Goal: Task Accomplishment & Management: Use online tool/utility

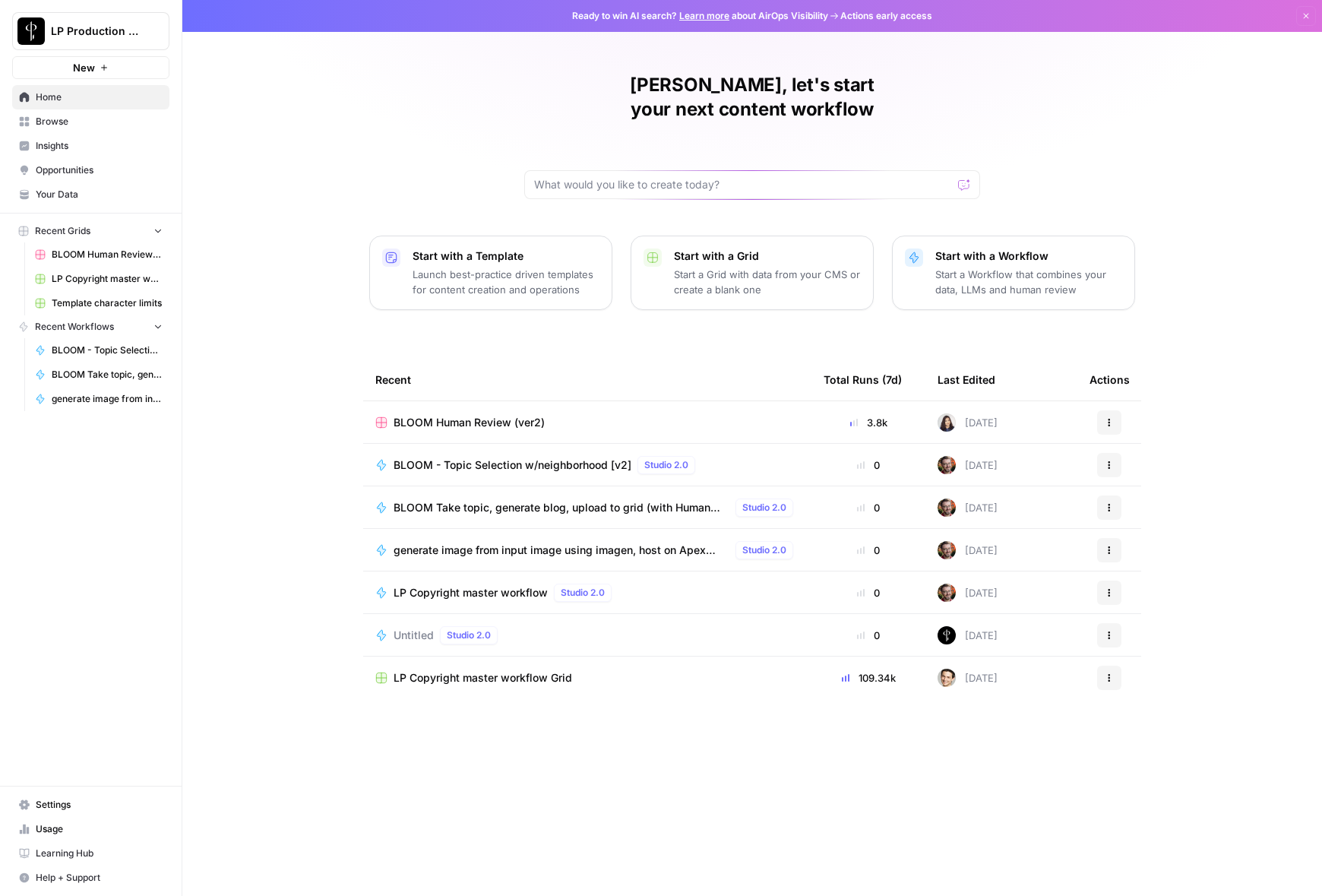
click at [648, 670] on div "LP Copyright master workflow Grid" at bounding box center [587, 677] width 424 height 15
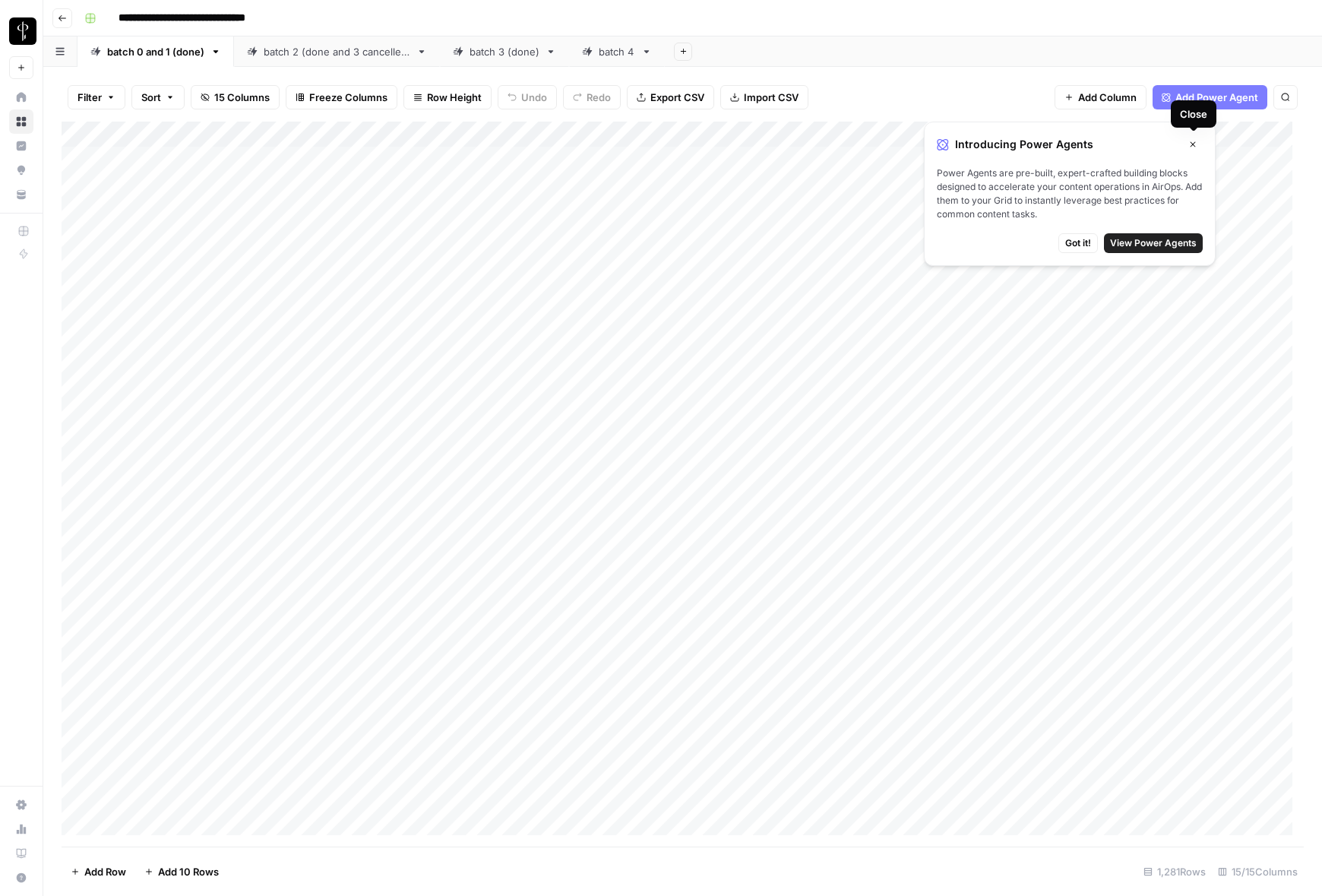
click at [1197, 145] on span "Close" at bounding box center [1197, 145] width 1 height 1
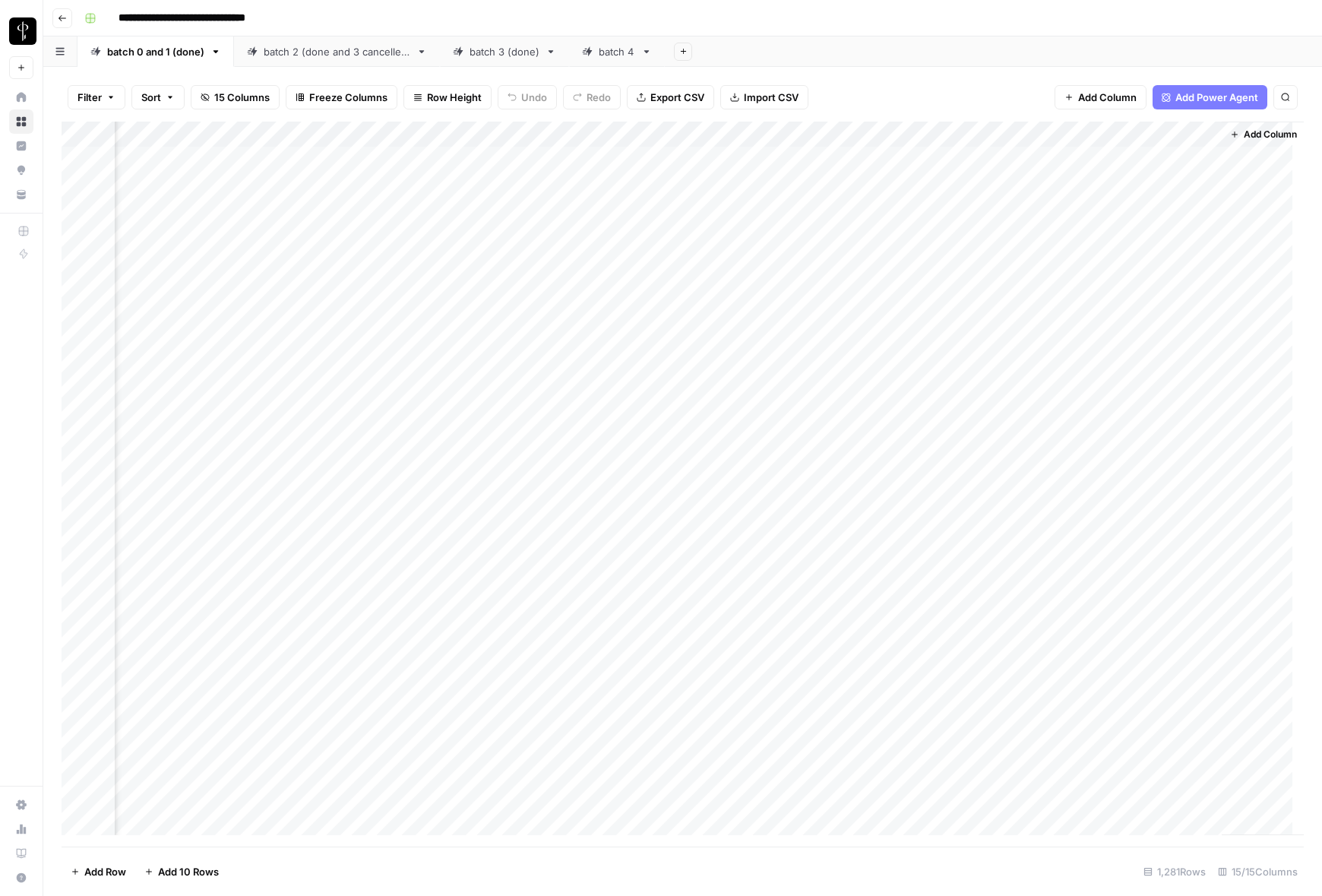
scroll to position [0, 1211]
click at [60, 20] on icon "button" at bounding box center [62, 19] width 9 height 9
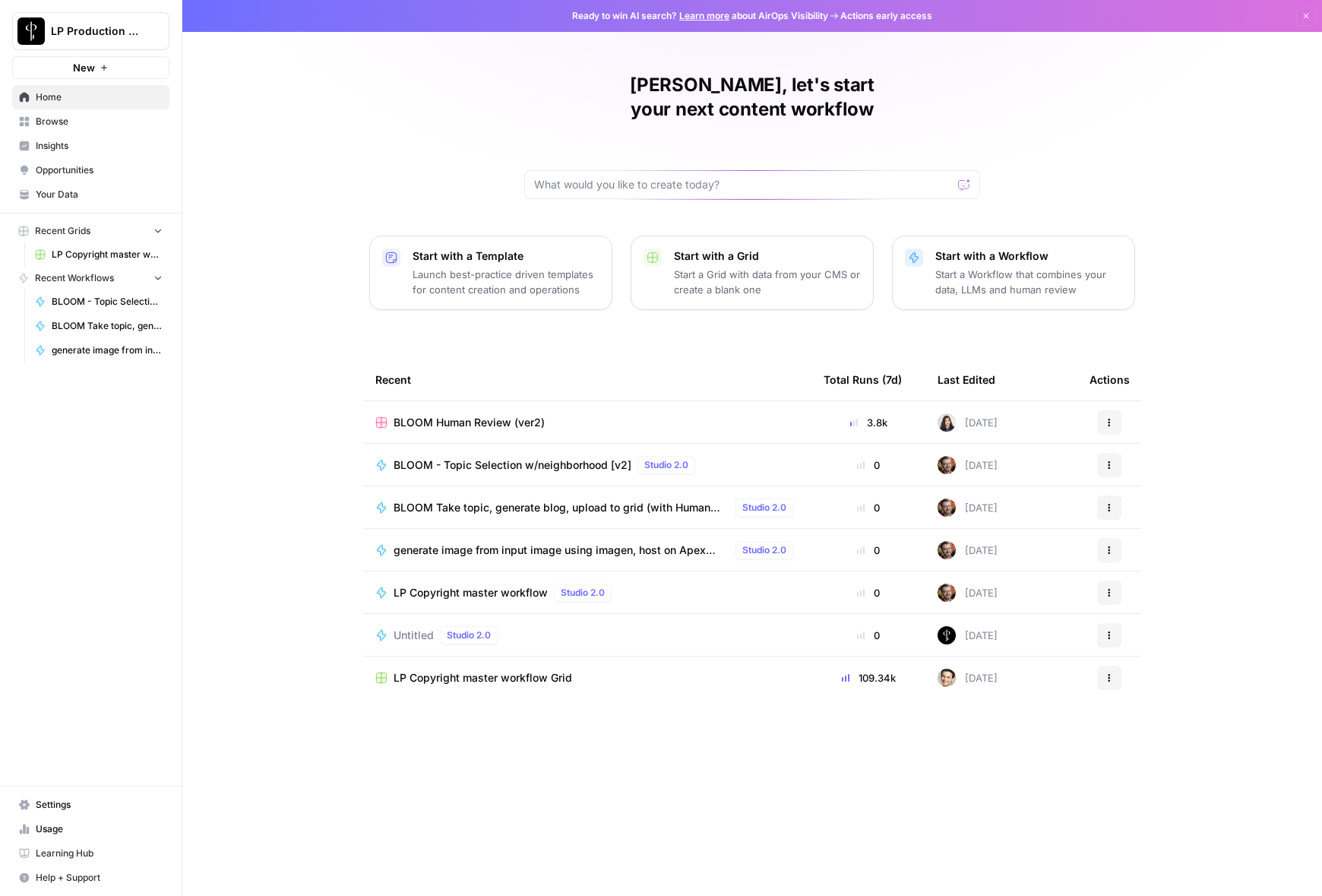
click at [1108, 666] on button "Actions" at bounding box center [1110, 678] width 24 height 24
click at [944, 753] on div "Recent Total Runs (7d) Last Edited Actions BLOOM Human Review (ver2) 3.8k Today…" at bounding box center [753, 615] width 778 height 513
click at [669, 657] on td "LP Copyright master workflow Grid" at bounding box center [587, 677] width 448 height 42
click at [479, 670] on span "LP Copyright master workflow Grid" at bounding box center [483, 677] width 179 height 15
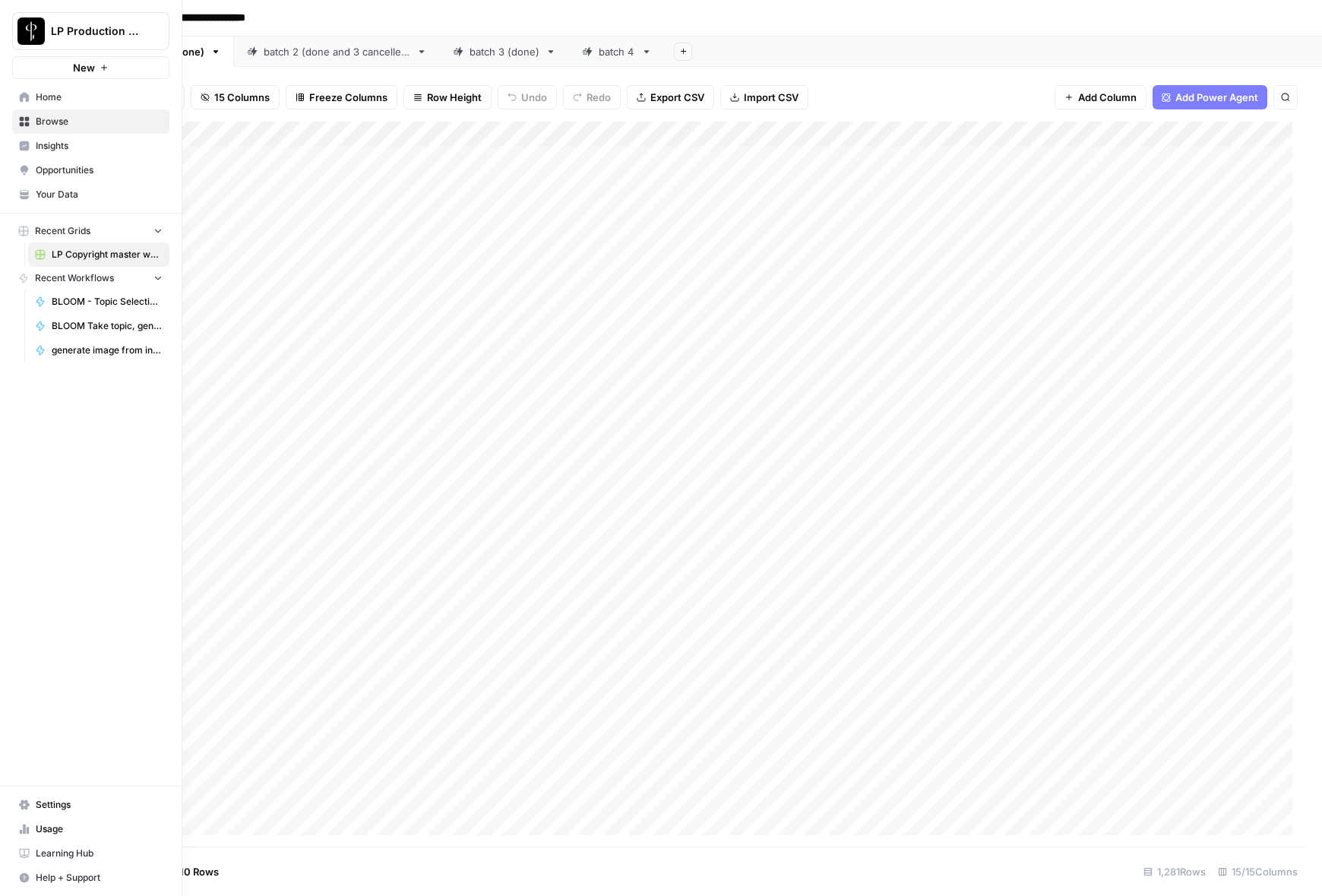
click at [41, 93] on span "Home" at bounding box center [99, 97] width 127 height 14
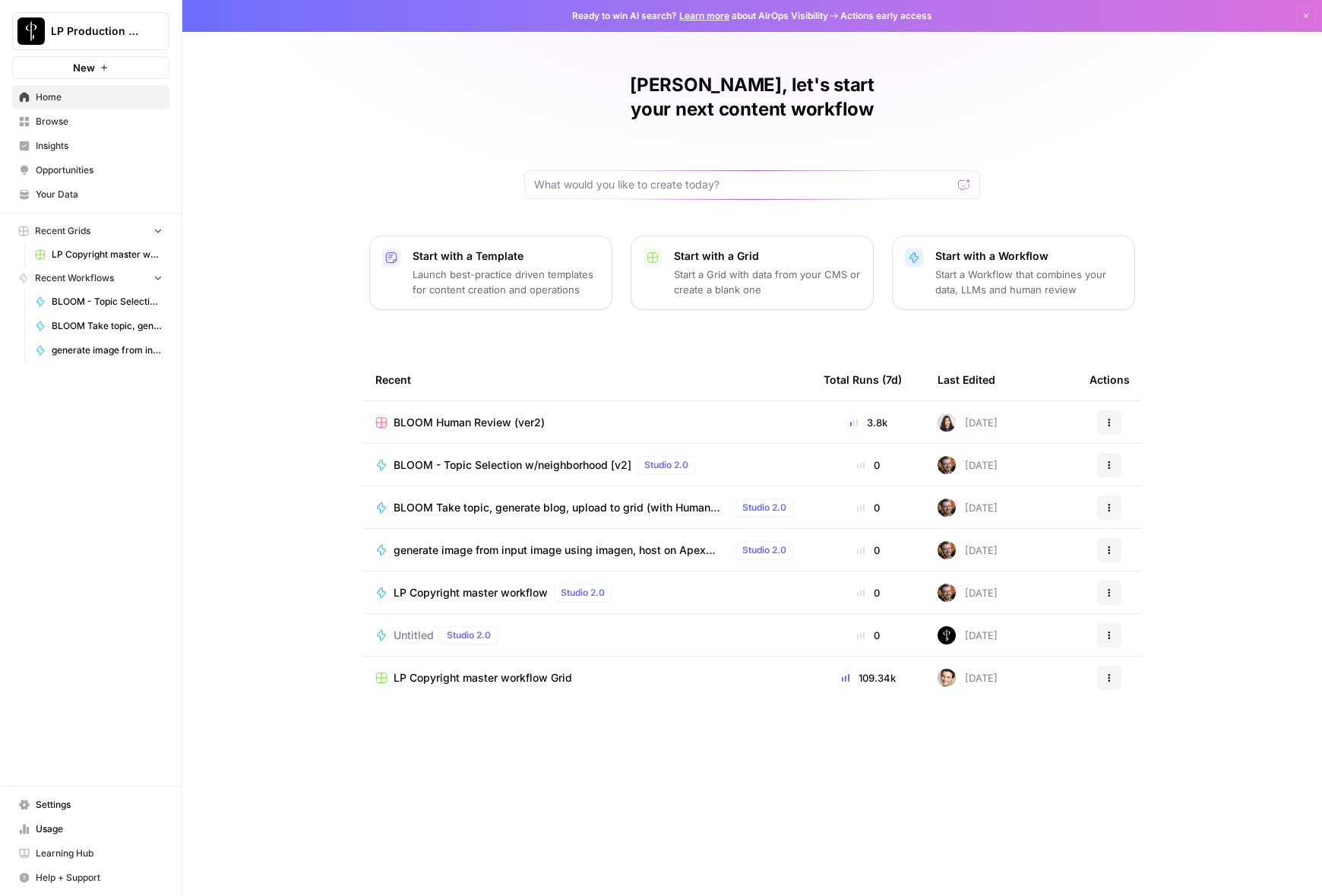
click at [395, 805] on div "Recent Total Runs (7d) Last Edited Actions BLOOM Human Review (ver2) 3.8k Today…" at bounding box center [753, 615] width 778 height 513
click at [60, 149] on span "Insights" at bounding box center [99, 146] width 127 height 14
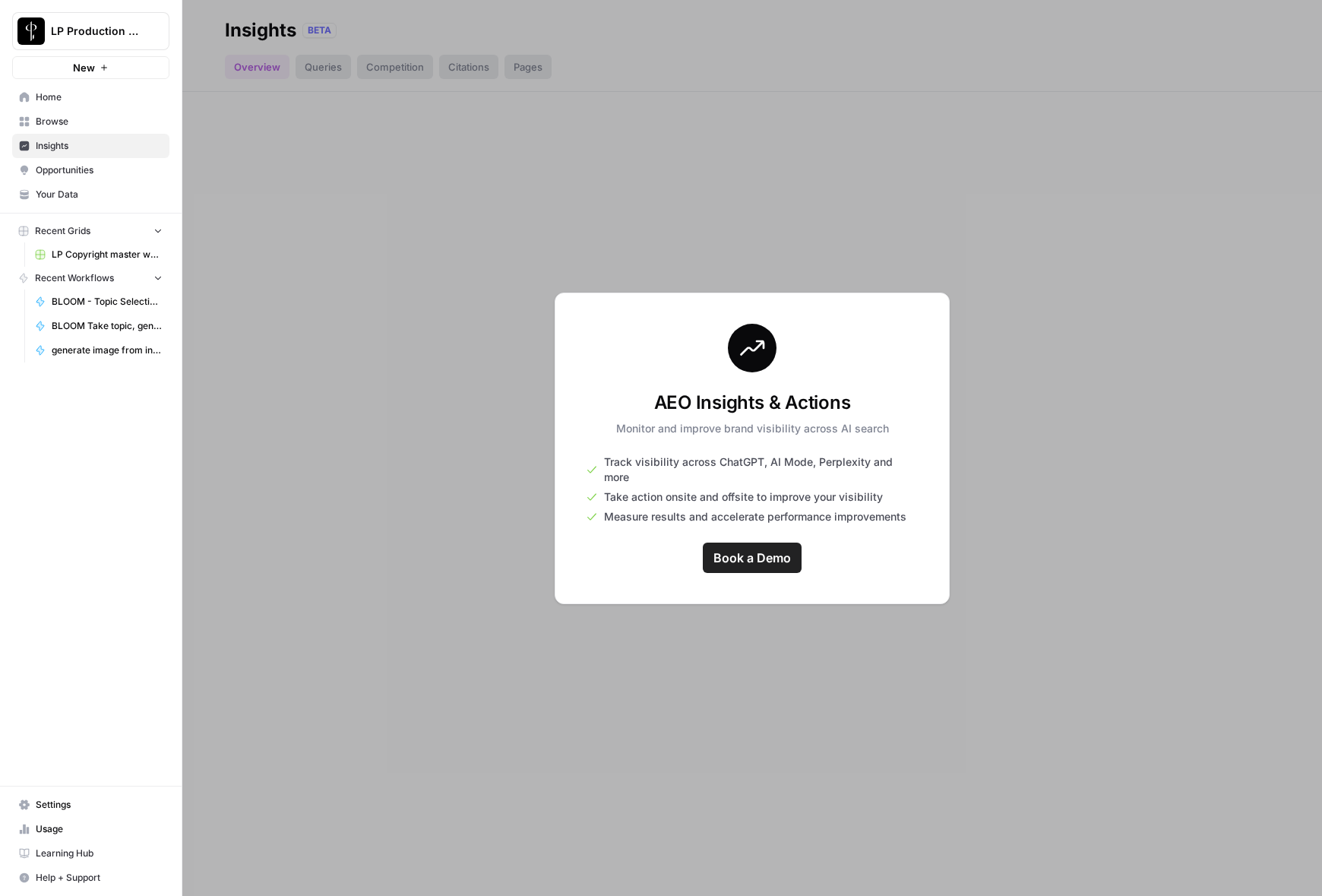
click at [547, 626] on div at bounding box center [752, 448] width 1140 height 896
click at [91, 123] on span "Browse" at bounding box center [99, 121] width 127 height 14
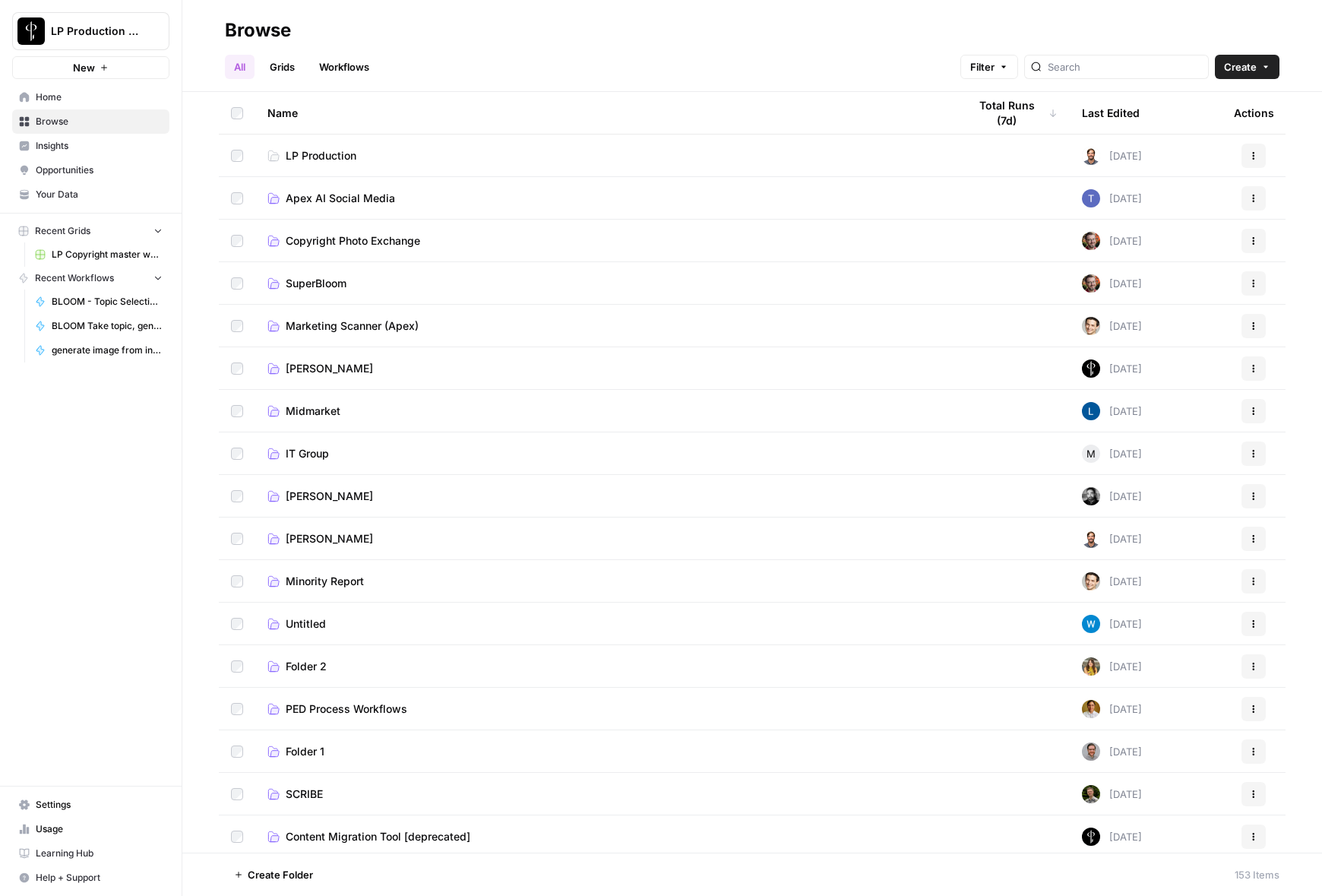
click at [341, 66] on link "Workflows" at bounding box center [344, 67] width 69 height 24
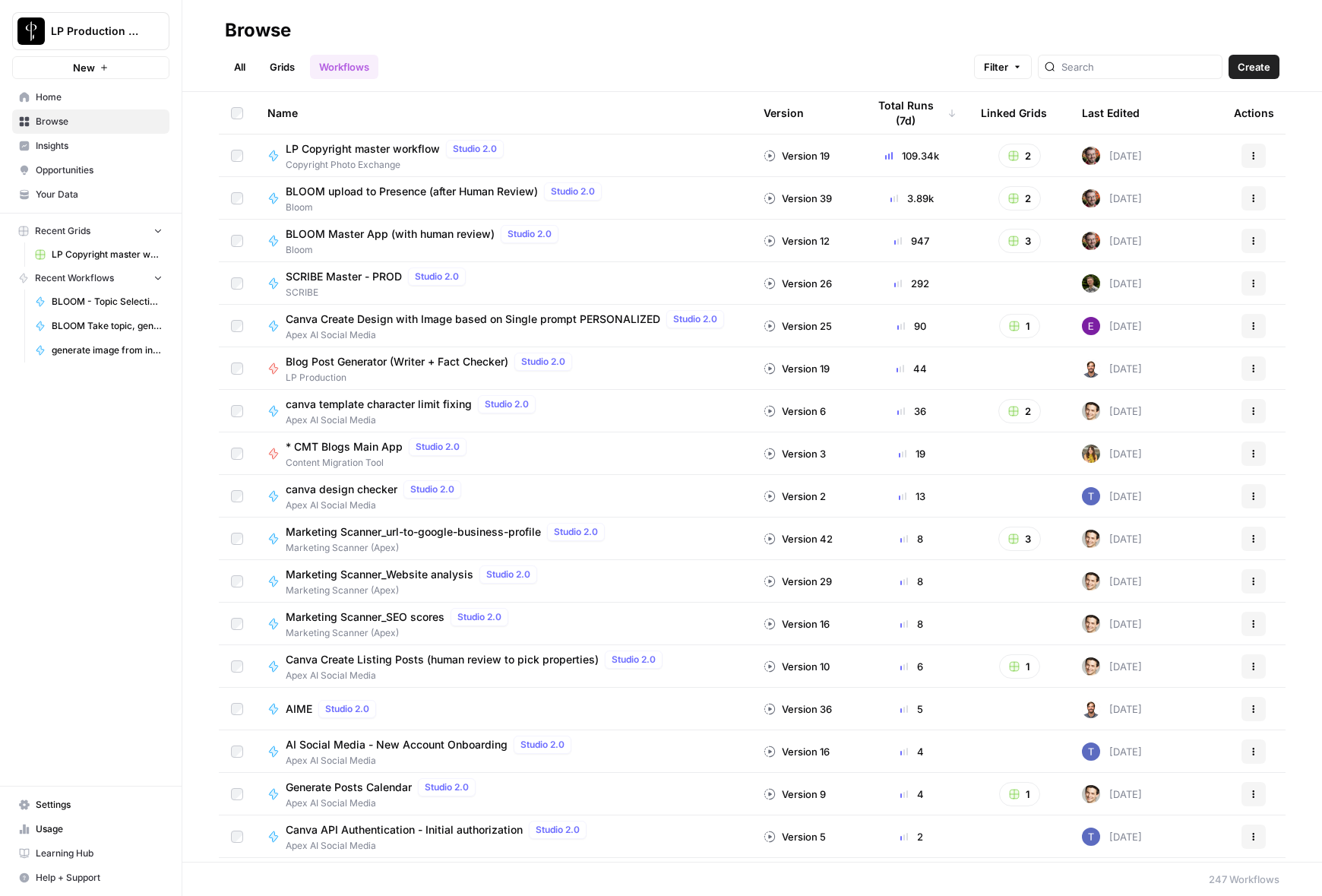
click at [393, 150] on span "LP Copyright master workflow" at bounding box center [363, 148] width 154 height 15
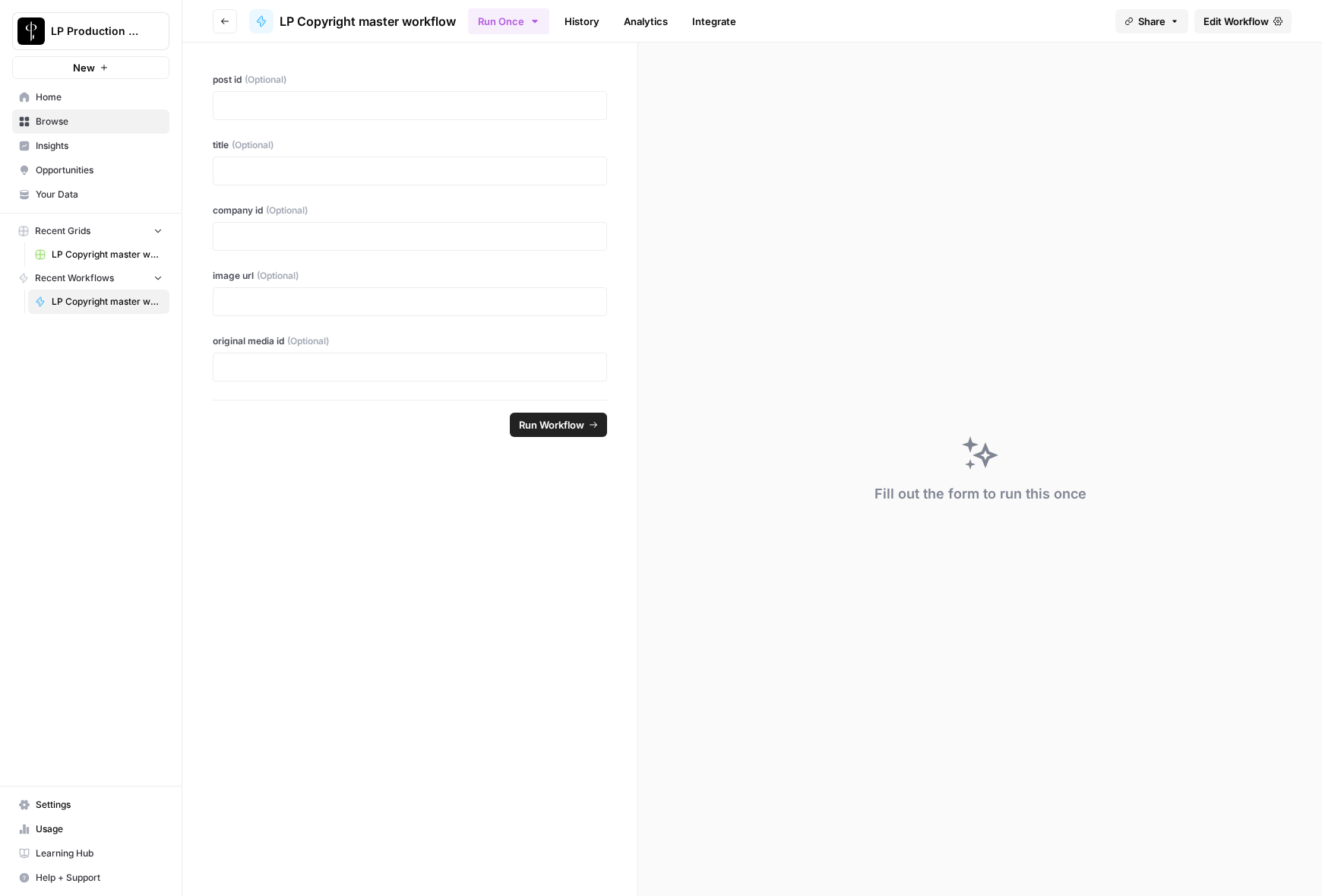
click at [590, 18] on link "History" at bounding box center [582, 22] width 54 height 24
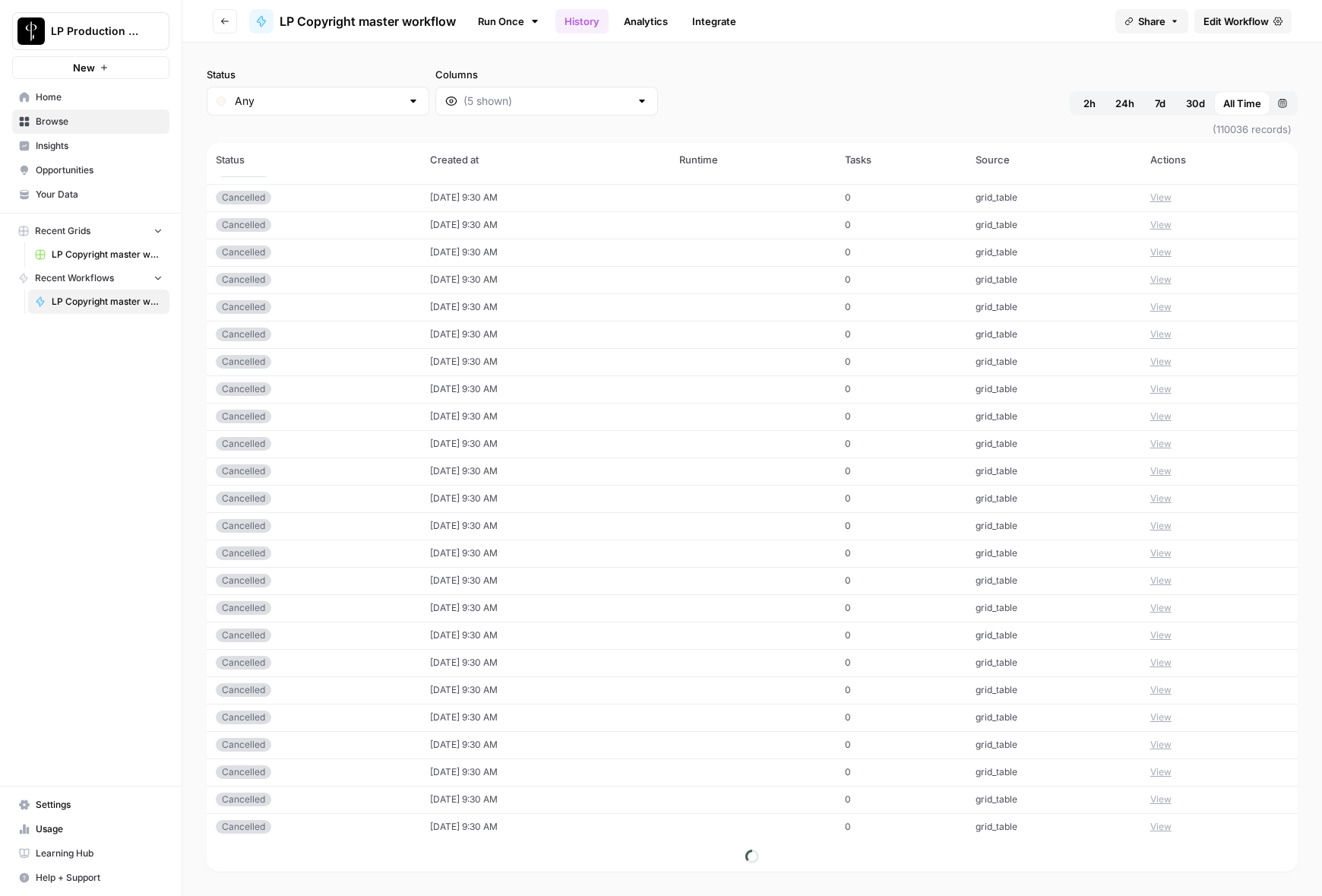
scroll to position [1524, 0]
click at [316, 105] on input "Status" at bounding box center [318, 100] width 166 height 15
click at [282, 260] on span "Success" at bounding box center [303, 267] width 132 height 15
type input "Success"
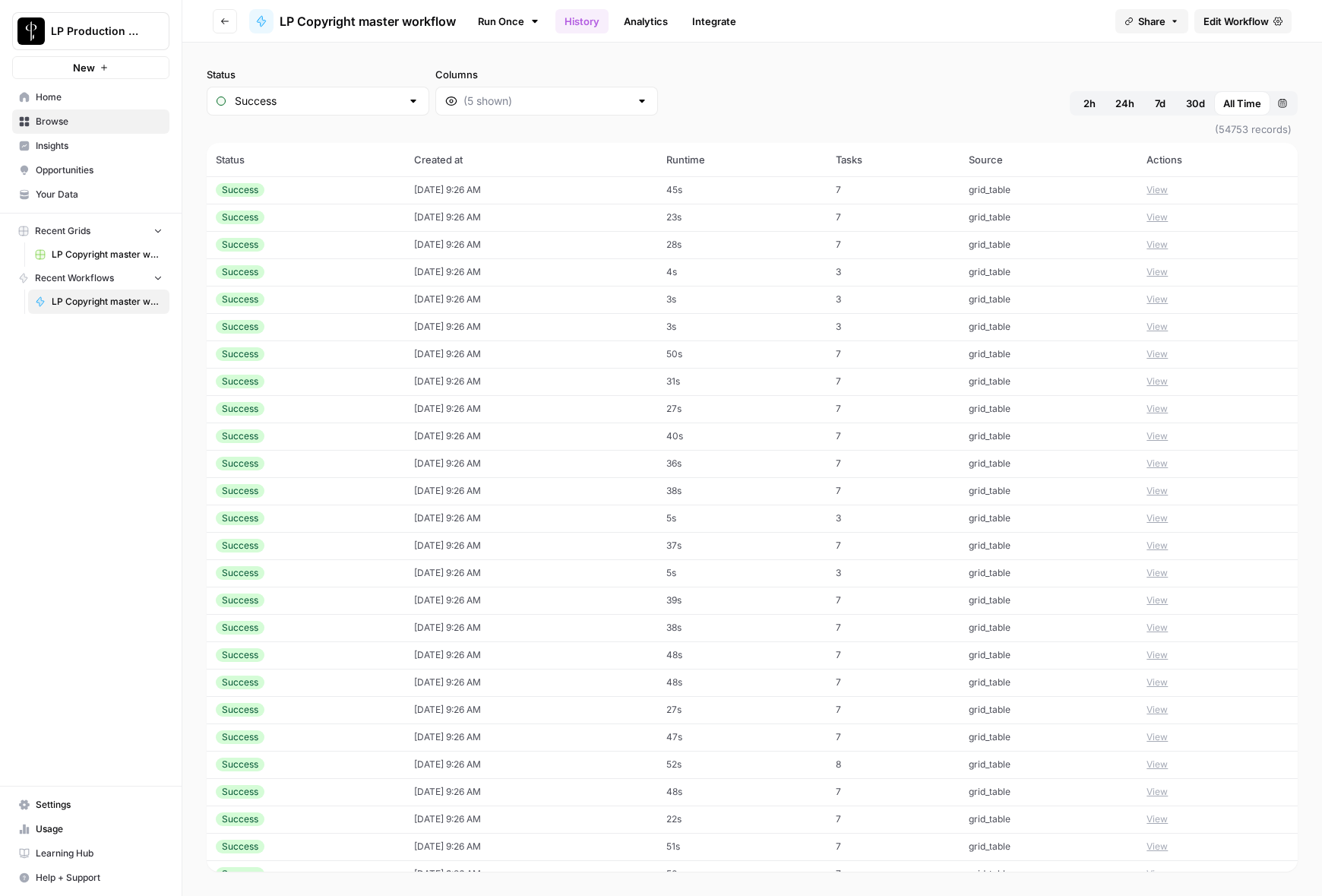
click at [521, 191] on td "09/25/25 at 9:26 AM" at bounding box center [531, 190] width 253 height 27
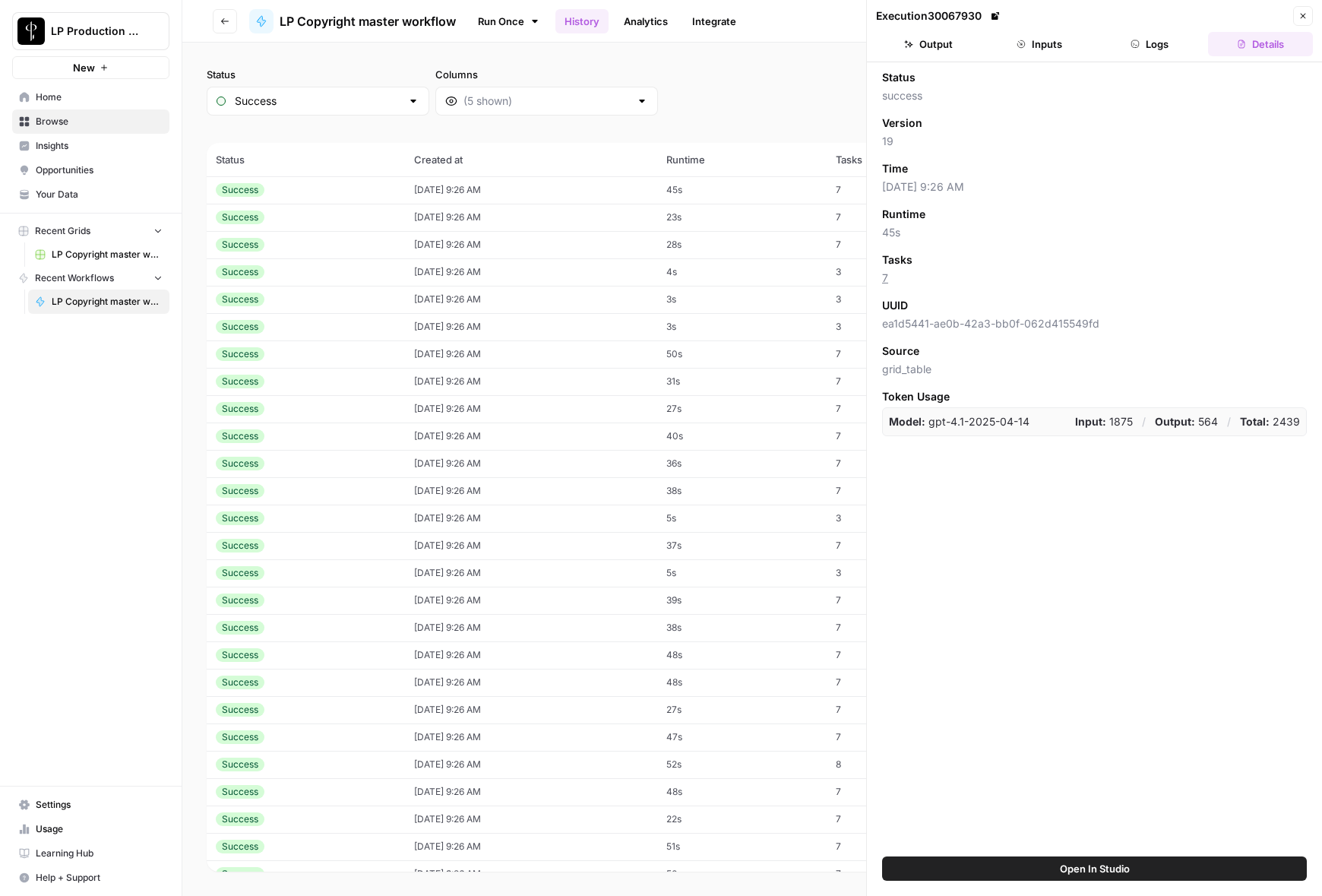
click at [947, 46] on button "Output" at bounding box center [929, 44] width 105 height 24
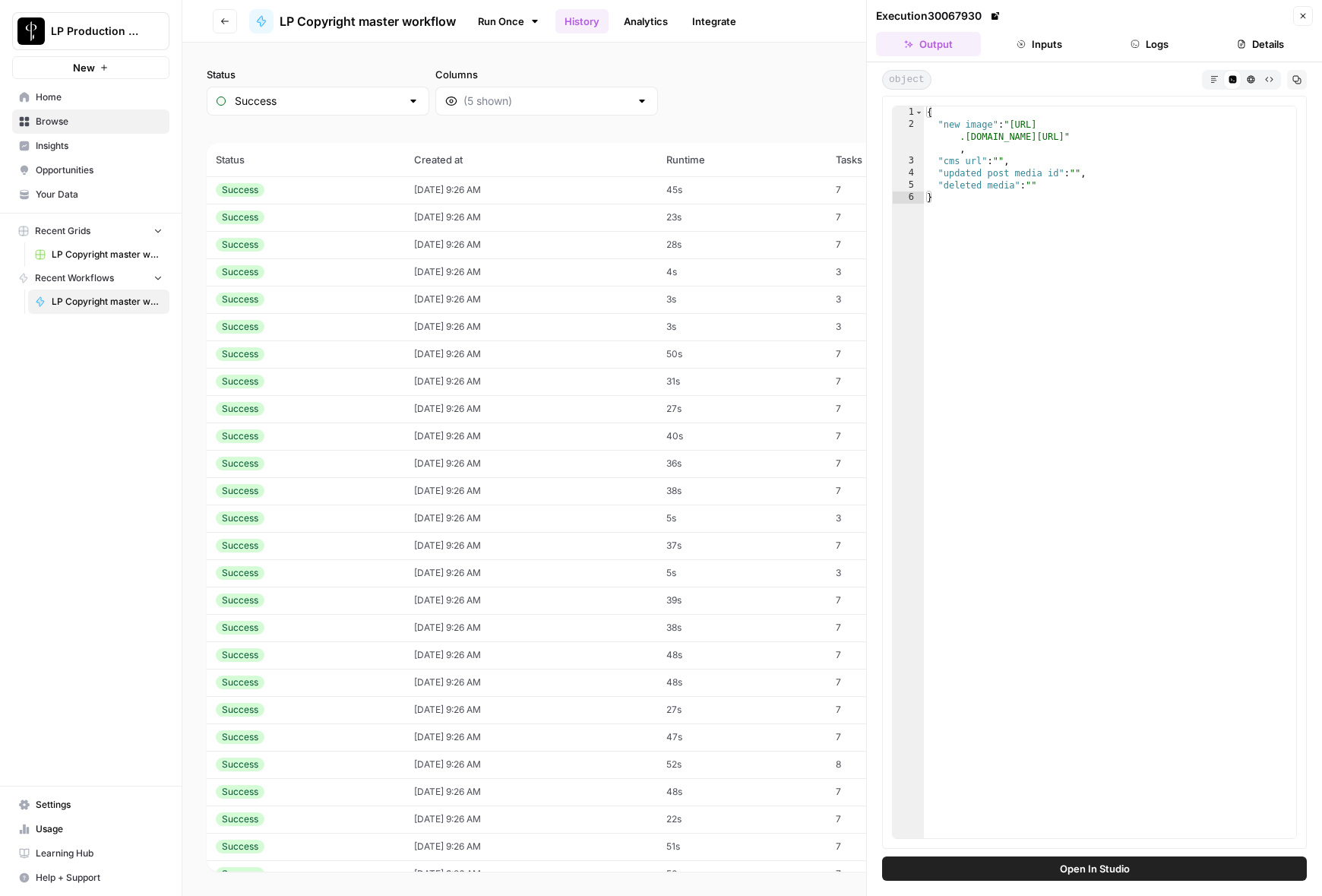
click at [1257, 39] on button "Details" at bounding box center [1261, 44] width 105 height 24
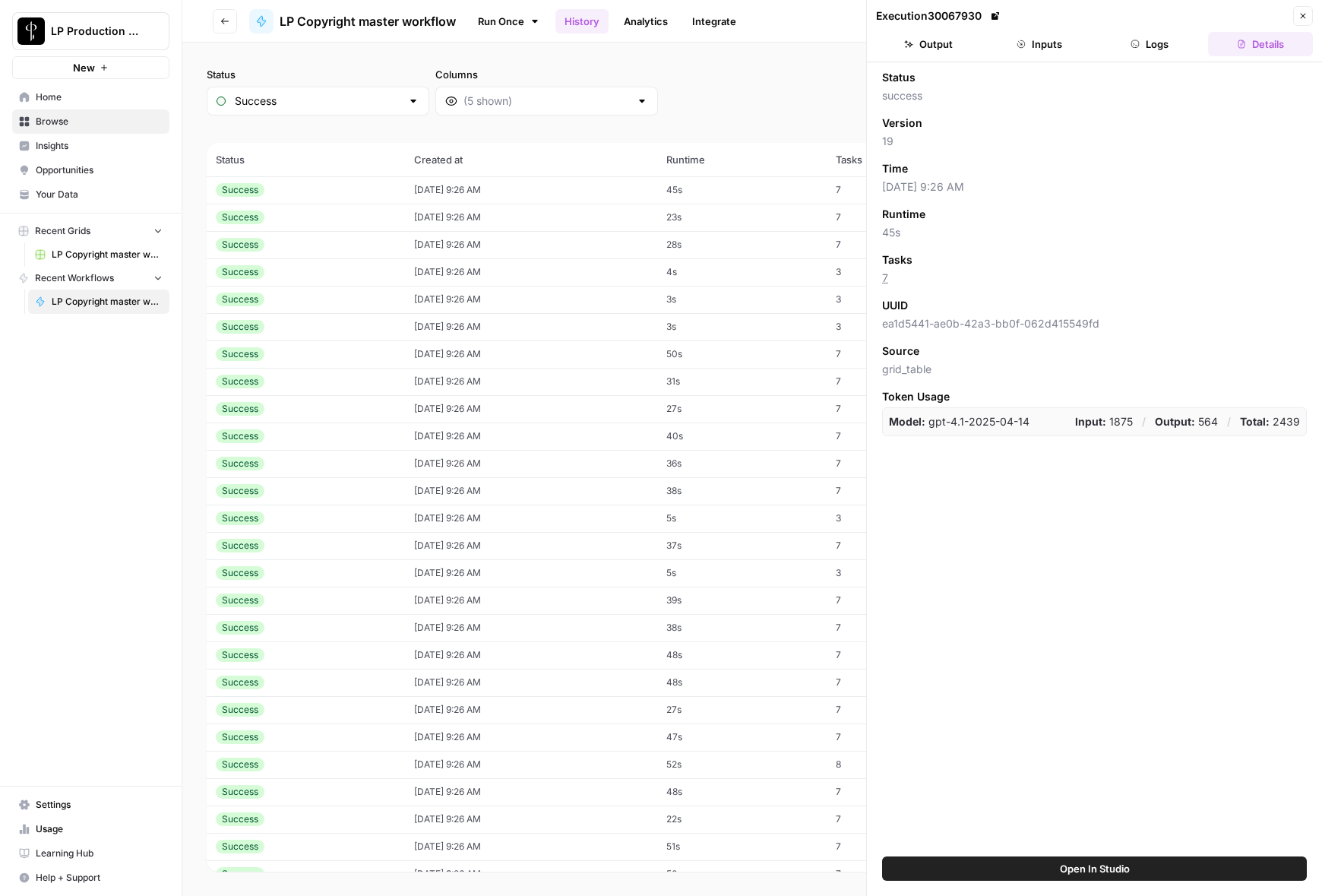
click at [431, 251] on td "09/25/25 at 9:26 AM" at bounding box center [531, 244] width 253 height 27
click at [645, 115] on div "Status Success Columns 2h 24h 7d 30d All Time Custom range" at bounding box center [752, 91] width 1091 height 49
click at [1080, 871] on span "Open In Studio" at bounding box center [1095, 868] width 70 height 15
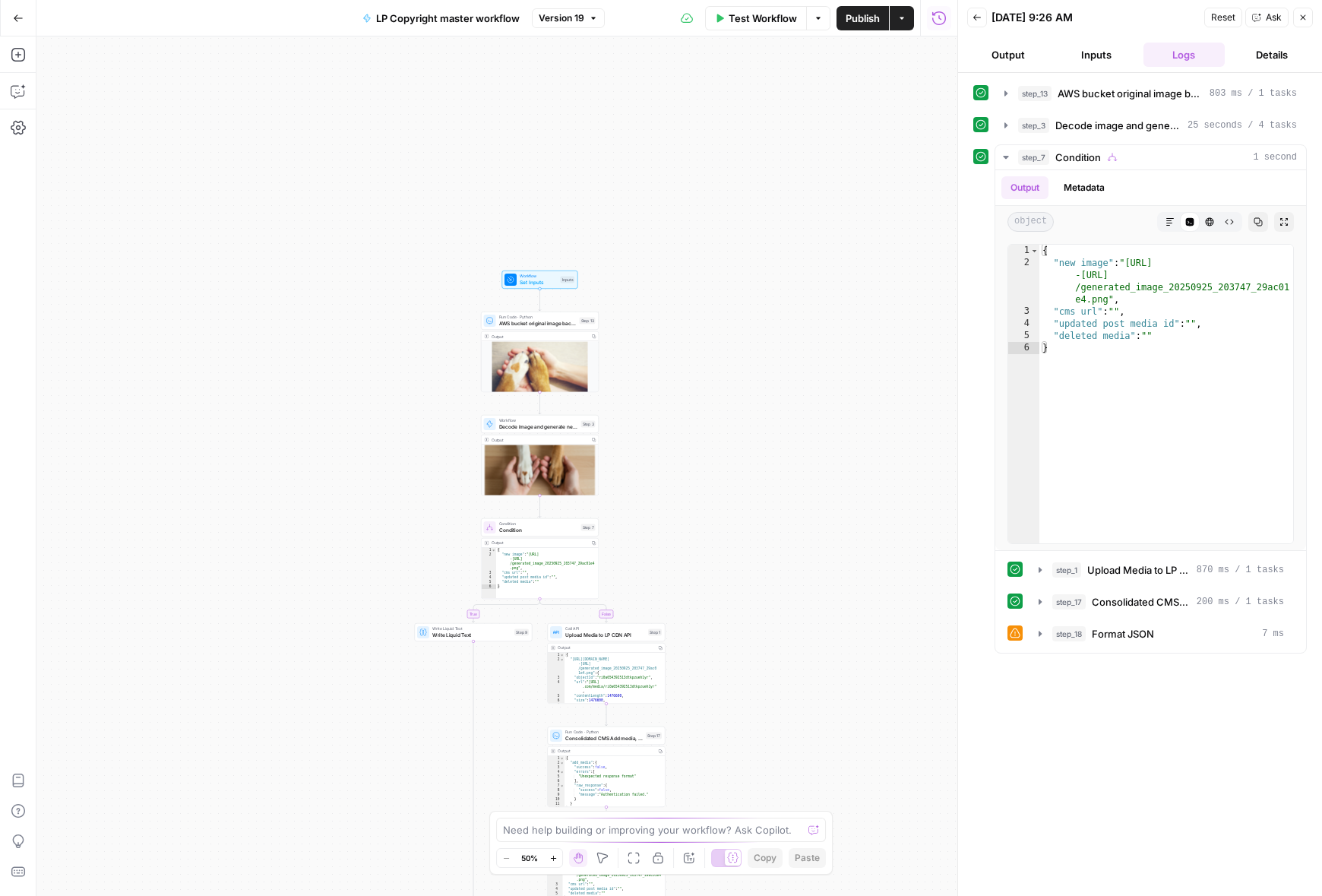
drag, startPoint x: 333, startPoint y: 291, endPoint x: 382, endPoint y: 312, distance: 53.3
click at [382, 312] on div "true false Workflow Set Inputs Inputs Run Code · Python AWS bucket original ima…" at bounding box center [497, 466] width 921 height 859
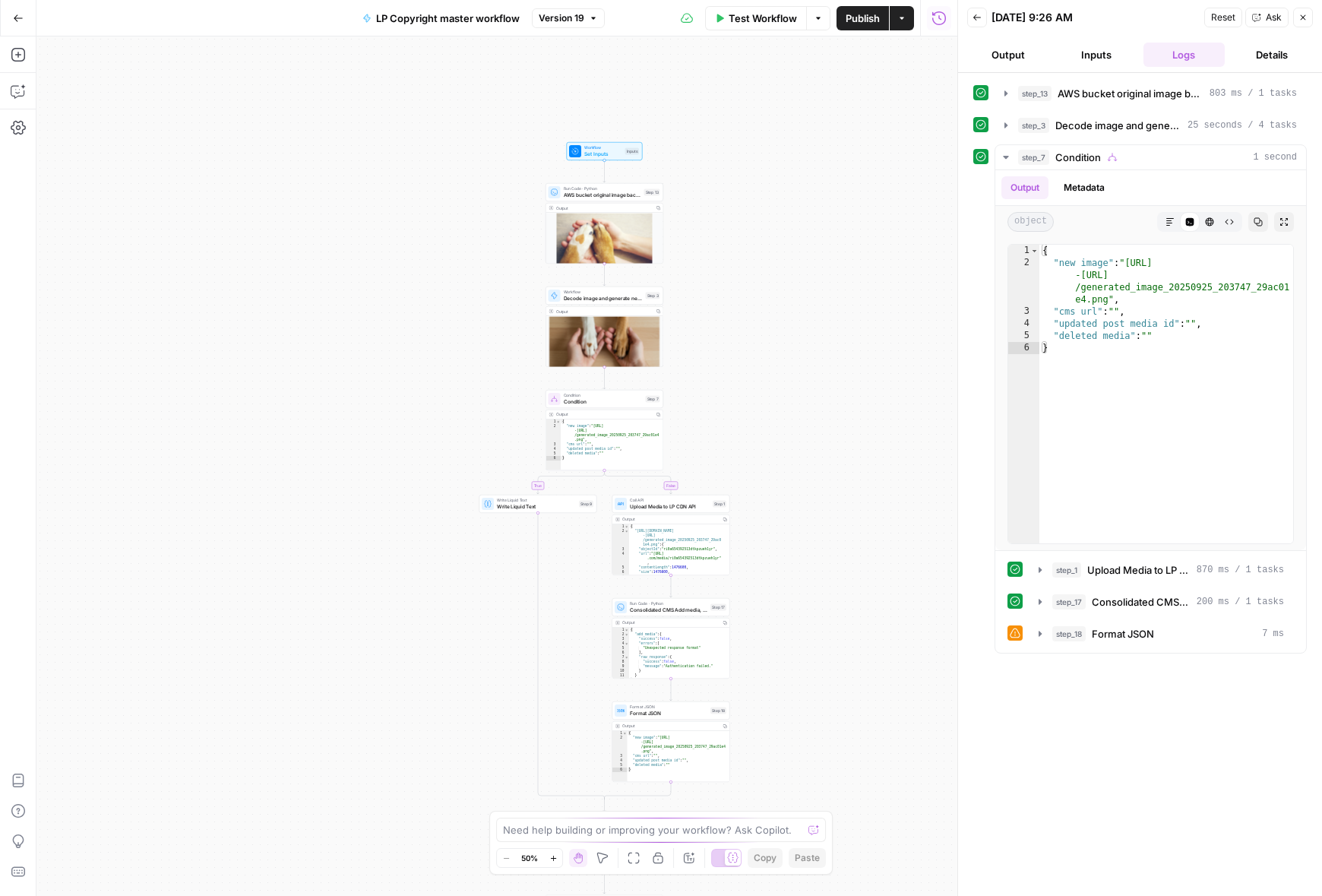
drag, startPoint x: 717, startPoint y: 464, endPoint x: 781, endPoint y: 337, distance: 142.2
click at [781, 337] on div "true false Workflow Set Inputs Inputs Run Code · Python AWS bucket original ima…" at bounding box center [497, 466] width 921 height 859
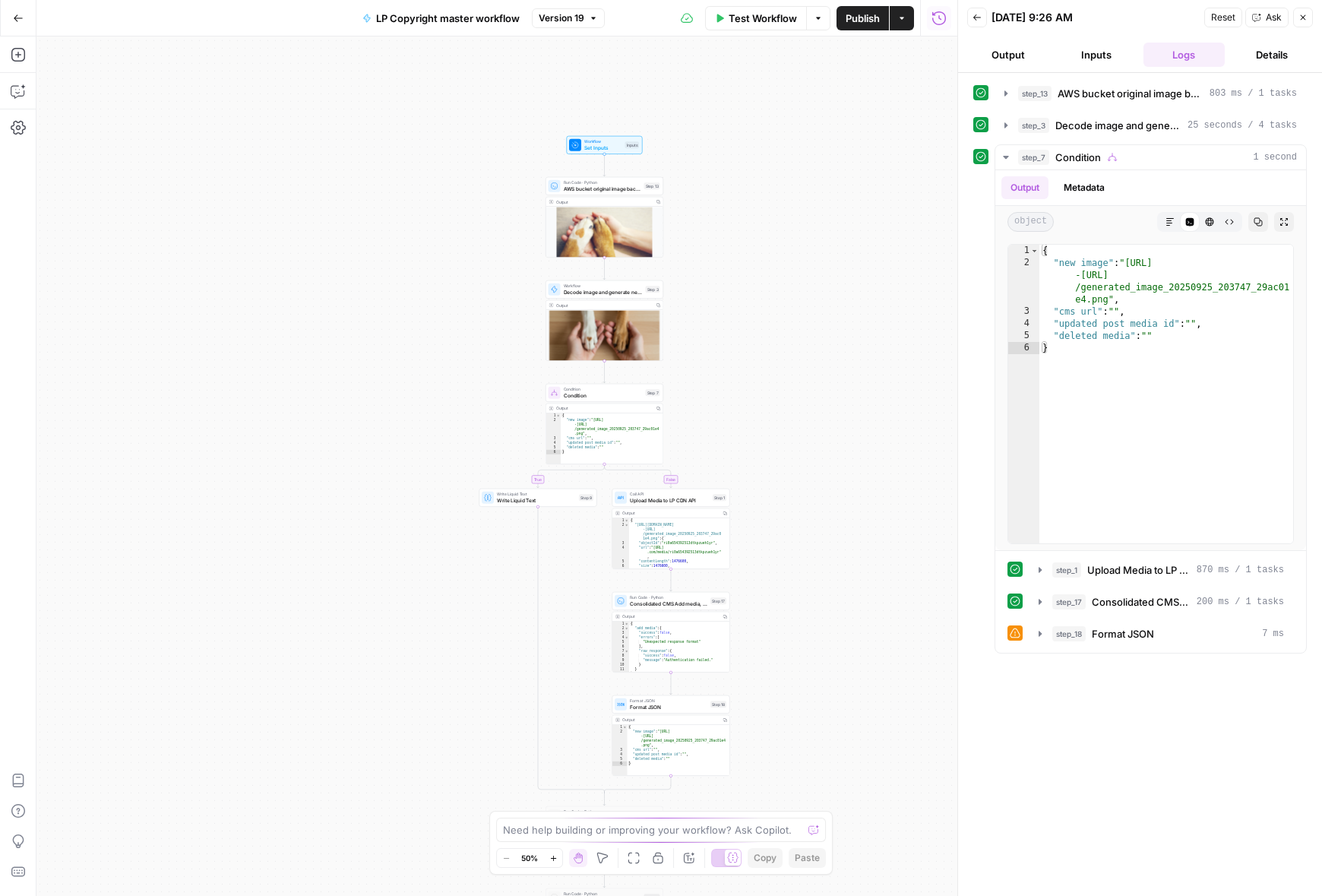
click at [777, 329] on div "true false Workflow Set Inputs Inputs Run Code · Python AWS bucket original ima…" at bounding box center [497, 466] width 921 height 859
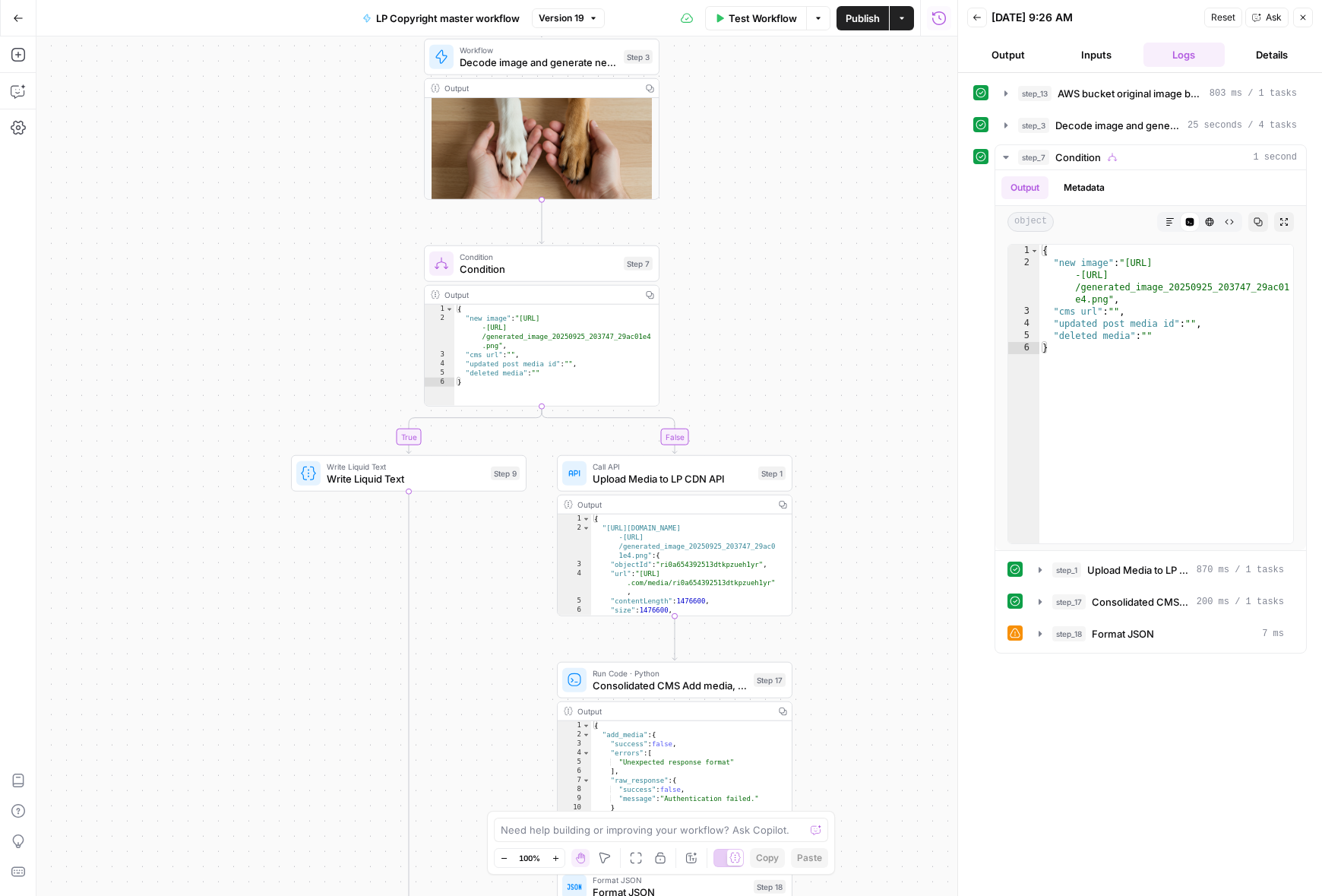
drag, startPoint x: 709, startPoint y: 512, endPoint x: 793, endPoint y: 300, distance: 228.0
click at [793, 300] on div "true false Workflow Set Inputs Inputs Run Code · Python AWS bucket original ima…" at bounding box center [497, 466] width 921 height 859
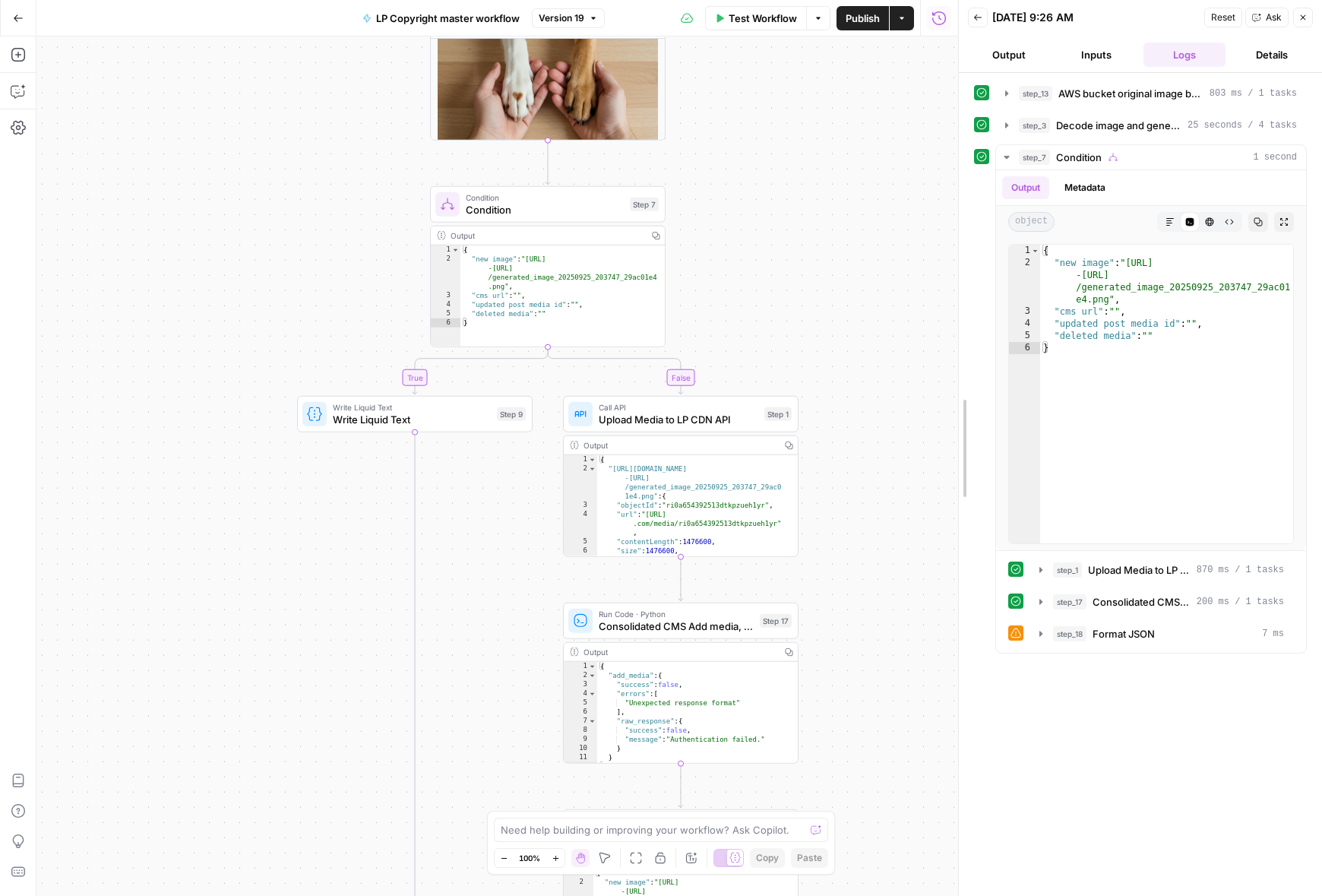
drag, startPoint x: 961, startPoint y: 587, endPoint x: 962, endPoint y: 471, distance: 116.0
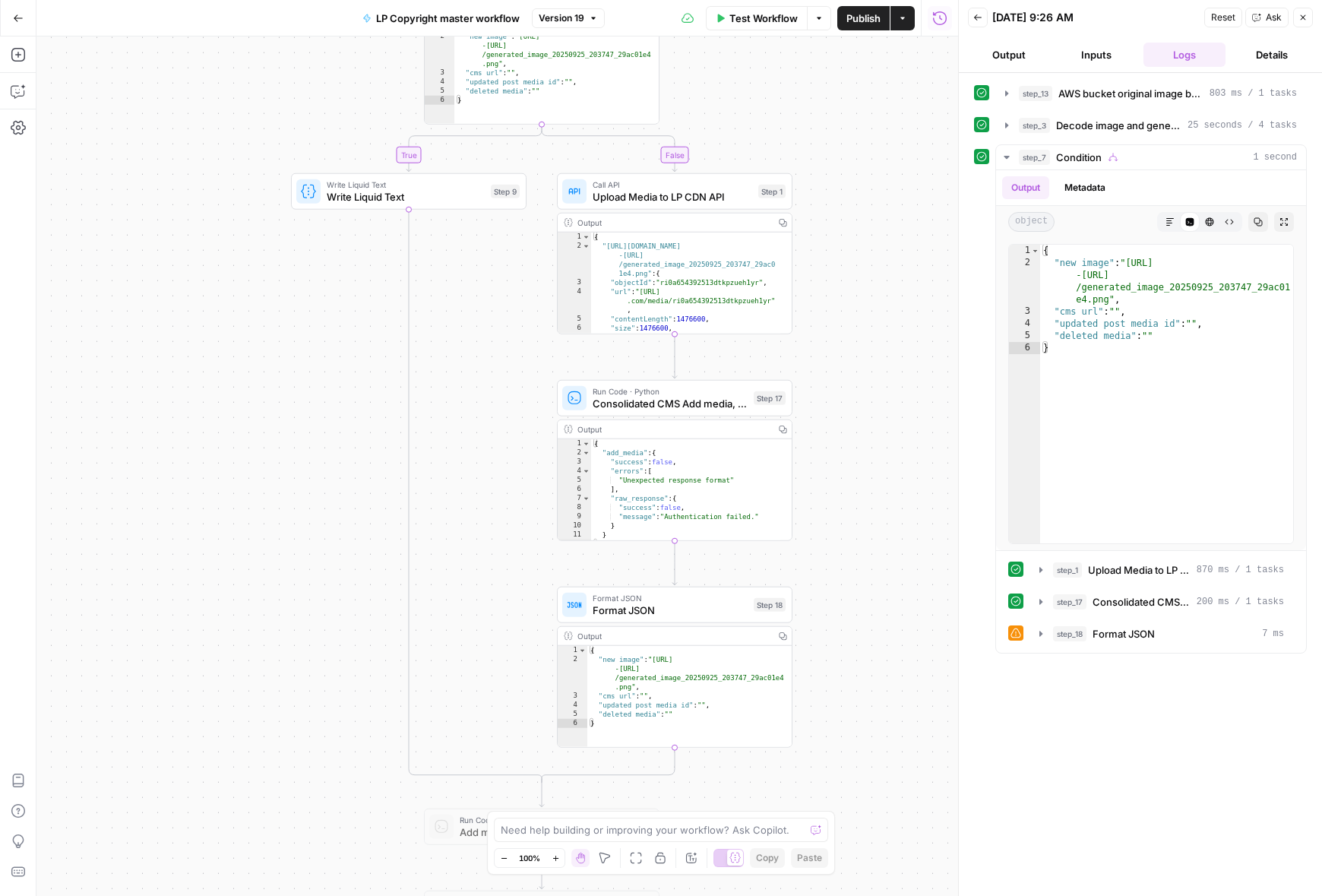
drag, startPoint x: 876, startPoint y: 560, endPoint x: 869, endPoint y: 335, distance: 225.1
click at [869, 335] on div "true false Workflow Set Inputs Inputs Run Code · Python AWS bucket original ima…" at bounding box center [497, 466] width 922 height 859
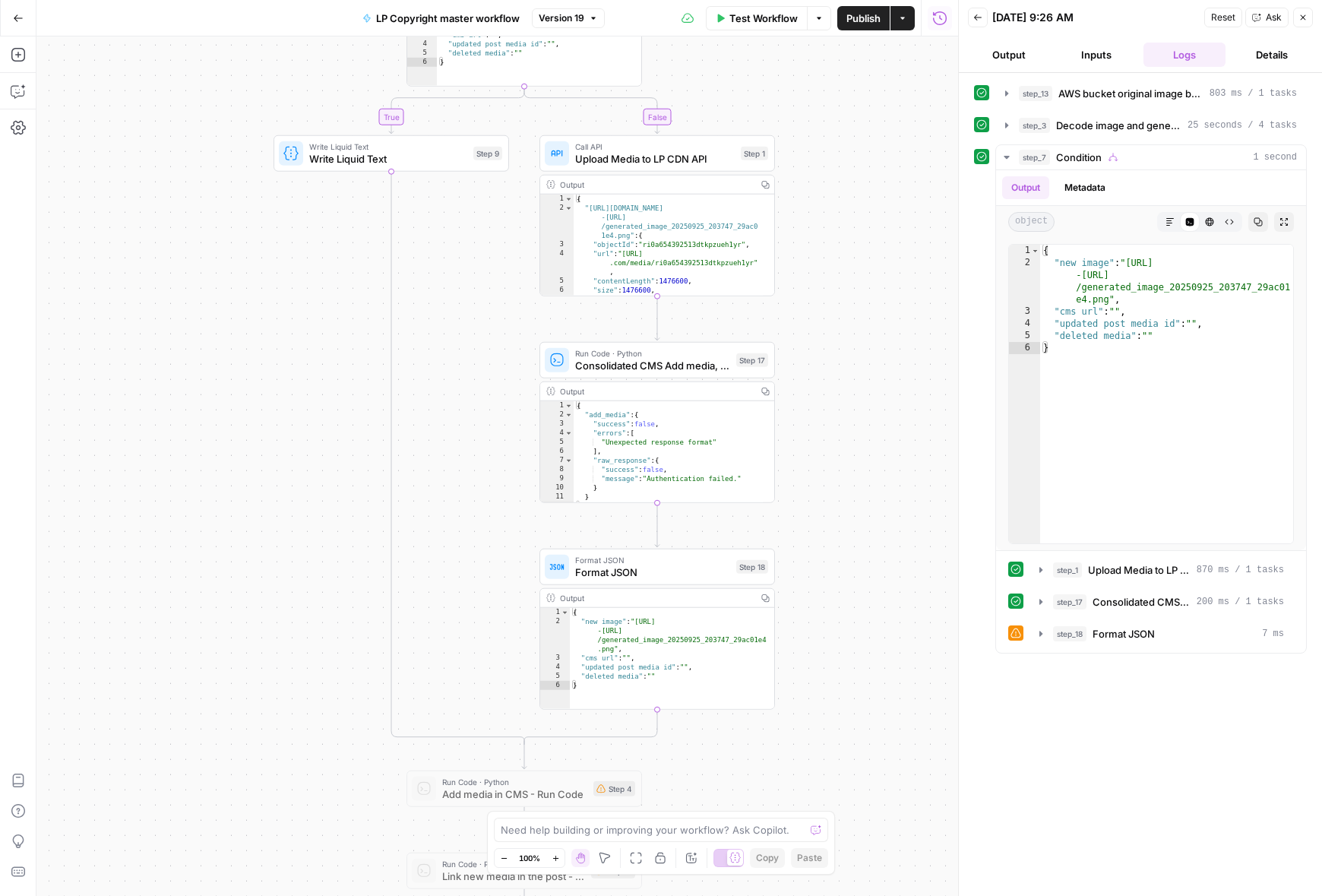
drag, startPoint x: 876, startPoint y: 573, endPoint x: 856, endPoint y: 525, distance: 52.0
click at [858, 537] on div "true false Workflow Set Inputs Inputs Run Code · Python AWS bucket original ima…" at bounding box center [497, 466] width 922 height 859
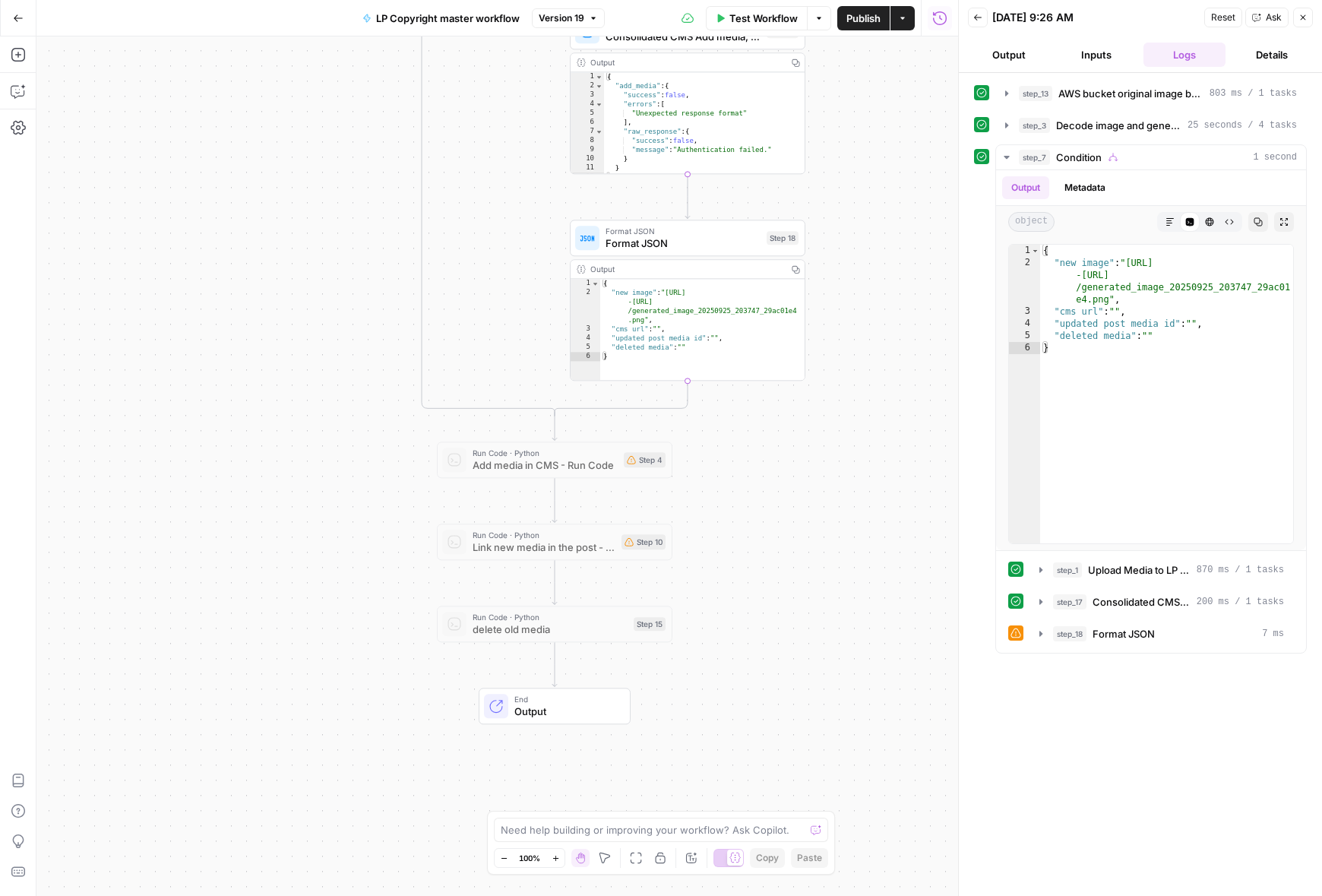
drag, startPoint x: 832, startPoint y: 664, endPoint x: 863, endPoint y: 381, distance: 284.7
click at [863, 381] on div "true false Workflow Set Inputs Inputs Run Code · Python AWS bucket original ima…" at bounding box center [497, 466] width 922 height 859
click at [559, 547] on span "Link new media in the post - Run Code" at bounding box center [544, 547] width 143 height 15
click at [558, 547] on span "Link new media in the post - Run Code" at bounding box center [544, 547] width 143 height 15
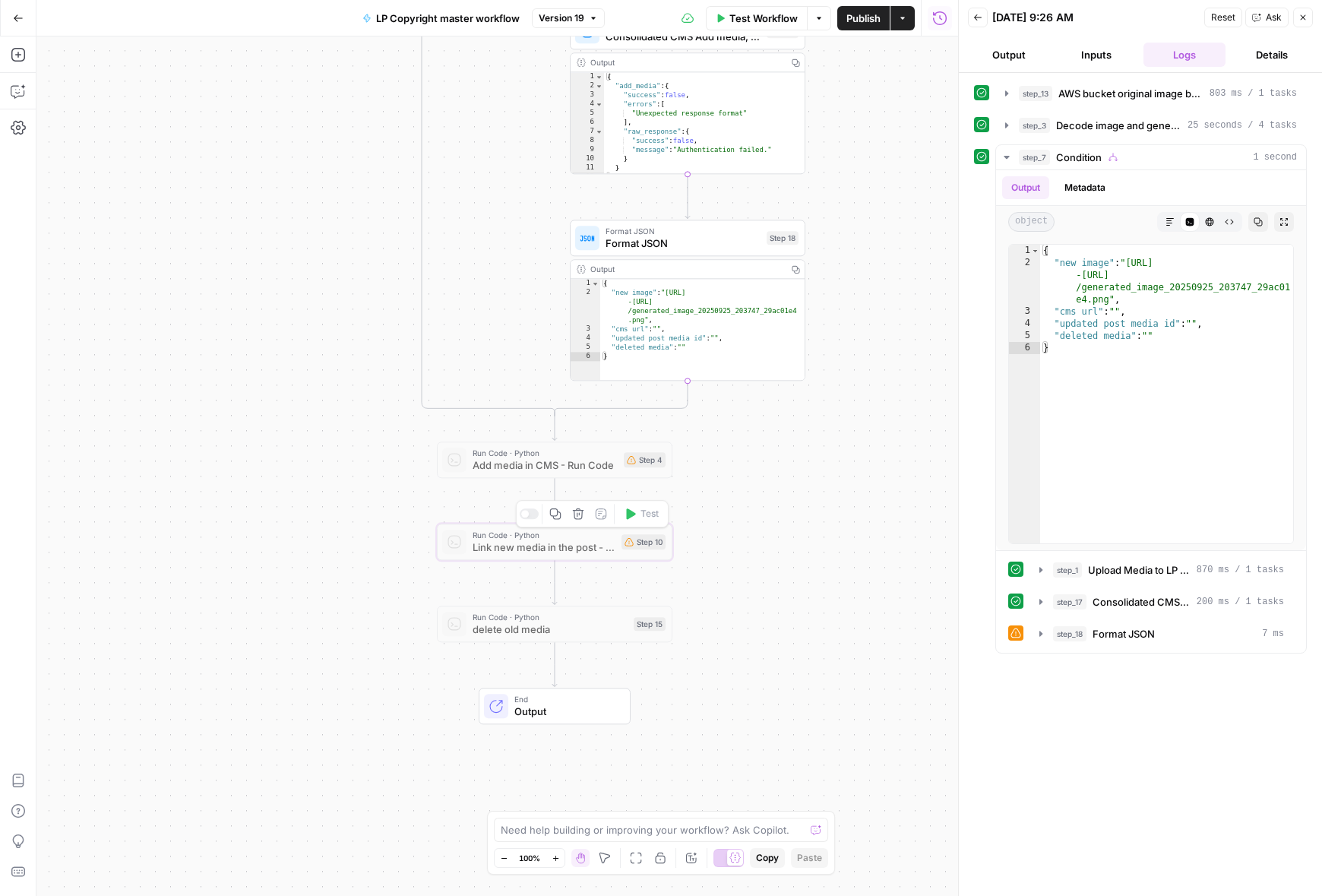
click at [658, 548] on div "Step 10" at bounding box center [644, 542] width 44 height 15
click at [634, 545] on div "Step 10" at bounding box center [644, 542] width 44 height 15
click at [574, 551] on span "Link new media in the post - Run Code" at bounding box center [544, 547] width 143 height 15
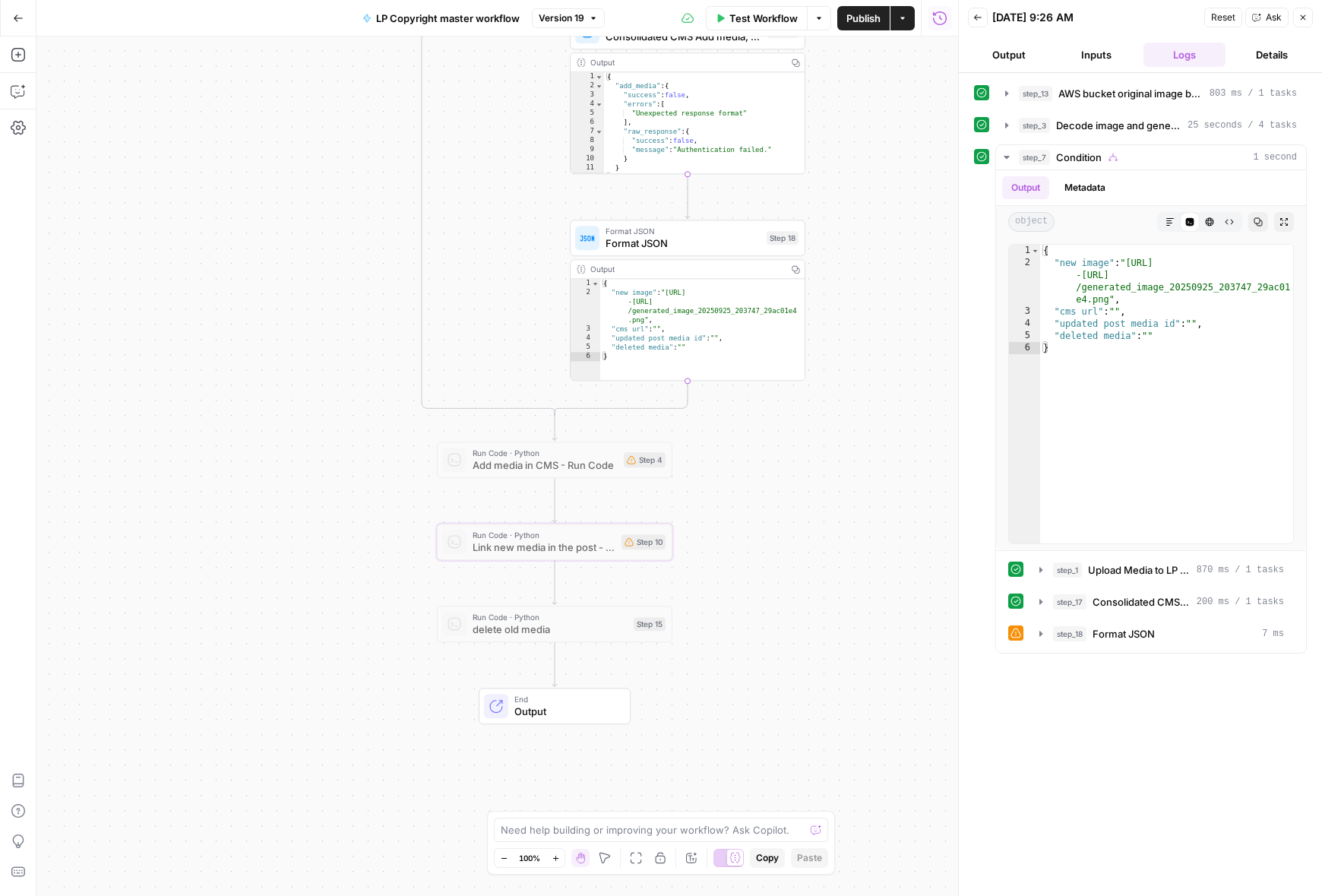
click at [525, 625] on span "delete old media" at bounding box center [550, 629] width 155 height 15
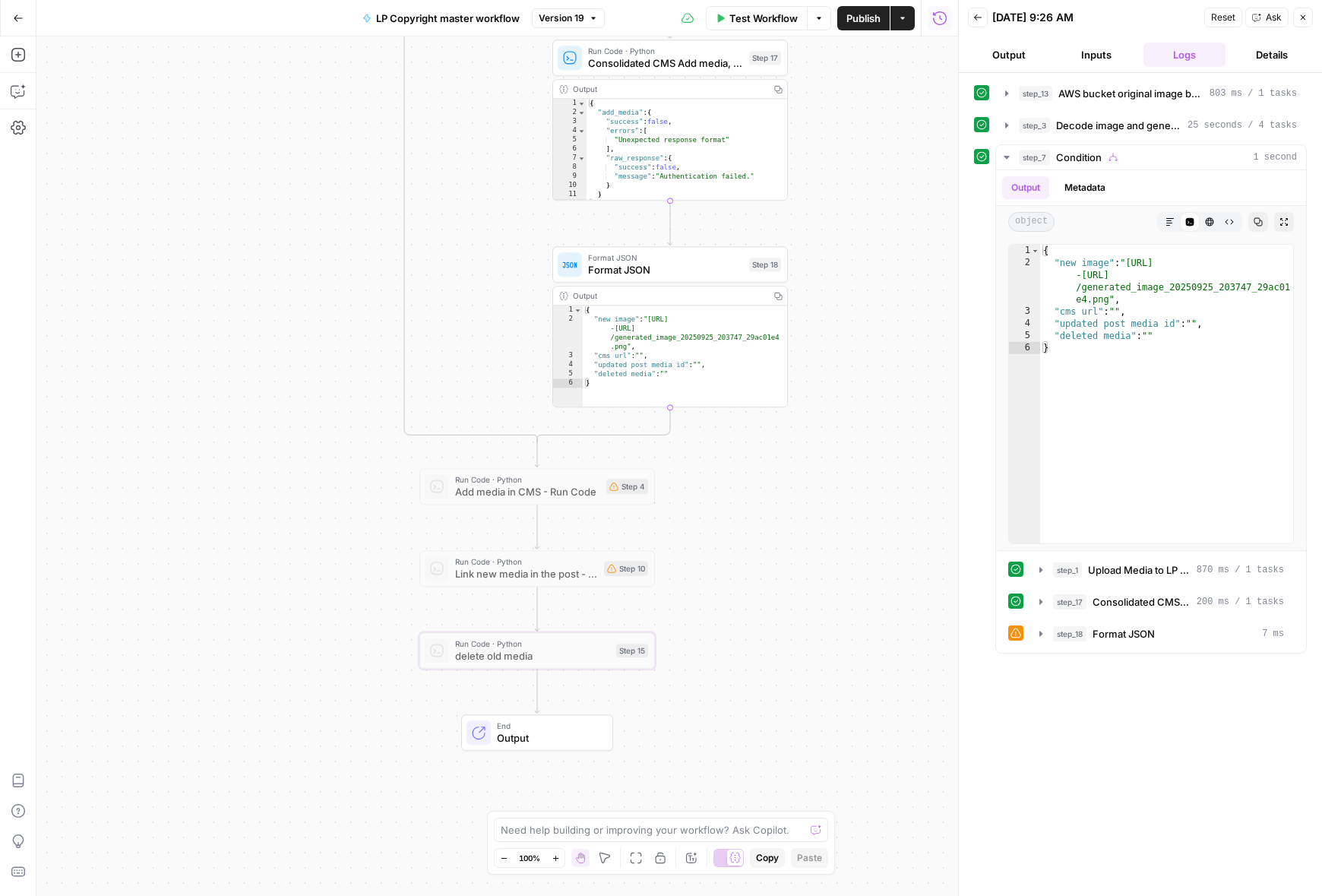
drag, startPoint x: 789, startPoint y: 537, endPoint x: 776, endPoint y: 551, distance: 19.1
click at [776, 551] on div "true false Workflow Set Inputs Inputs Run Code · Python AWS bucket original ima…" at bounding box center [497, 466] width 922 height 859
click at [541, 574] on span "Link new media in the post - Run Code" at bounding box center [526, 574] width 143 height 15
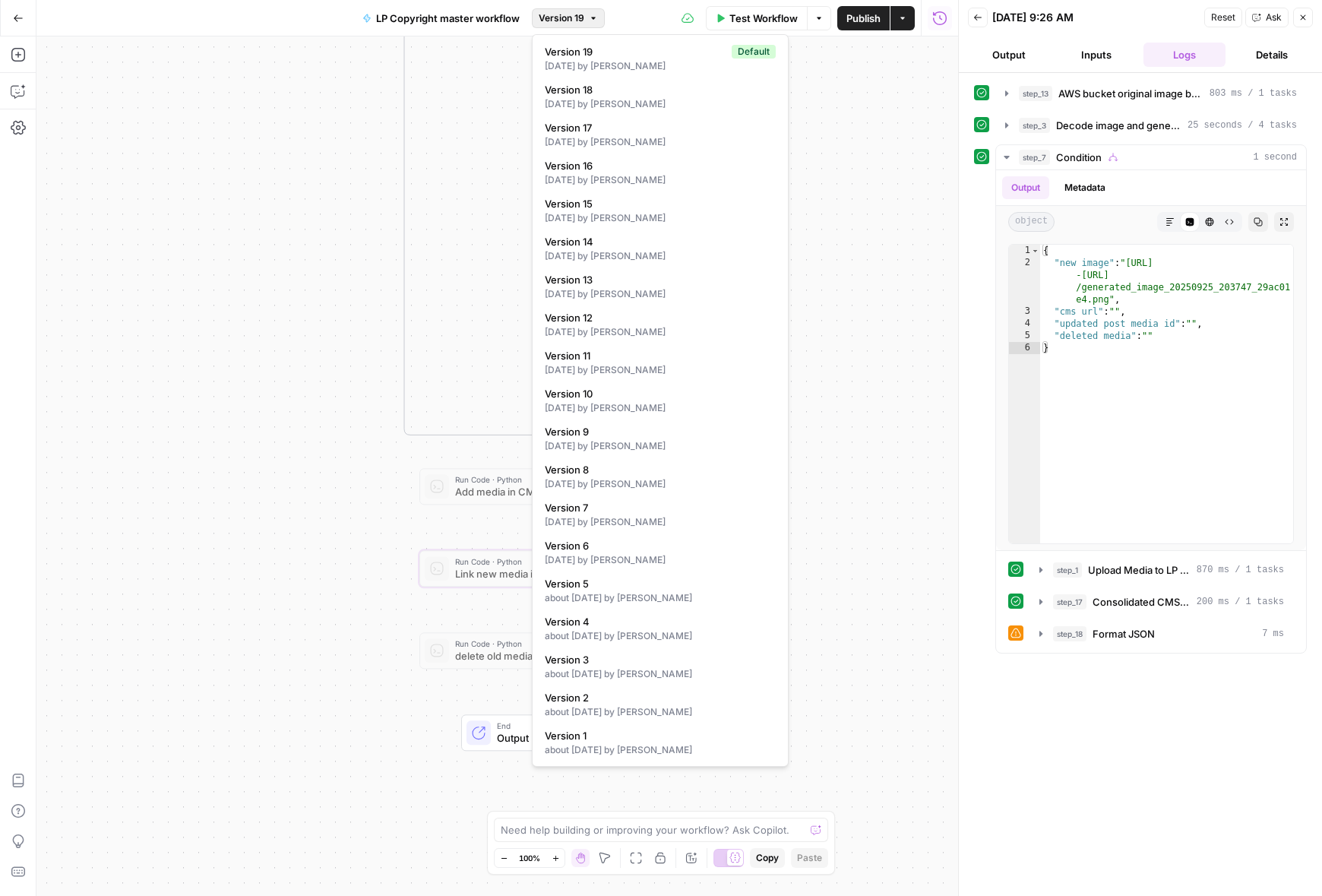
click at [558, 18] on span "Version 19" at bounding box center [561, 18] width 46 height 14
click at [605, 63] on div "21 days ago by Tomek Nowinski" at bounding box center [661, 66] width 231 height 14
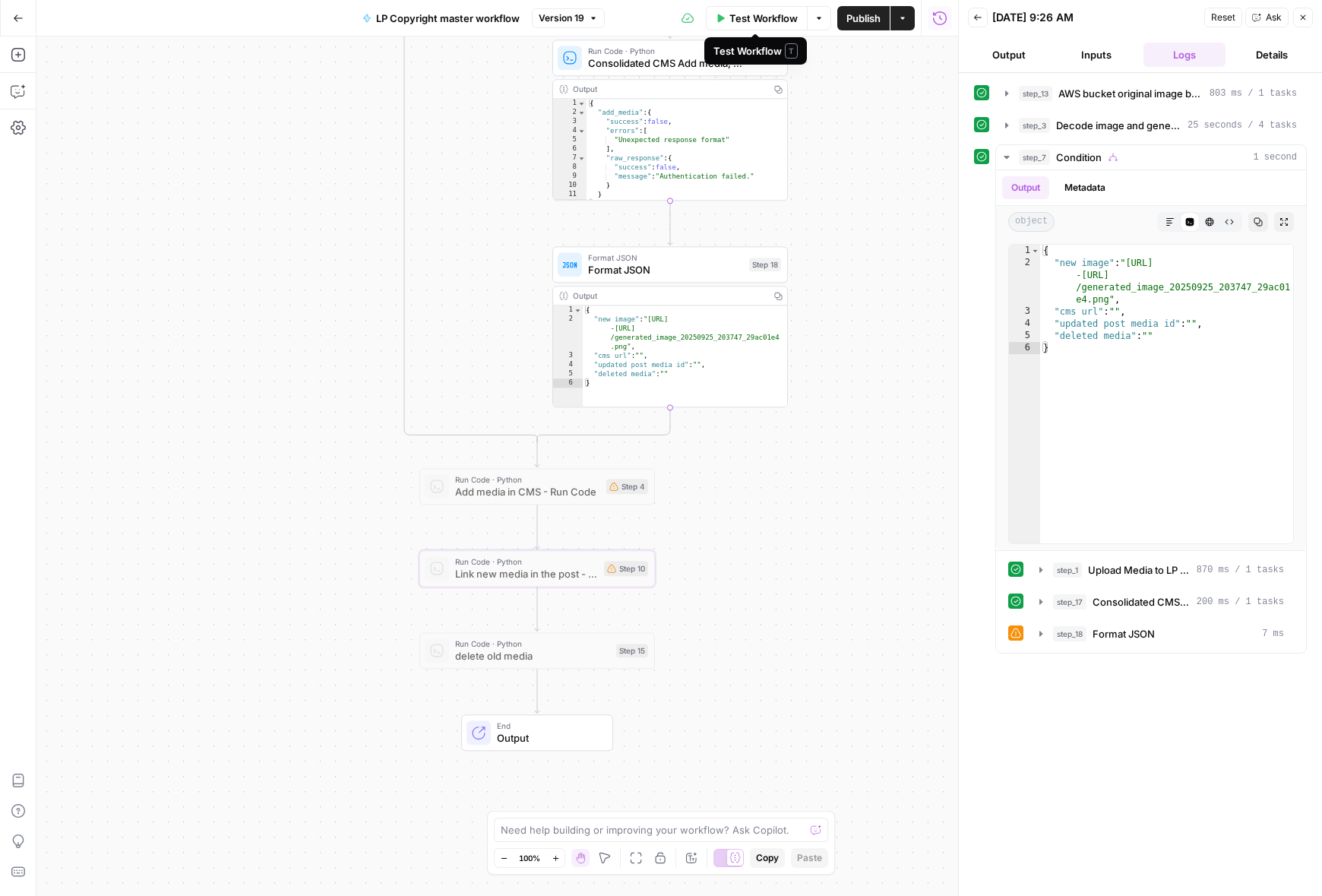
click at [815, 22] on icon "button" at bounding box center [819, 19] width 9 height 9
click at [435, 20] on span "LP Copyright master workflow" at bounding box center [447, 18] width 144 height 15
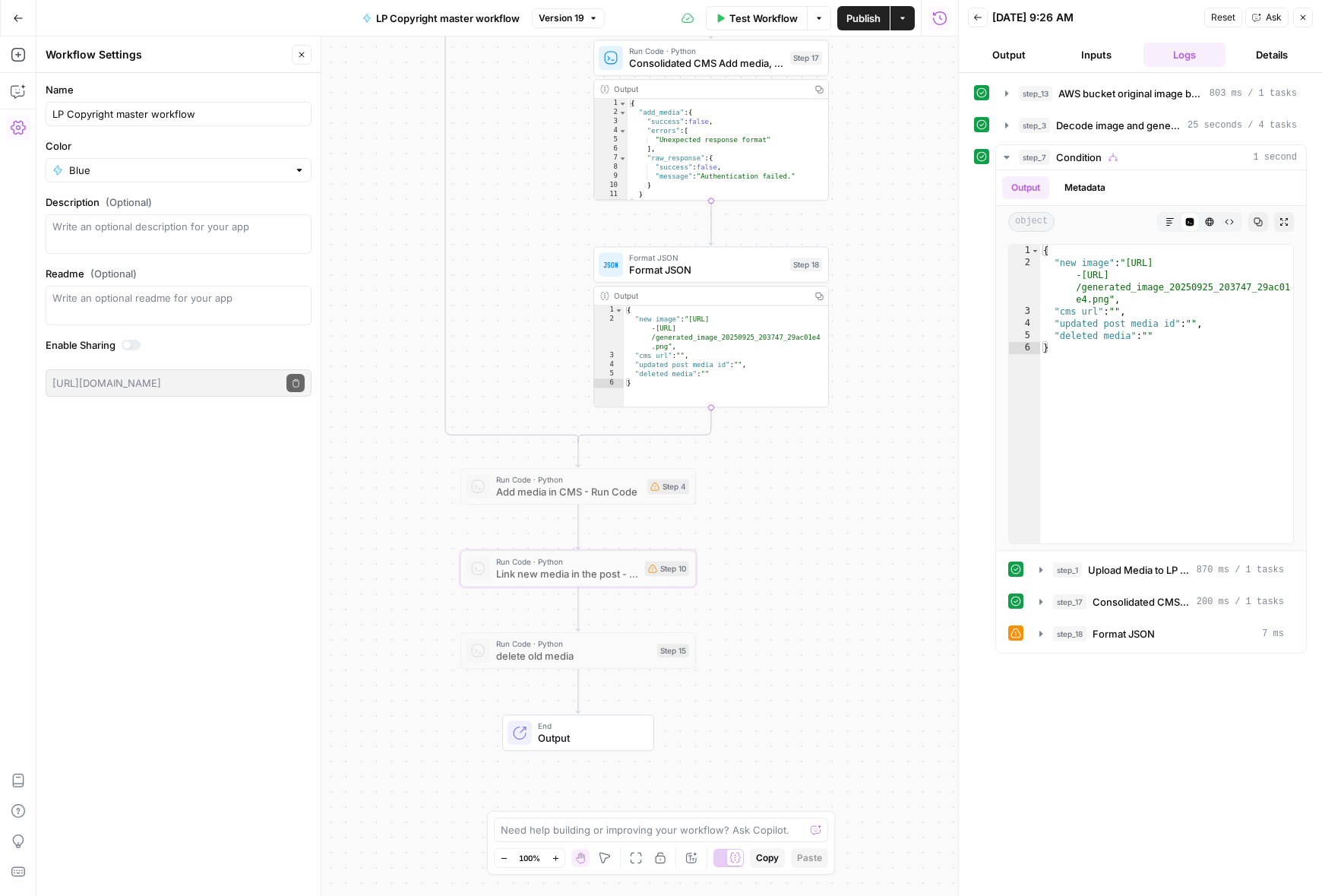
click at [428, 20] on span "LP Copyright master workflow" at bounding box center [447, 18] width 144 height 15
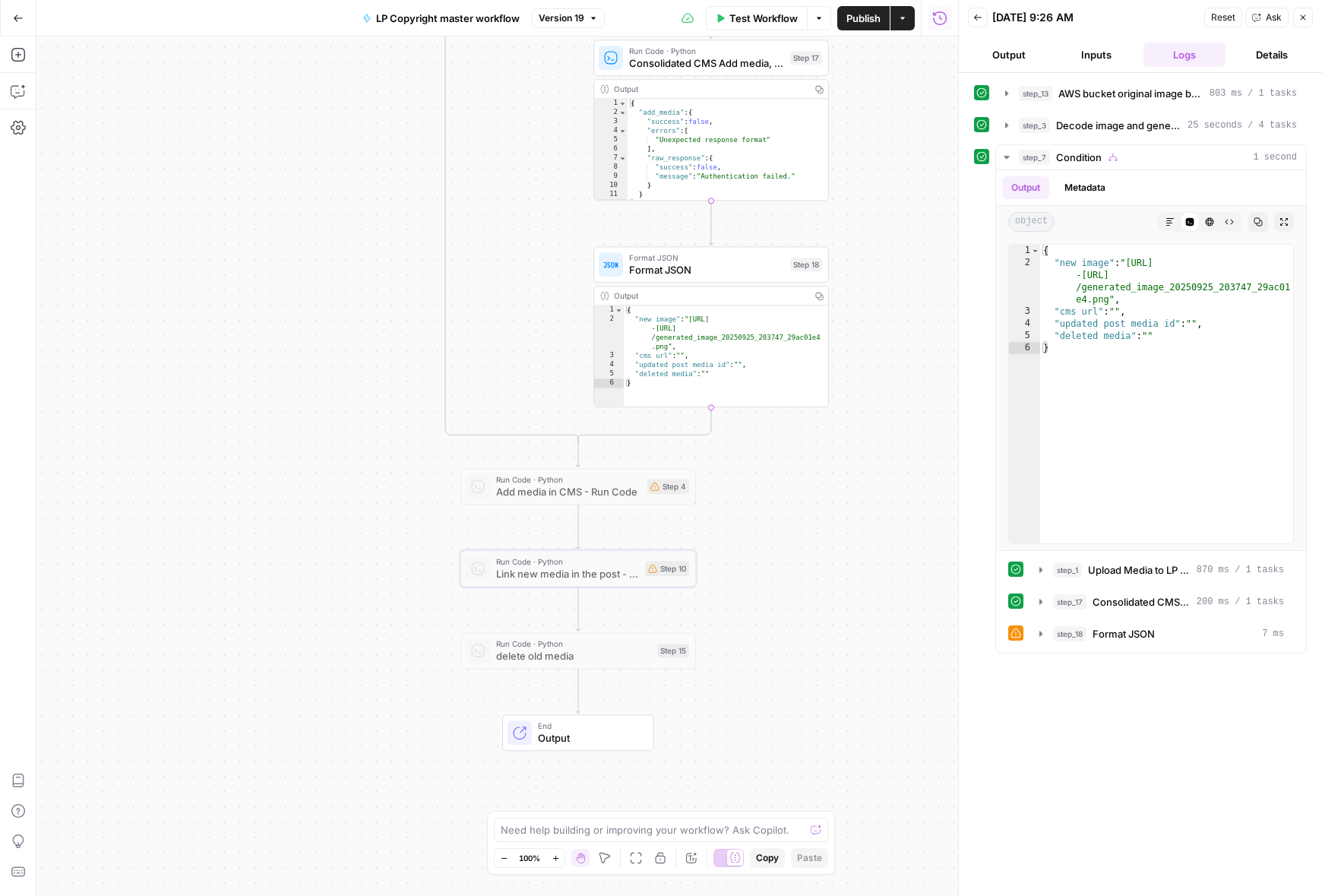
click at [548, 662] on span "delete old media" at bounding box center [573, 656] width 155 height 15
click at [517, 650] on span "delete old media" at bounding box center [573, 656] width 155 height 15
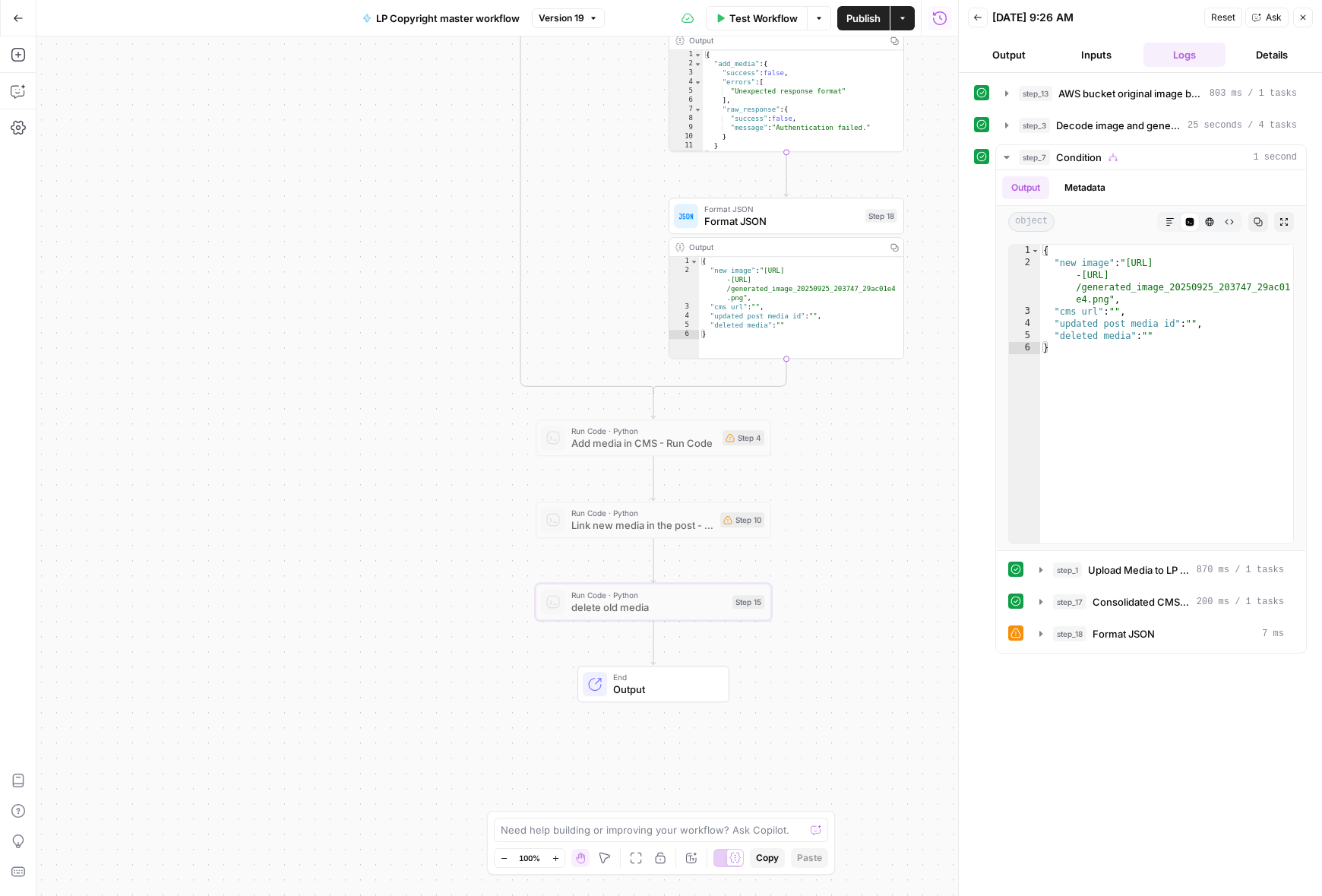
drag, startPoint x: 428, startPoint y: 687, endPoint x: 507, endPoint y: 674, distance: 80.1
click at [507, 674] on div "true false Workflow Set Inputs Inputs Run Code · Python AWS bucket original ima…" at bounding box center [497, 466] width 922 height 859
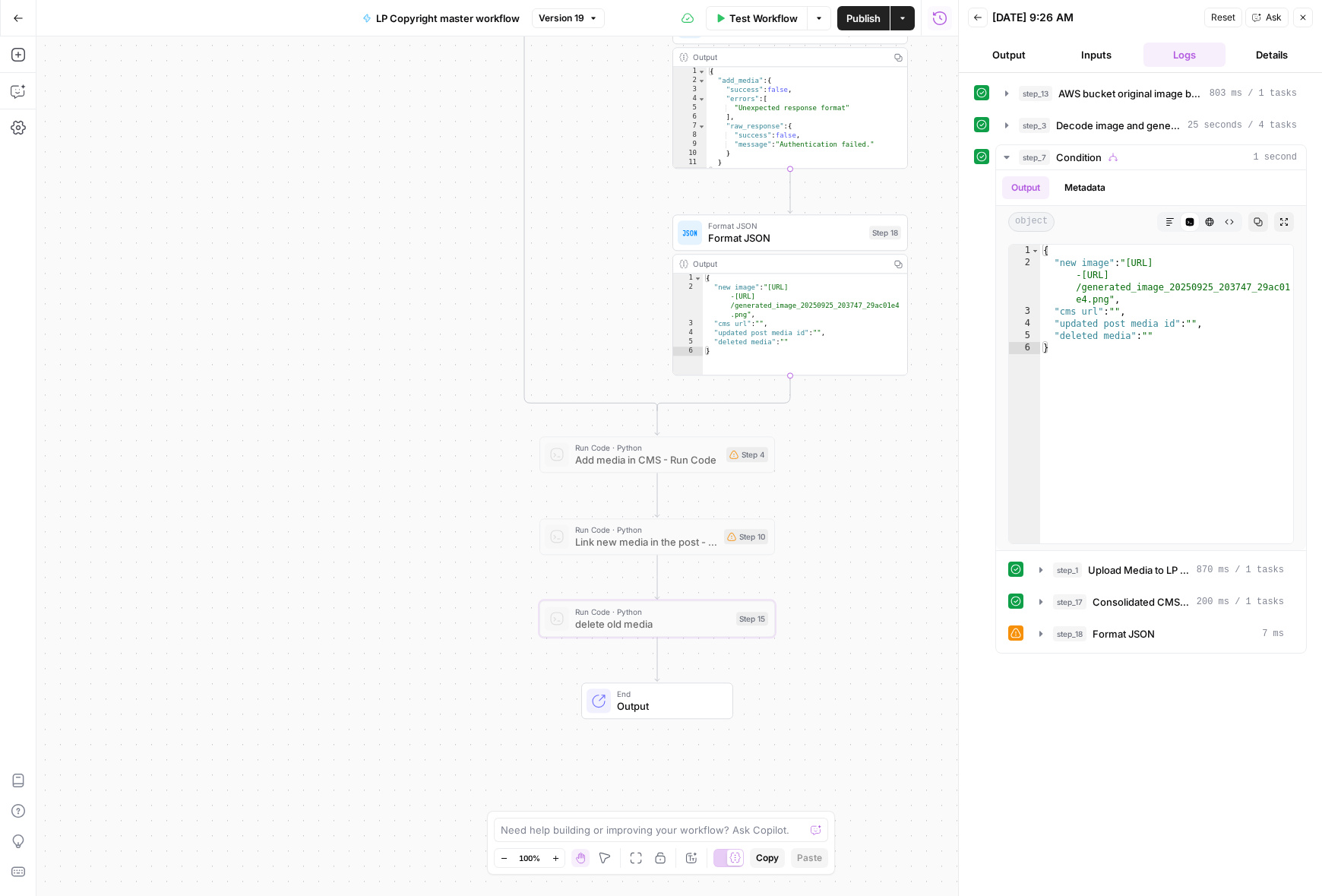
click at [630, 546] on span "Link new media in the post - Run Code" at bounding box center [646, 542] width 143 height 15
click at [583, 450] on span "Run Code · Python" at bounding box center [647, 447] width 145 height 12
click at [918, 513] on div "true false Workflow Set Inputs Inputs Run Code · Python AWS bucket original ima…" at bounding box center [497, 466] width 922 height 859
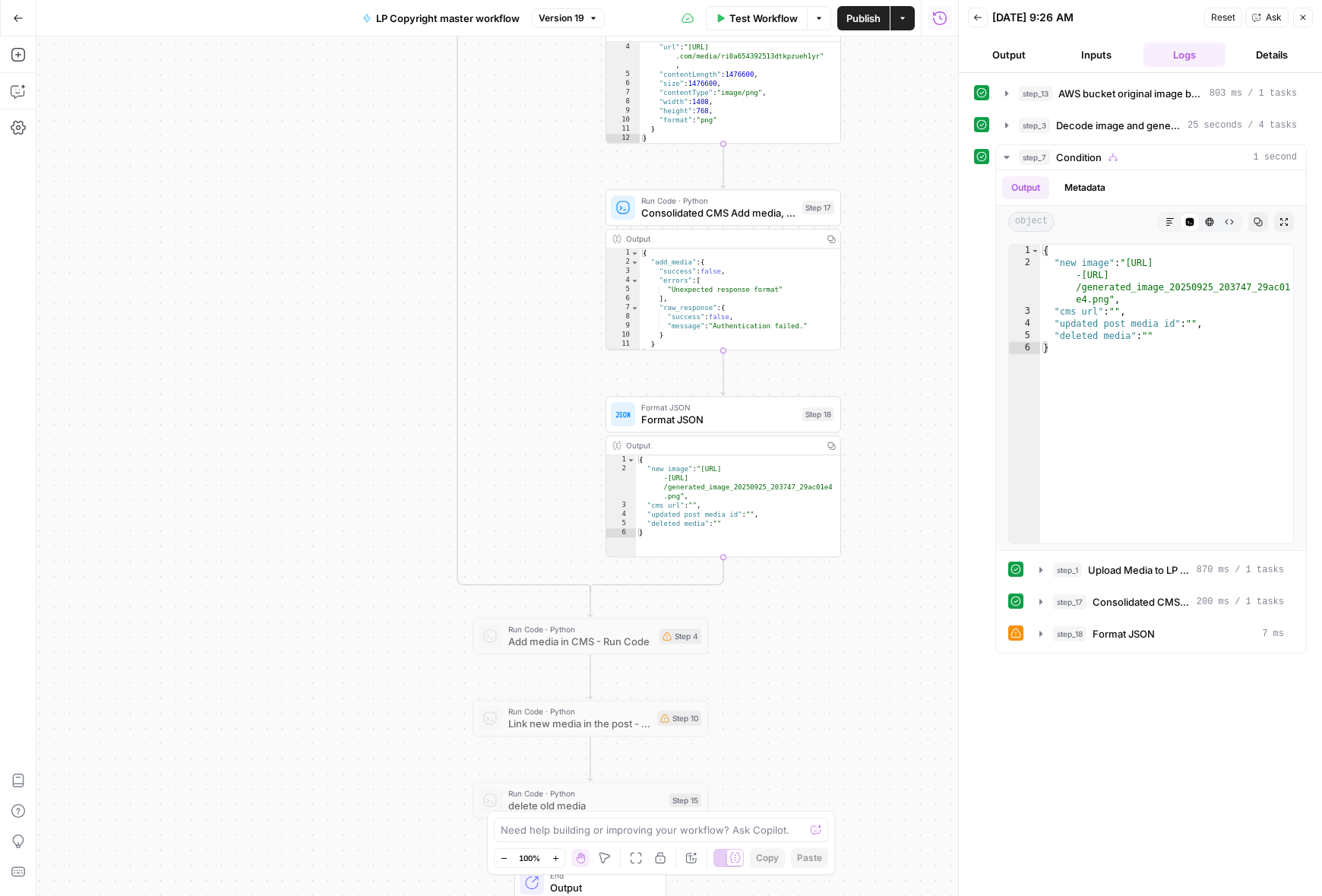
drag, startPoint x: 890, startPoint y: 502, endPoint x: 831, endPoint y: 617, distance: 129.3
click at [831, 617] on div "true false Workflow Set Inputs Inputs Run Code · Python AWS bucket original ima…" at bounding box center [497, 466] width 922 height 859
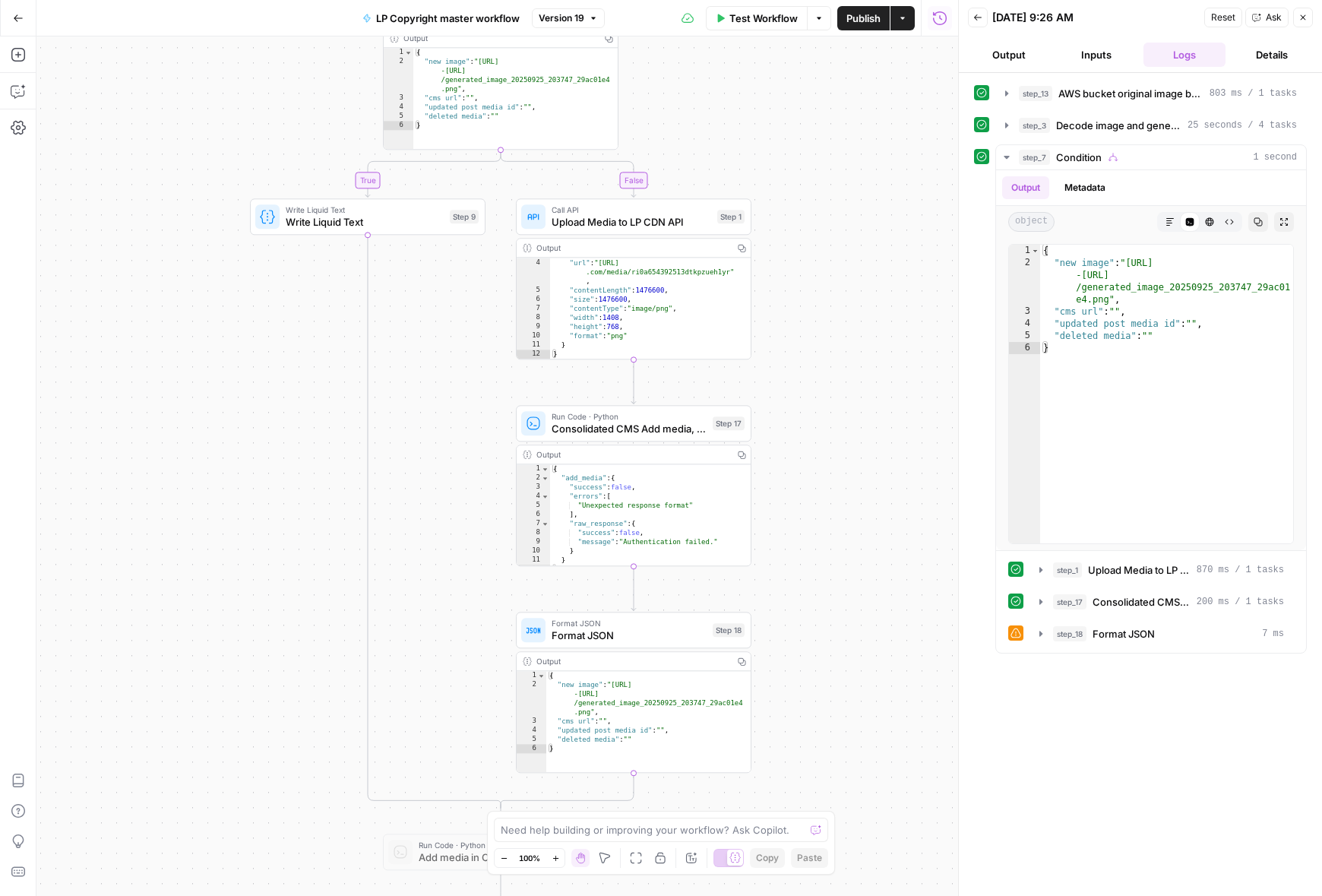
drag, startPoint x: 920, startPoint y: 398, endPoint x: 831, endPoint y: 615, distance: 234.5
click at [831, 615] on div "true false Workflow Set Inputs Inputs Run Code · Python AWS bucket original ima…" at bounding box center [497, 466] width 922 height 859
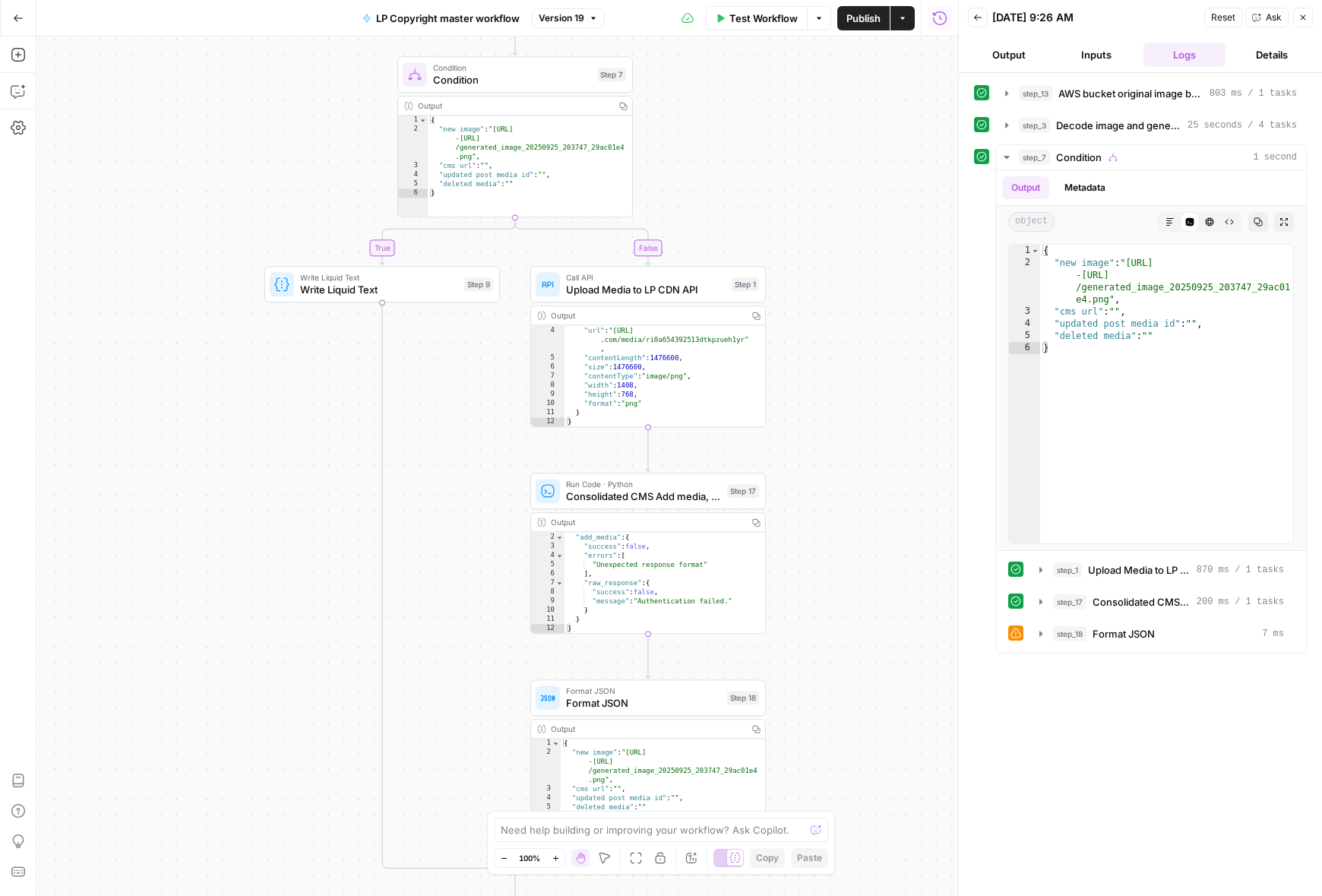
drag, startPoint x: 903, startPoint y: 455, endPoint x: 917, endPoint y: 521, distance: 67.5
click at [917, 521] on div "true false Workflow Set Inputs Inputs Run Code · Python AWS bucket original ima…" at bounding box center [497, 466] width 922 height 859
click at [389, 283] on span "Write Liquid Text" at bounding box center [379, 289] width 158 height 15
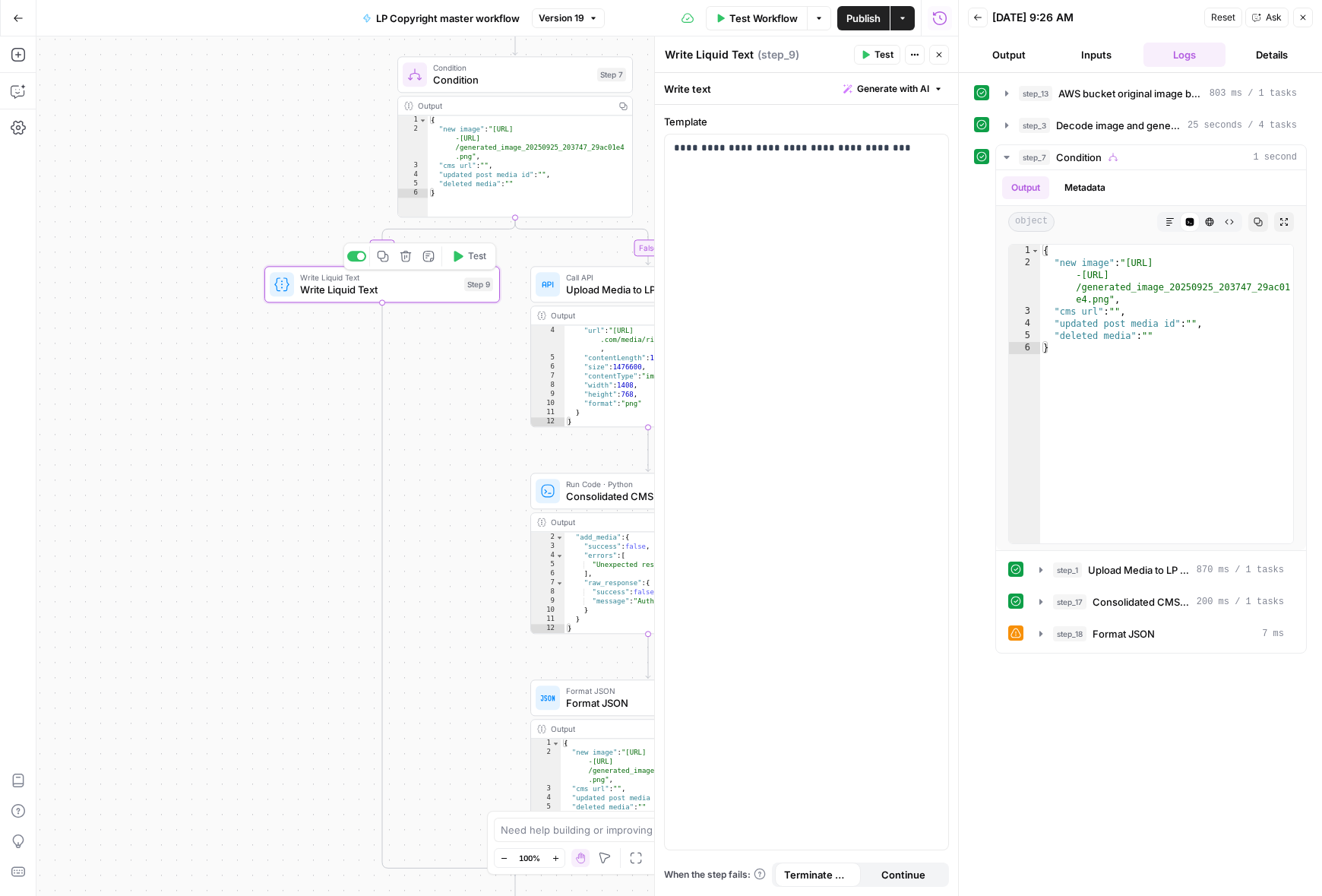
click at [240, 436] on div "true false Workflow Set Inputs Inputs Run Code · Python AWS bucket original ima…" at bounding box center [497, 466] width 922 height 859
click at [19, 14] on icon "button" at bounding box center [18, 18] width 10 height 10
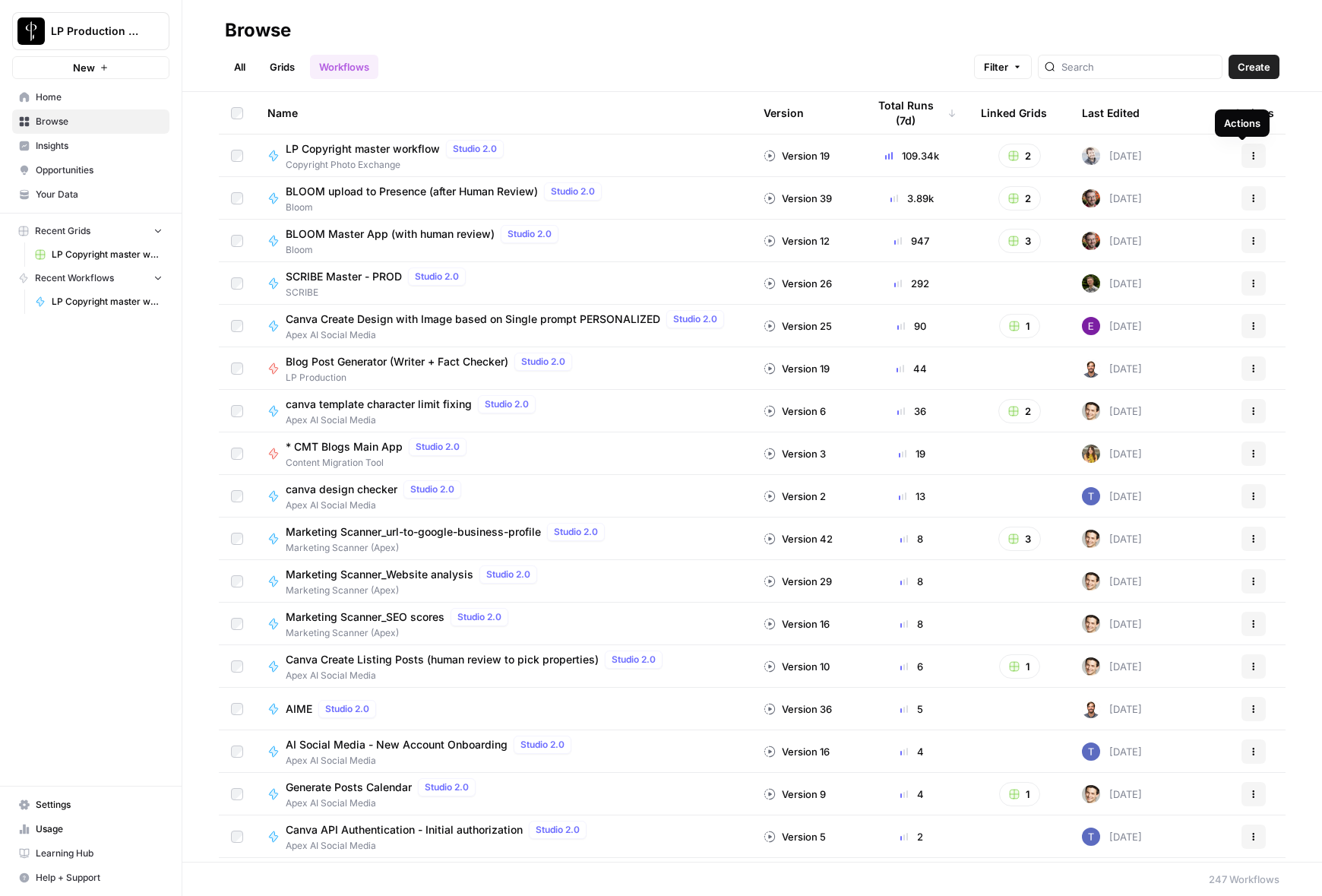
click at [1253, 155] on icon "button" at bounding box center [1254, 155] width 2 height 2
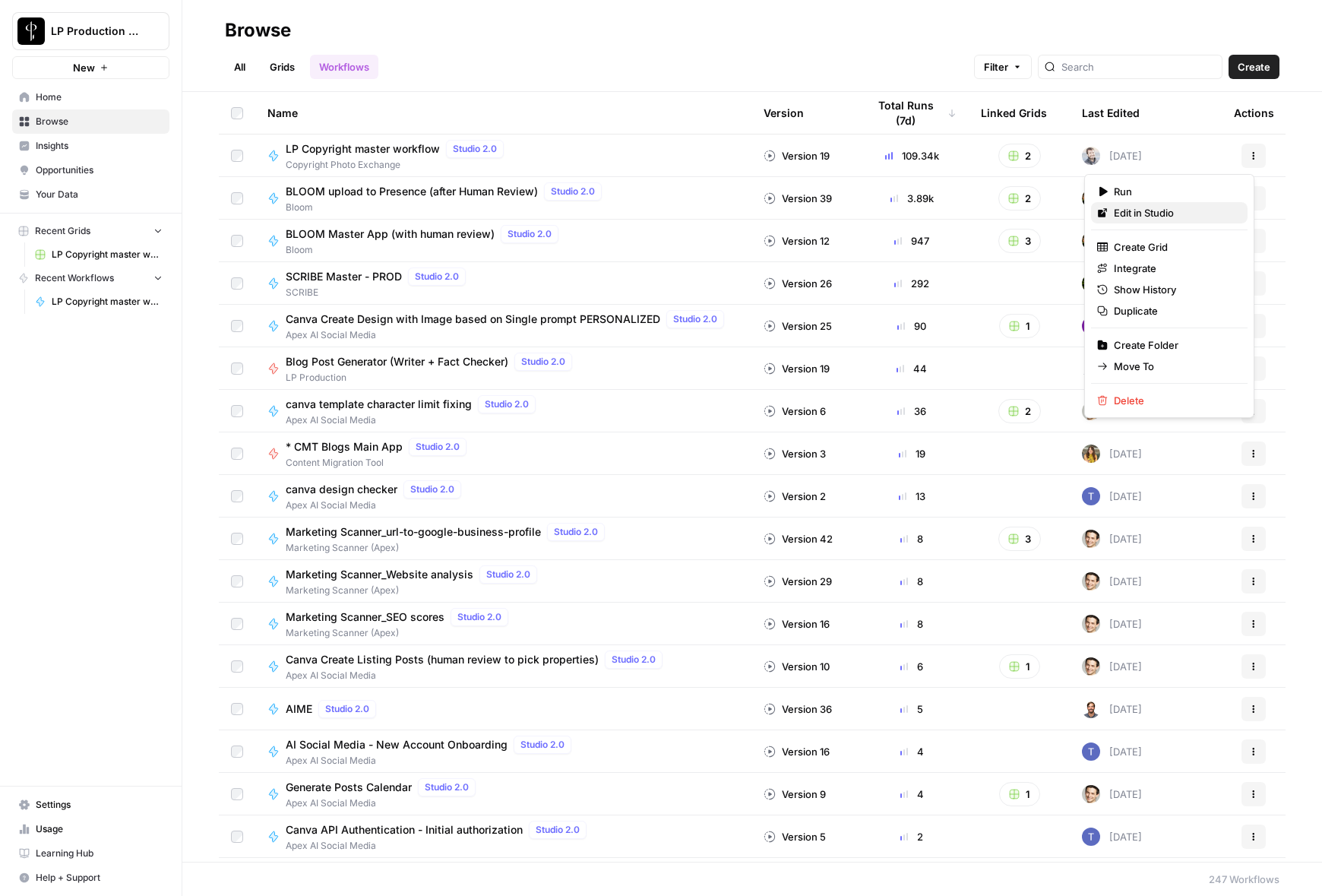
click at [1156, 215] on span "Edit in Studio" at bounding box center [1174, 212] width 121 height 15
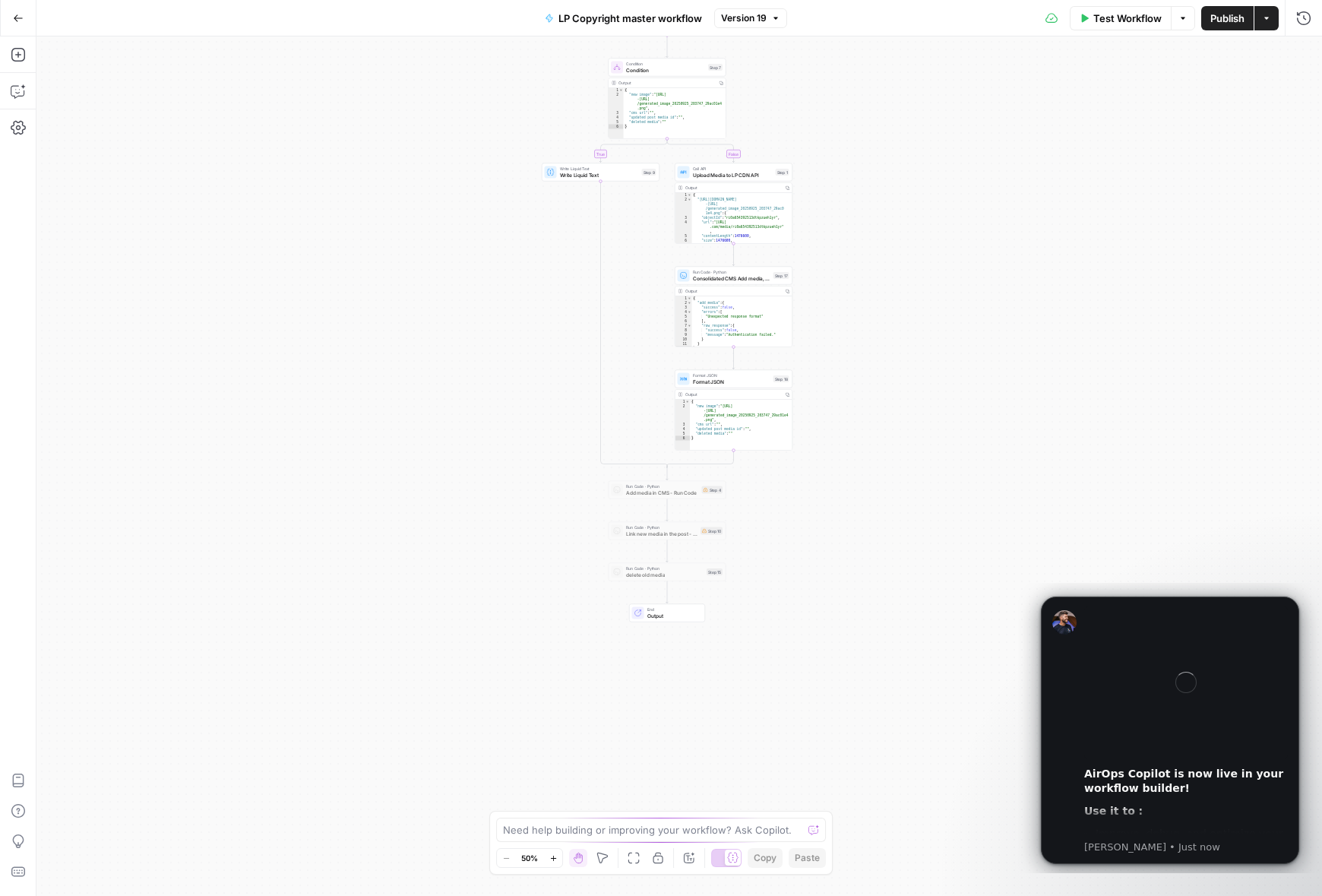
drag, startPoint x: 972, startPoint y: 527, endPoint x: 964, endPoint y: 292, distance: 235.1
click at [964, 292] on div "true false Workflow Set Inputs Inputs Run Code · Python AWS bucket original ima…" at bounding box center [679, 466] width 1285 height 859
click at [14, 18] on icon "button" at bounding box center [19, 17] width 9 height 7
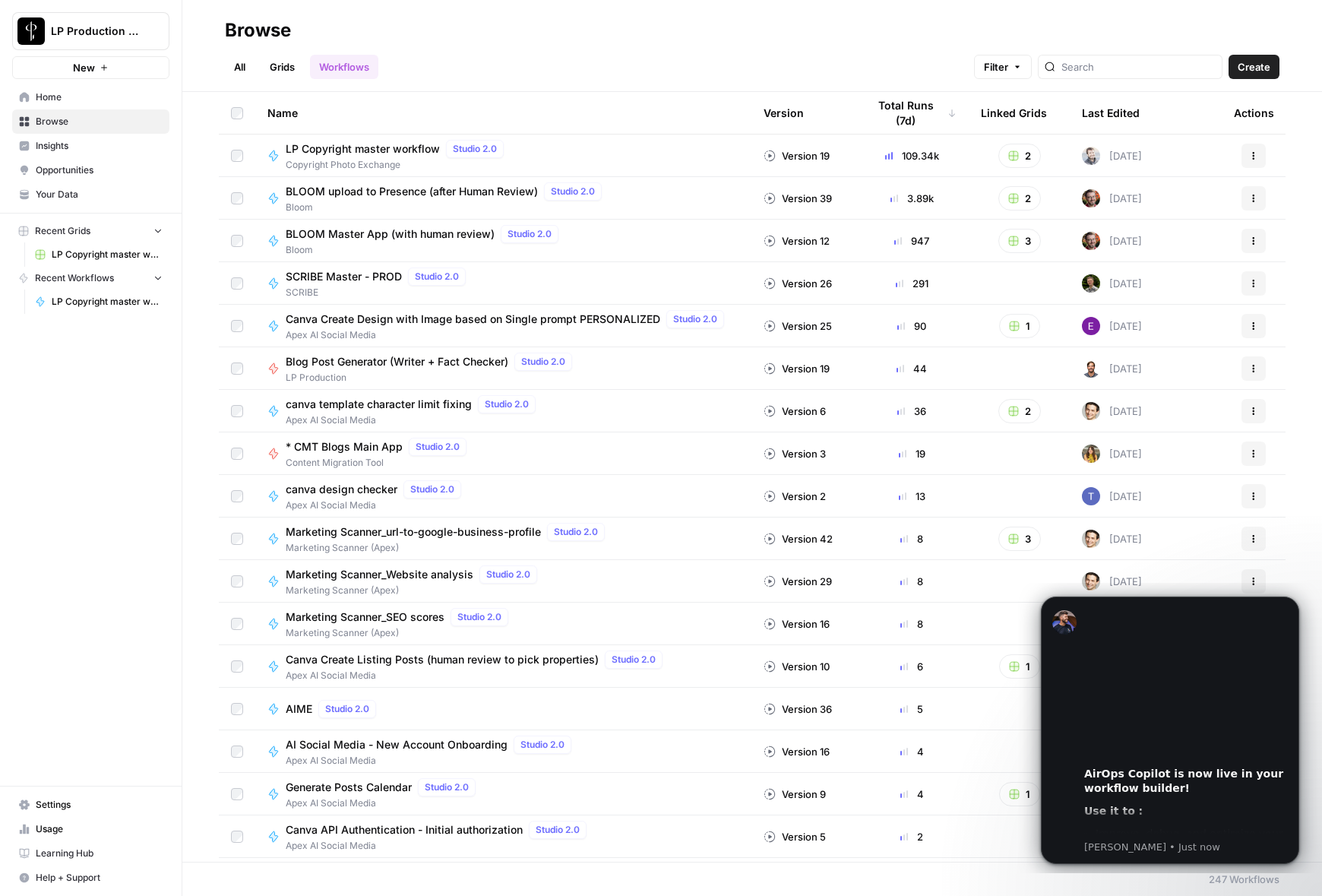
click at [370, 148] on span "LP Copyright master workflow" at bounding box center [363, 148] width 154 height 15
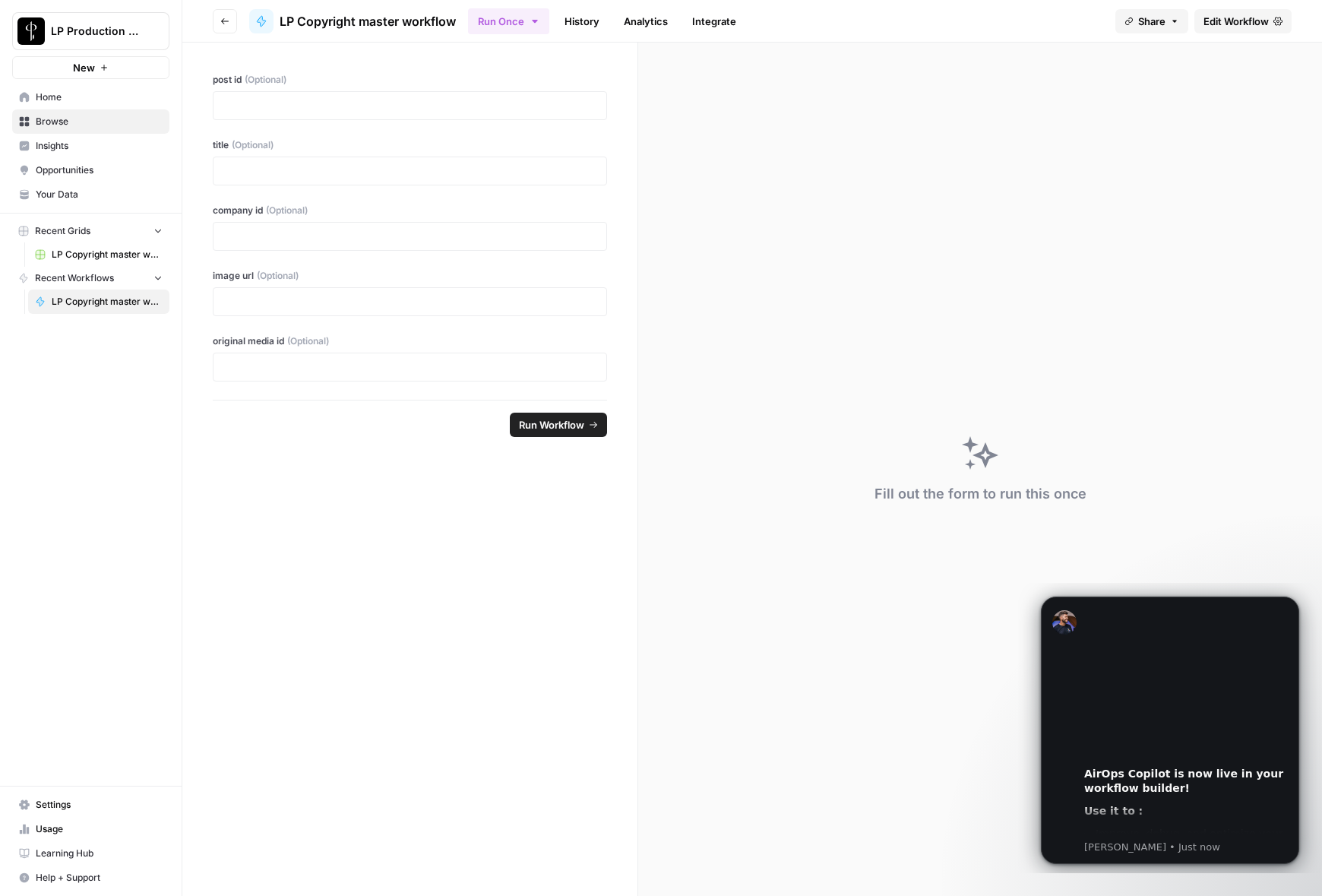
click at [588, 18] on link "History" at bounding box center [582, 22] width 54 height 24
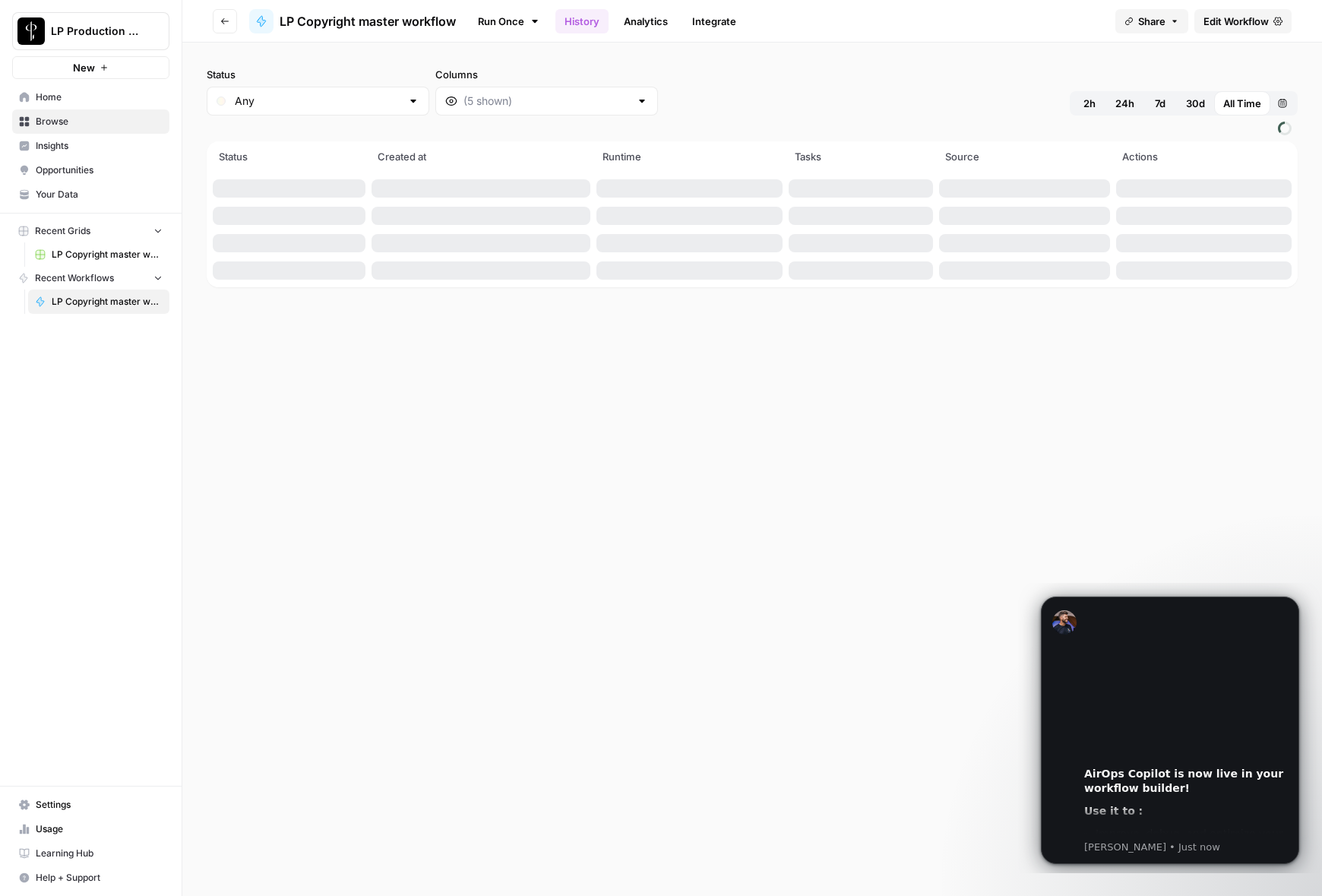
click at [1238, 25] on span "Edit Workflow" at bounding box center [1236, 22] width 66 height 15
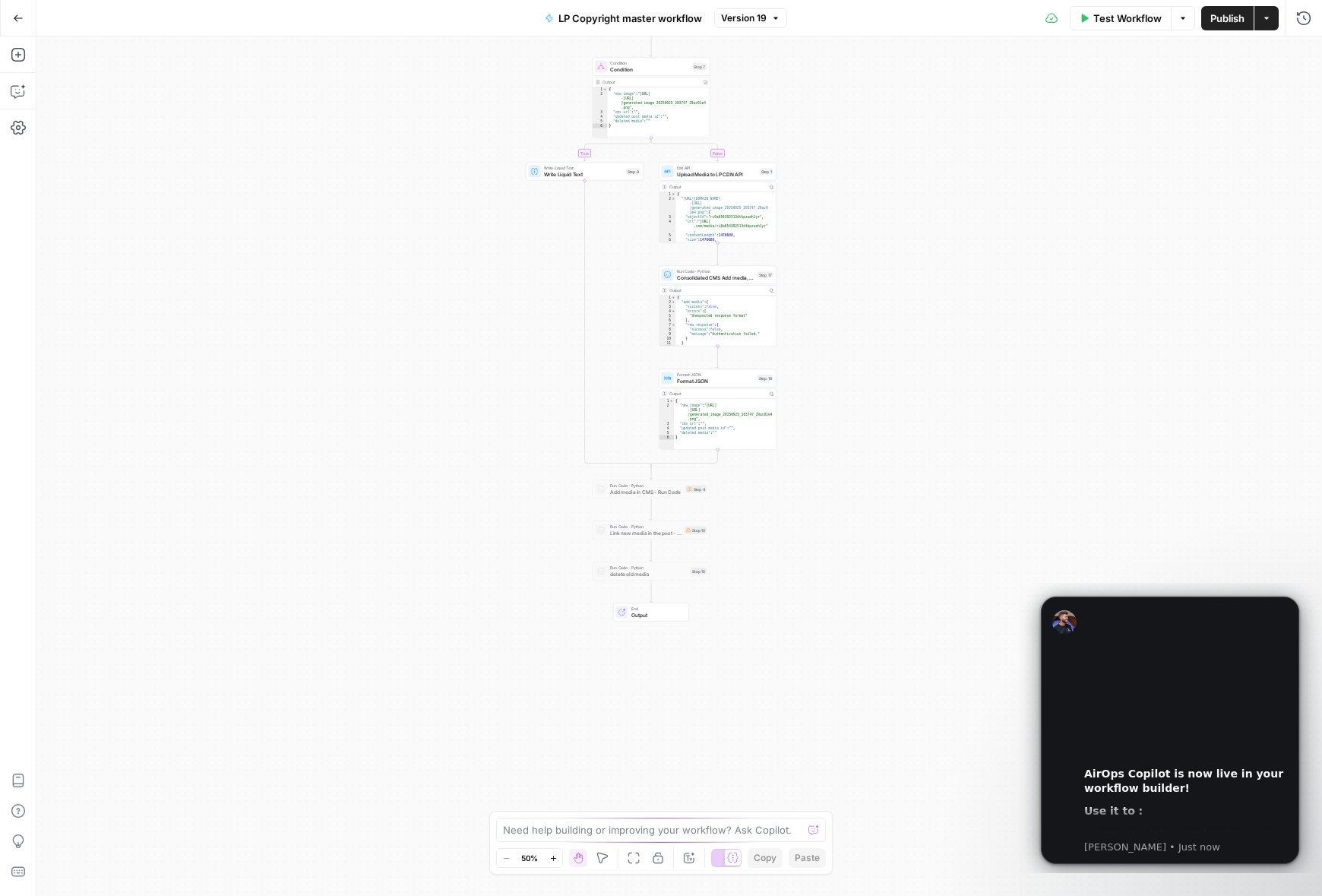
drag, startPoint x: 877, startPoint y: 494, endPoint x: 861, endPoint y: 300, distance: 194.7
click at [861, 300] on div "true false Workflow Set Inputs Inputs Run Code · Python AWS bucket original ima…" at bounding box center [679, 466] width 1285 height 859
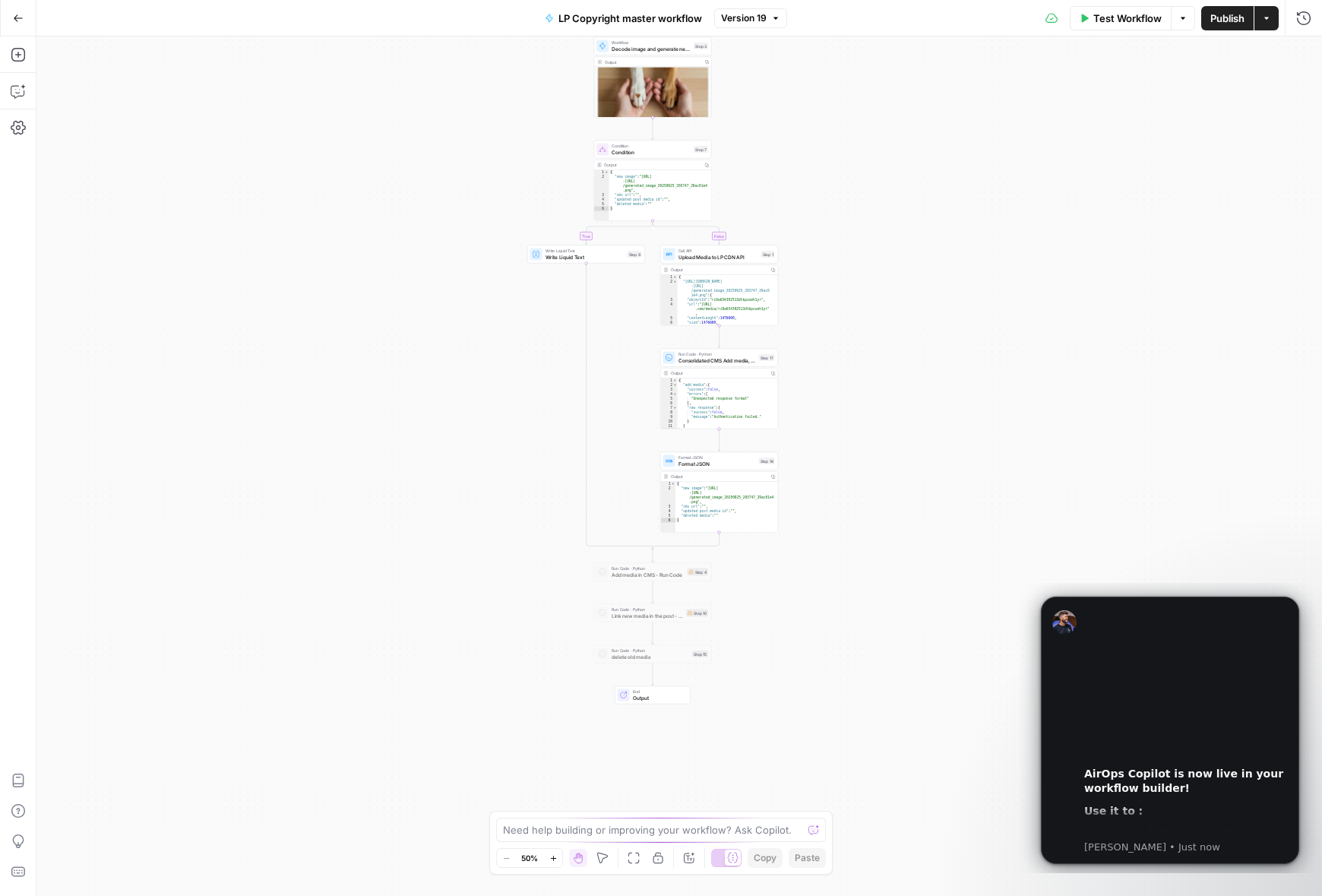
drag, startPoint x: 915, startPoint y: 388, endPoint x: 916, endPoint y: 471, distance: 83.0
click at [916, 471] on div "true false Workflow Set Inputs Inputs Run Code · Python AWS bucket original ima…" at bounding box center [679, 466] width 1285 height 859
click at [14, 20] on icon "button" at bounding box center [18, 18] width 10 height 10
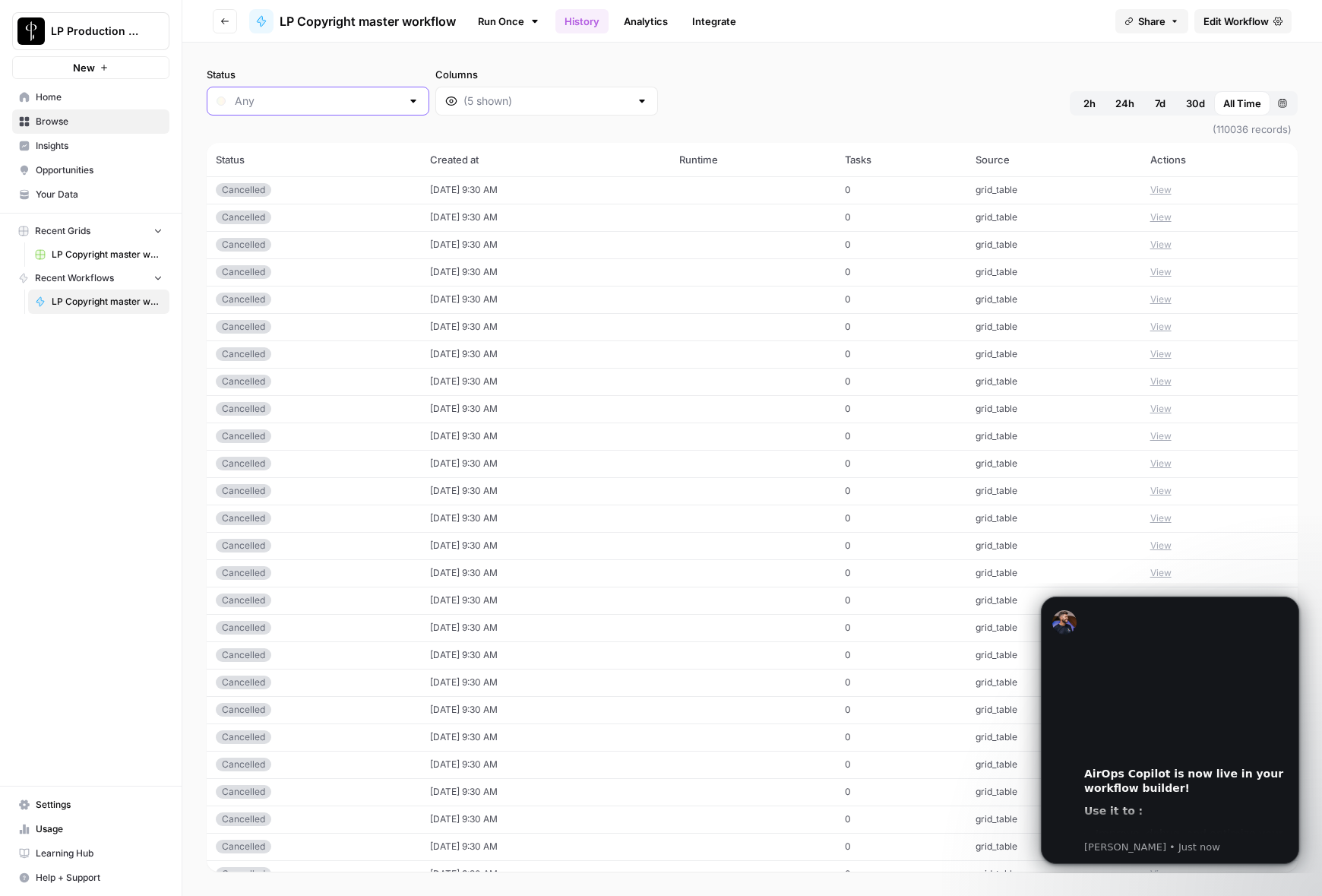
click at [326, 104] on input "Status" at bounding box center [318, 100] width 166 height 15
click at [296, 270] on span "Success" at bounding box center [303, 267] width 132 height 15
type input "Success"
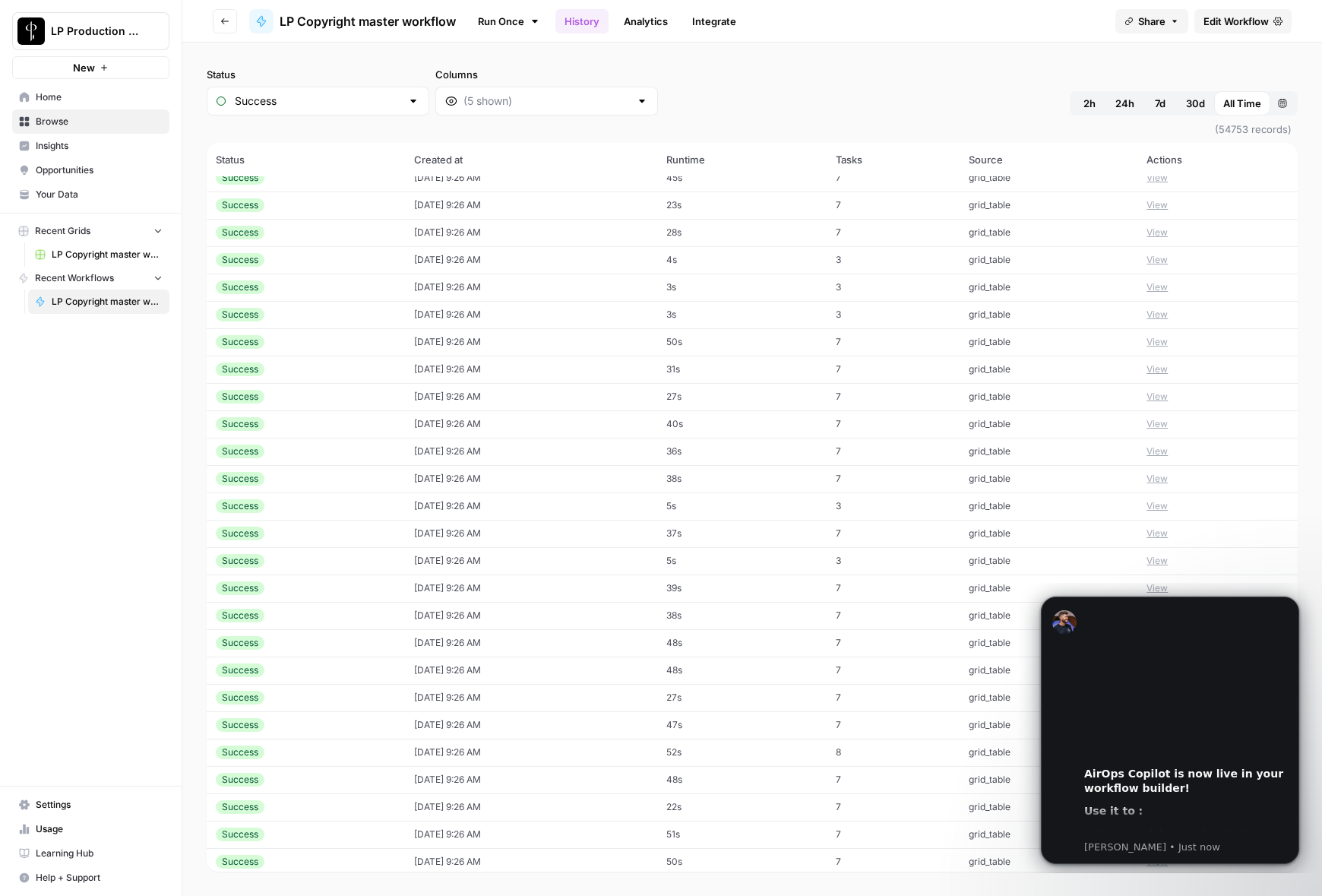
scroll to position [244, 0]
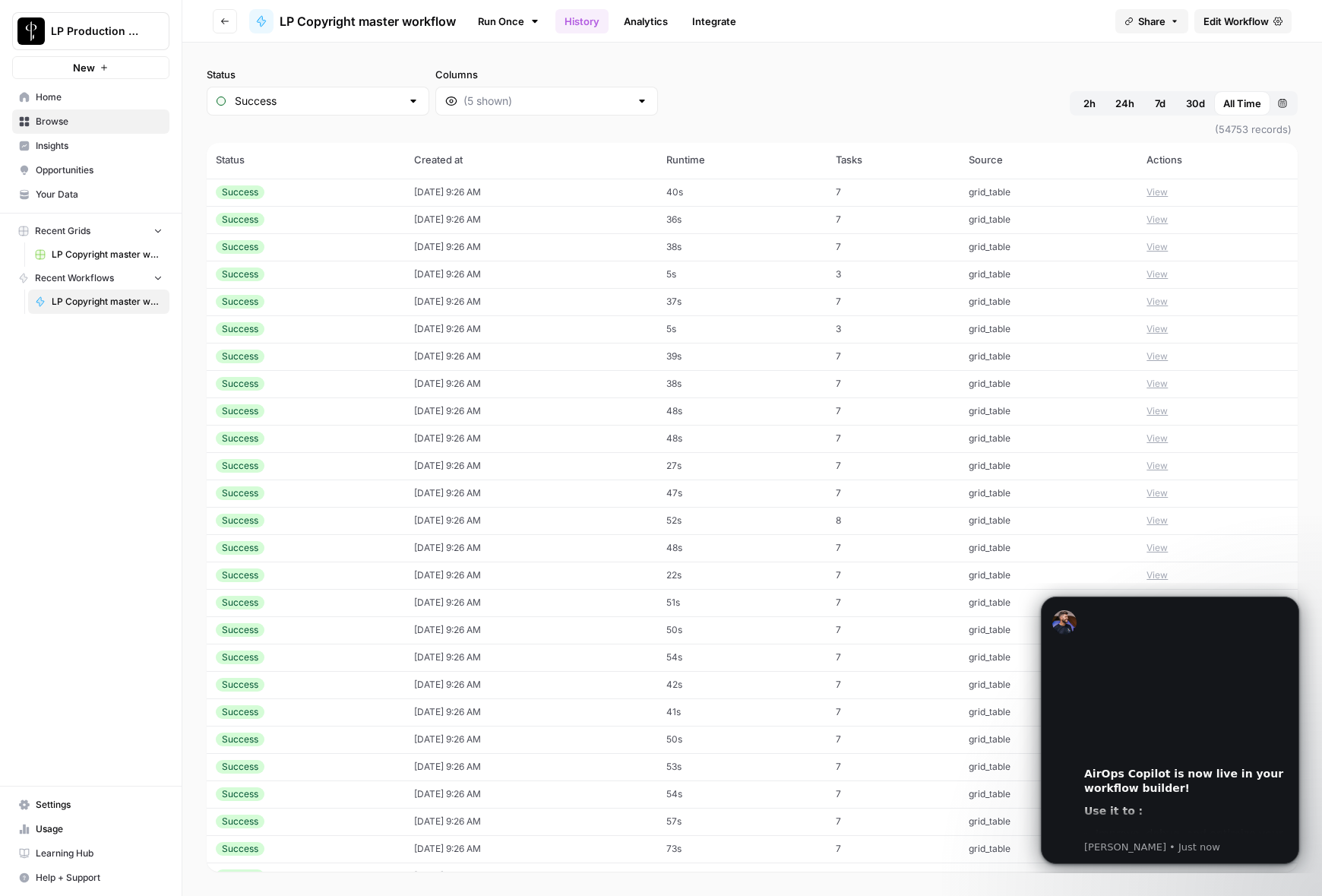
click at [567, 522] on td "09/25/25 at 9:26 AM" at bounding box center [531, 519] width 253 height 27
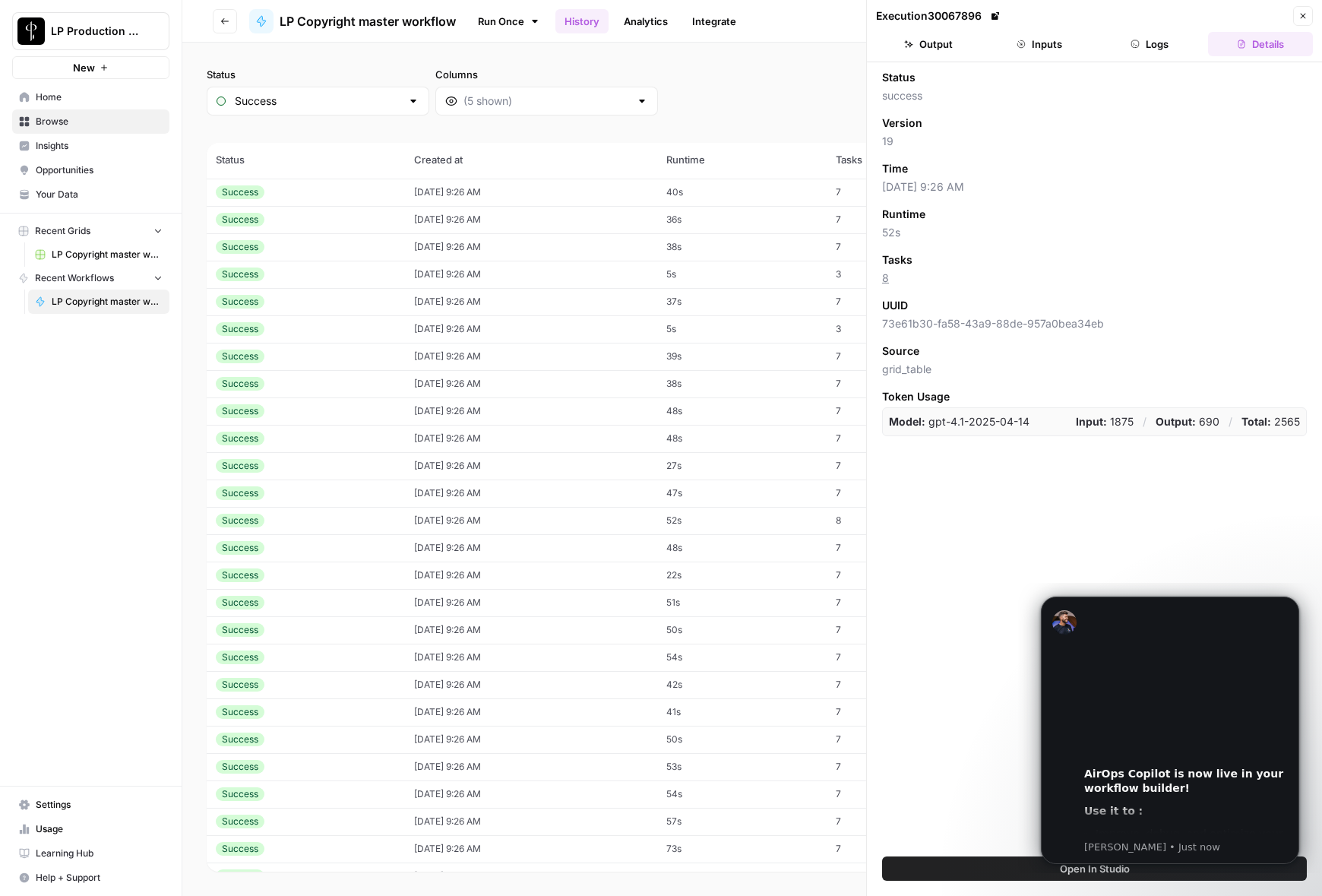
click at [567, 522] on td "09/25/25 at 9:26 AM" at bounding box center [531, 519] width 253 height 27
click at [1306, 10] on button "Close" at bounding box center [1303, 15] width 20 height 20
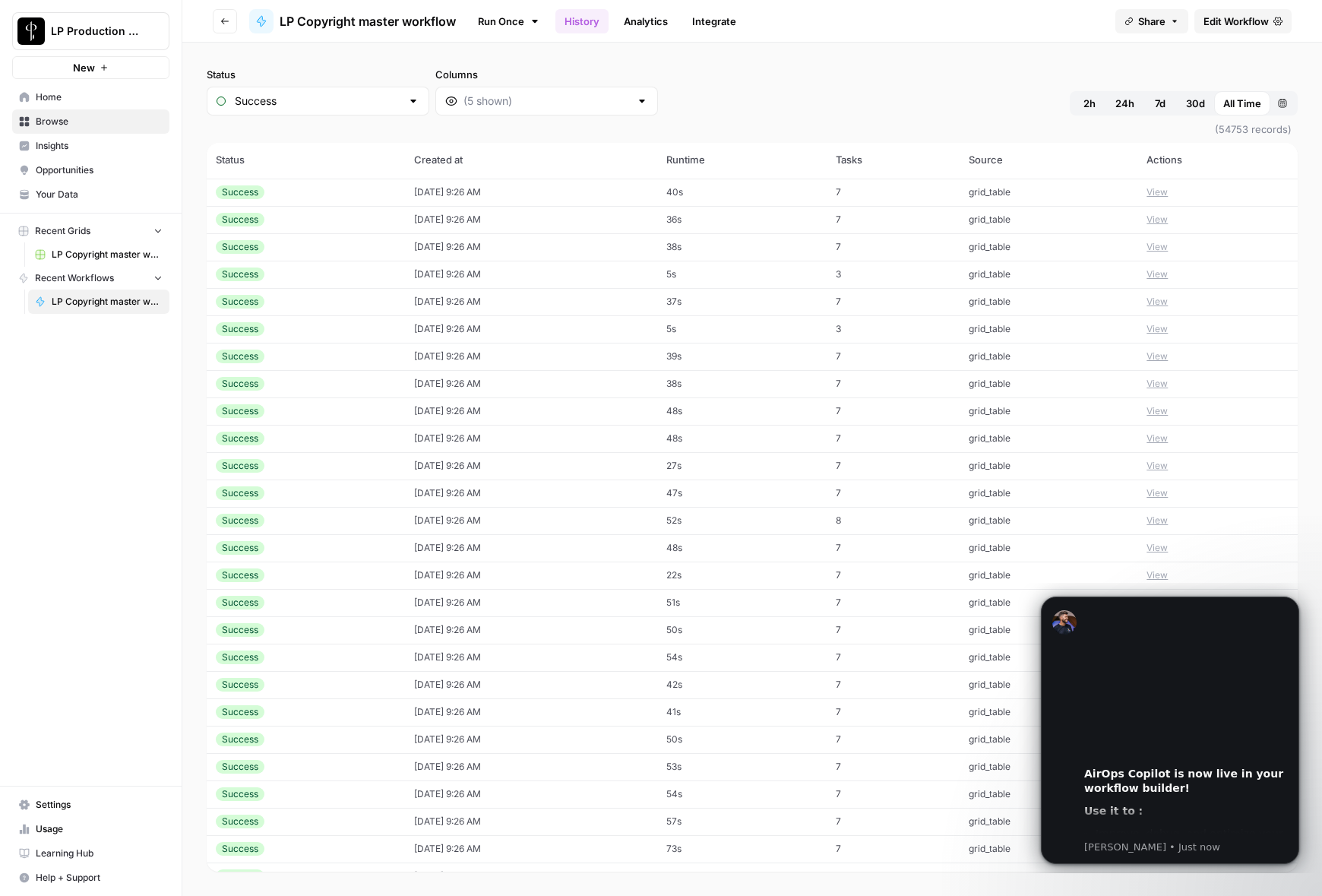
click at [1156, 522] on button "View" at bounding box center [1157, 520] width 22 height 14
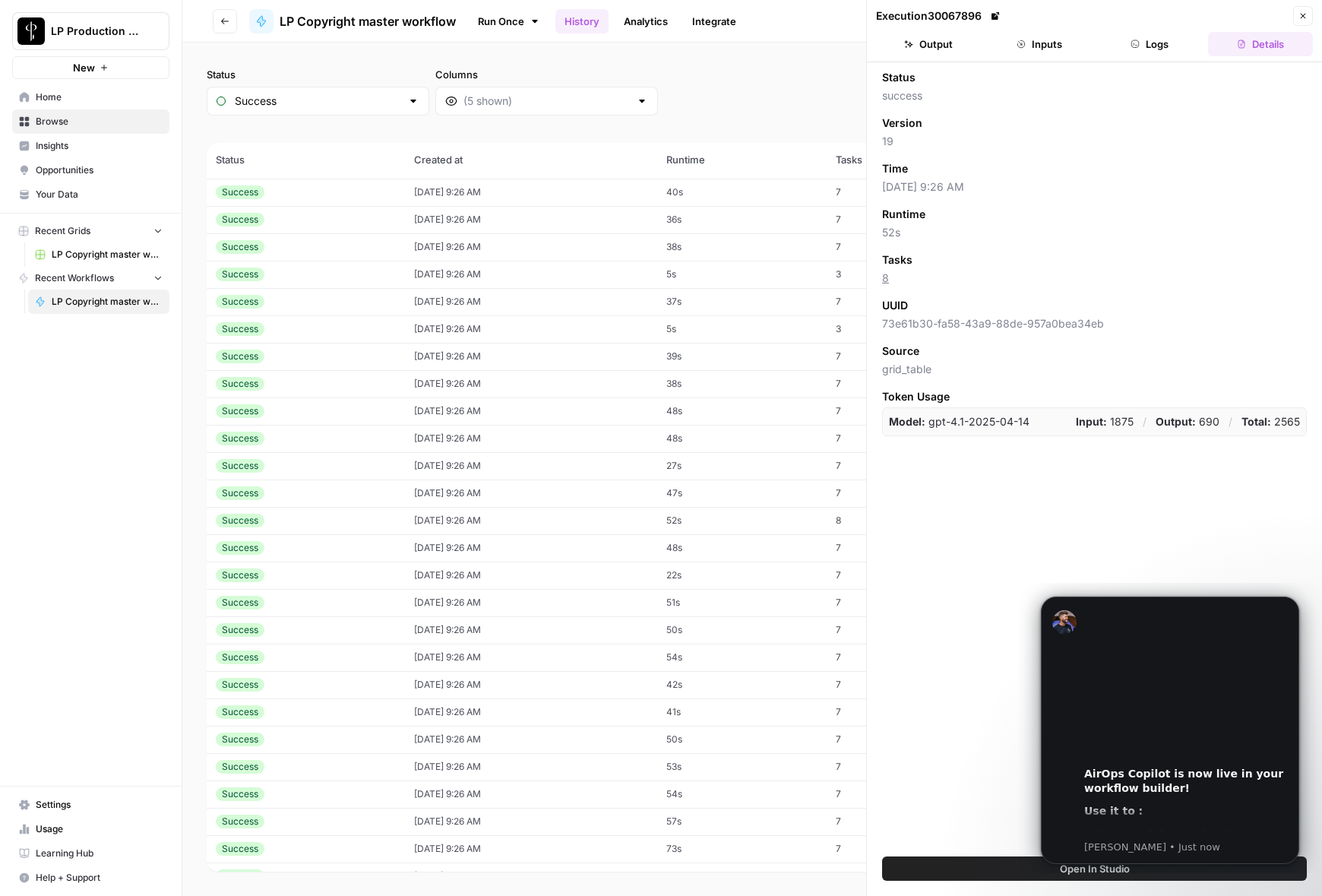
click at [1262, 46] on button "Details" at bounding box center [1261, 44] width 105 height 24
click at [987, 868] on button "Open In Studio" at bounding box center [1095, 869] width 425 height 24
click at [1299, 16] on icon "button" at bounding box center [1303, 16] width 9 height 9
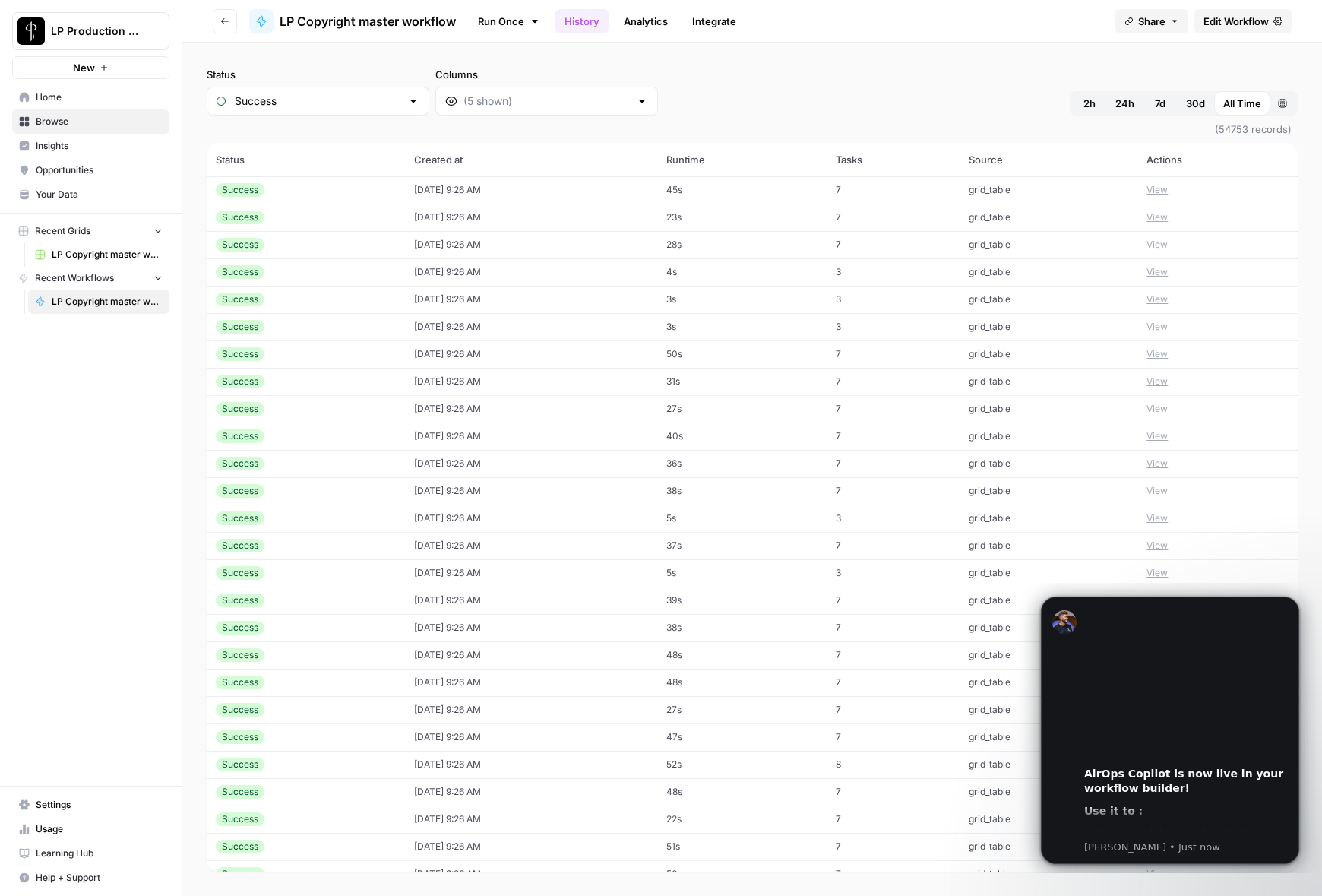
click at [723, 153] on th "Runtime" at bounding box center [742, 160] width 169 height 34
click at [712, 159] on th "Runtime" at bounding box center [742, 160] width 169 height 34
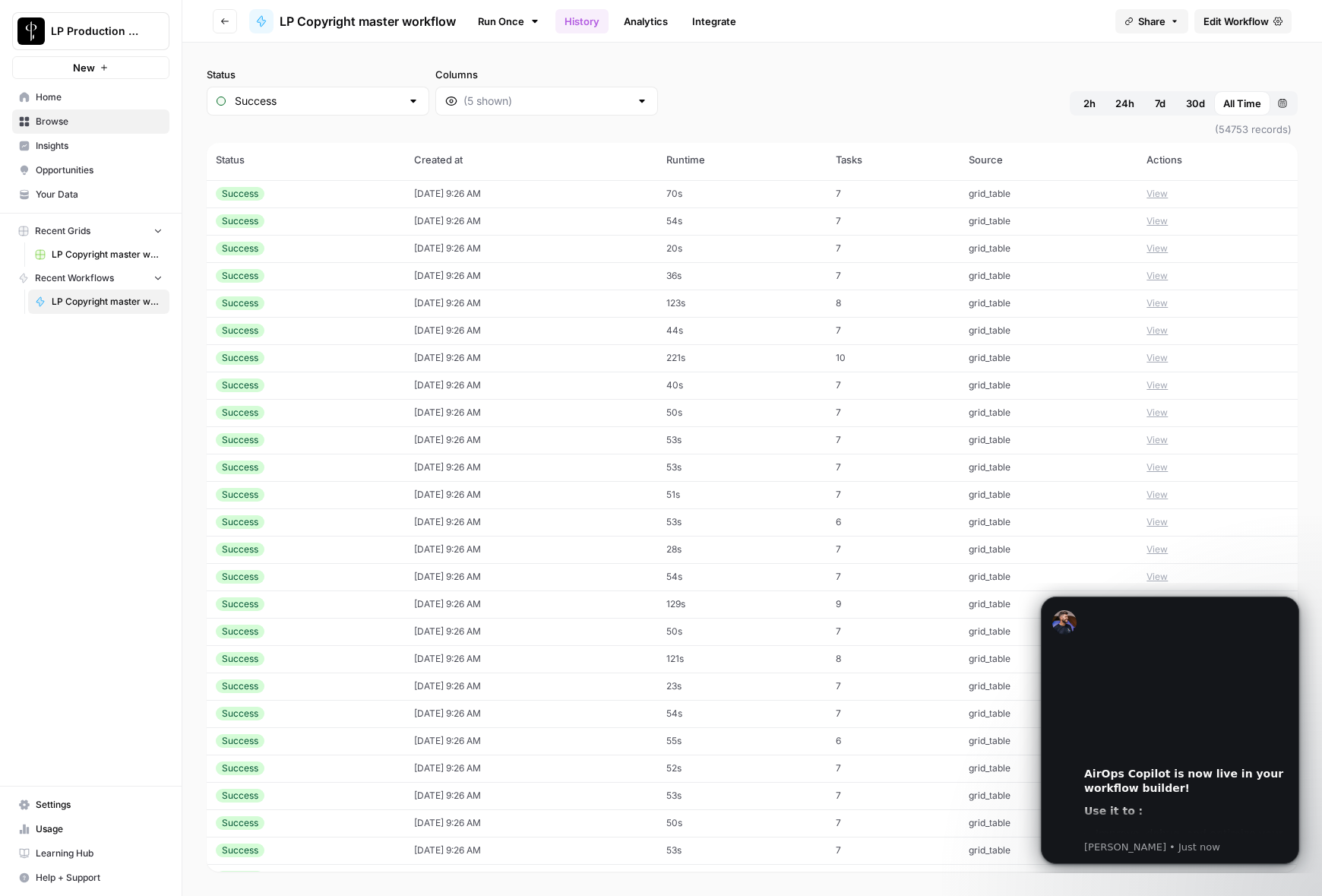
scroll to position [1039, 0]
click at [760, 355] on td "221s" at bounding box center [742, 354] width 169 height 27
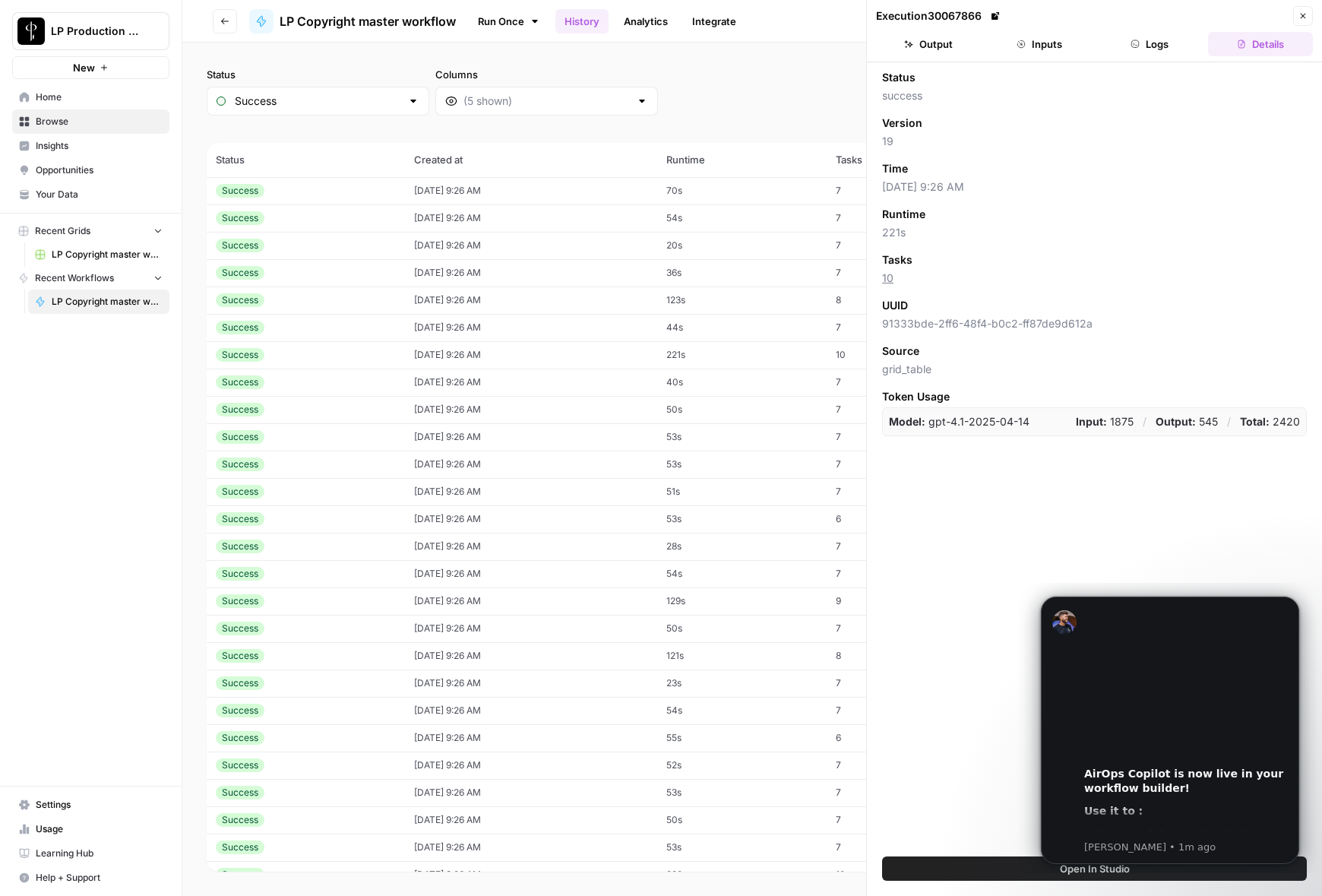
click at [1007, 869] on button "Open In Studio" at bounding box center [1095, 869] width 425 height 24
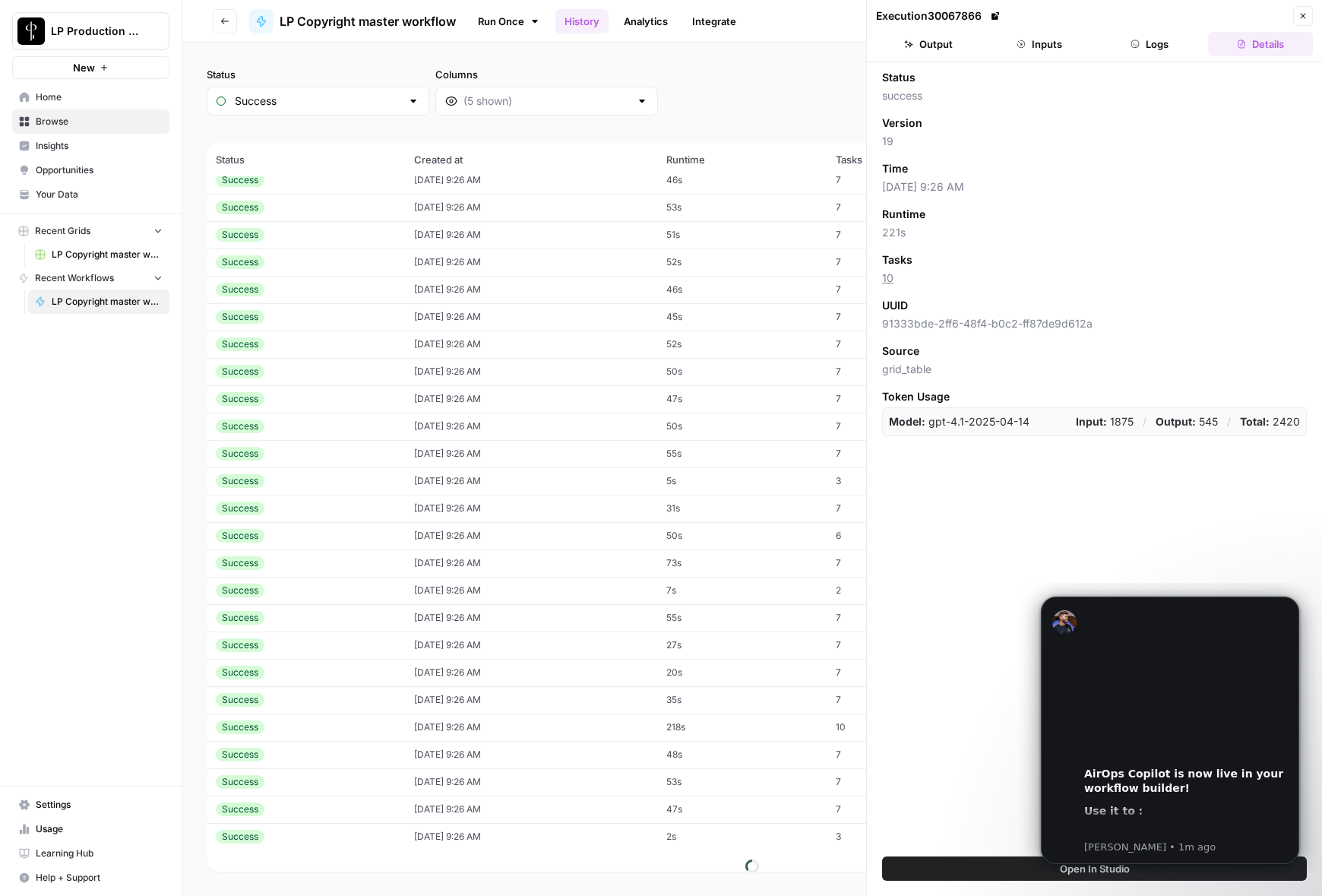
scroll to position [4806, 0]
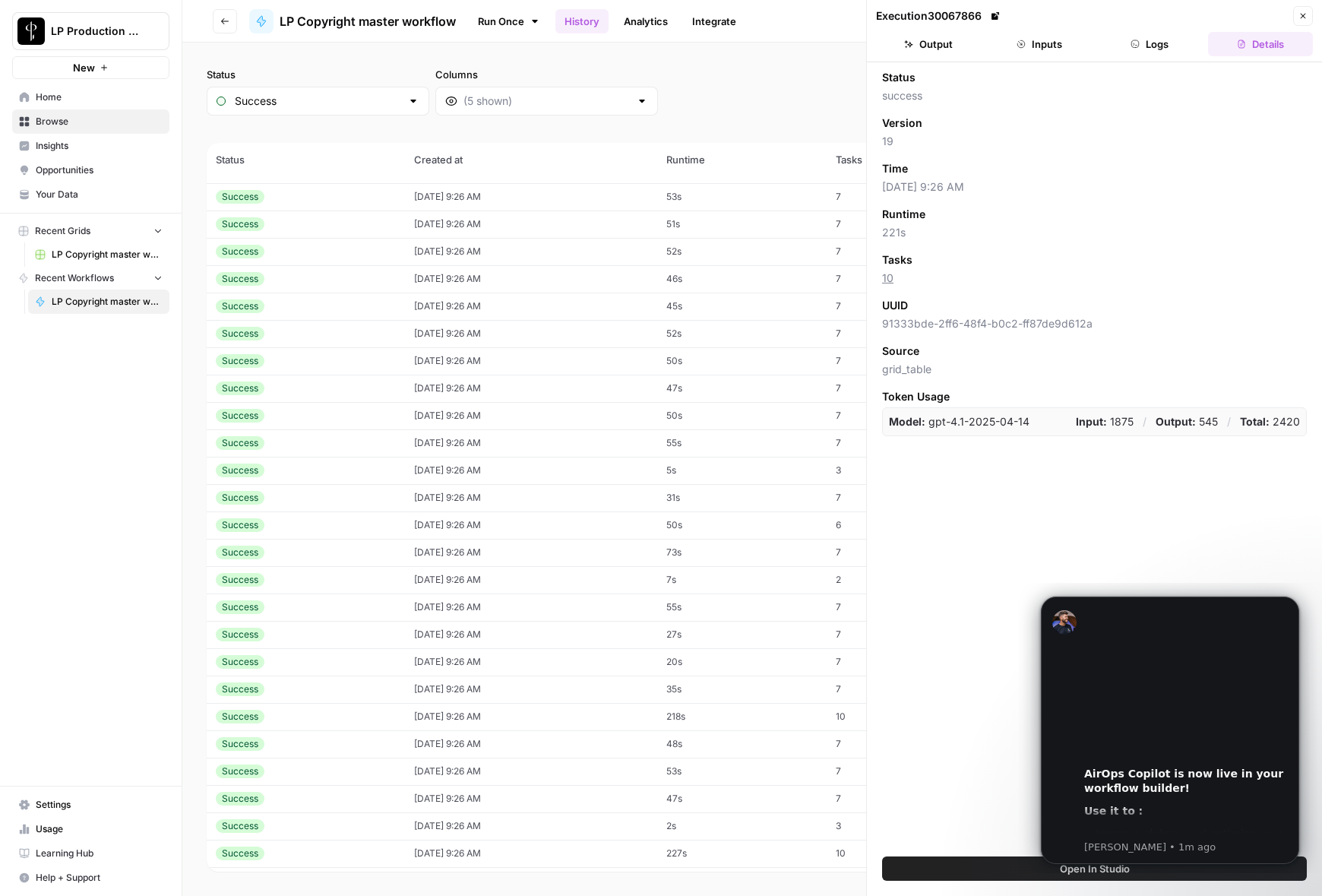
click at [713, 717] on td "218s" at bounding box center [742, 716] width 169 height 27
click at [947, 868] on button "Open In Studio" at bounding box center [1095, 869] width 425 height 24
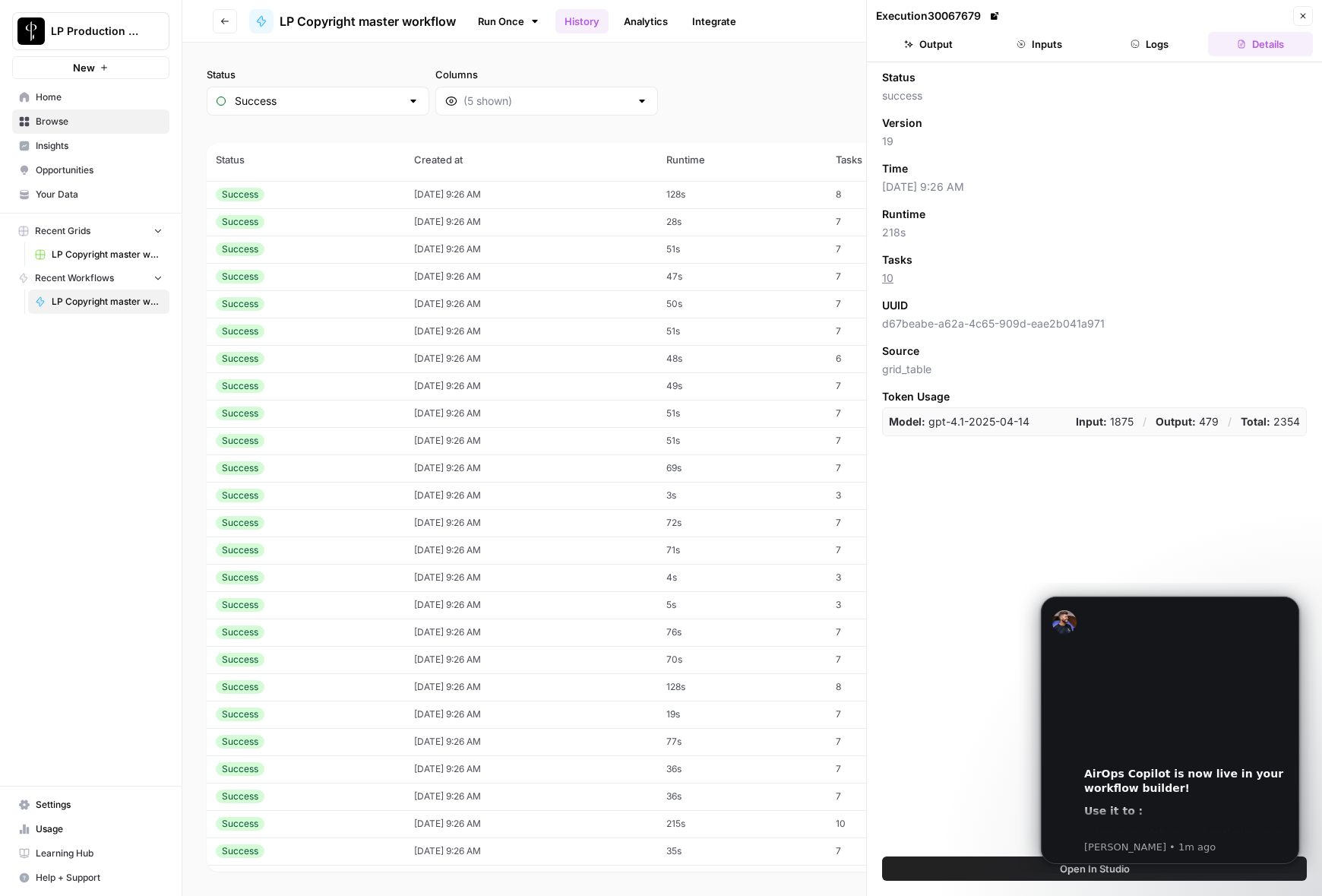
scroll to position [7541, 0]
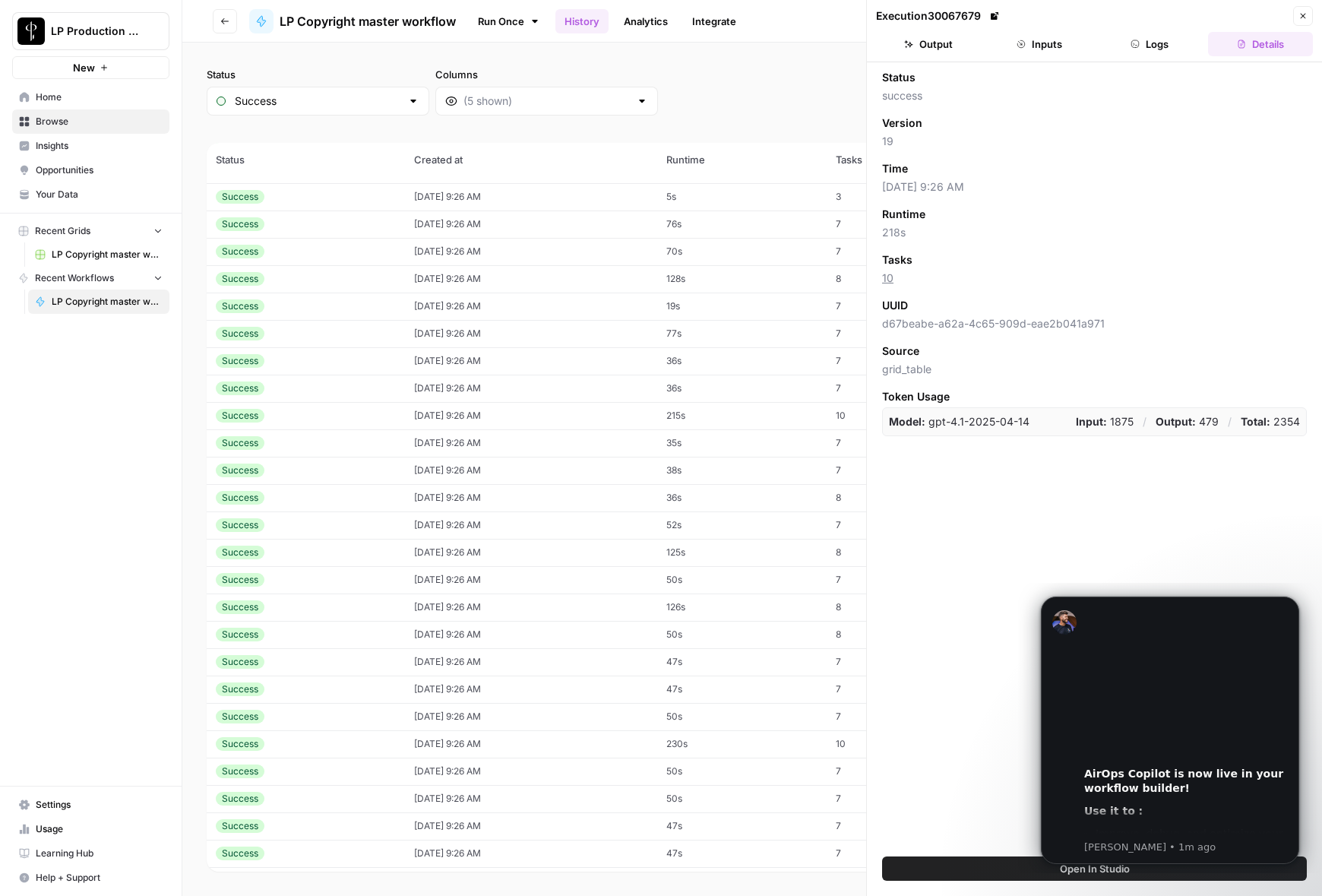
click at [731, 748] on td "230s" at bounding box center [742, 743] width 169 height 27
click at [934, 38] on button "Output" at bounding box center [929, 44] width 105 height 24
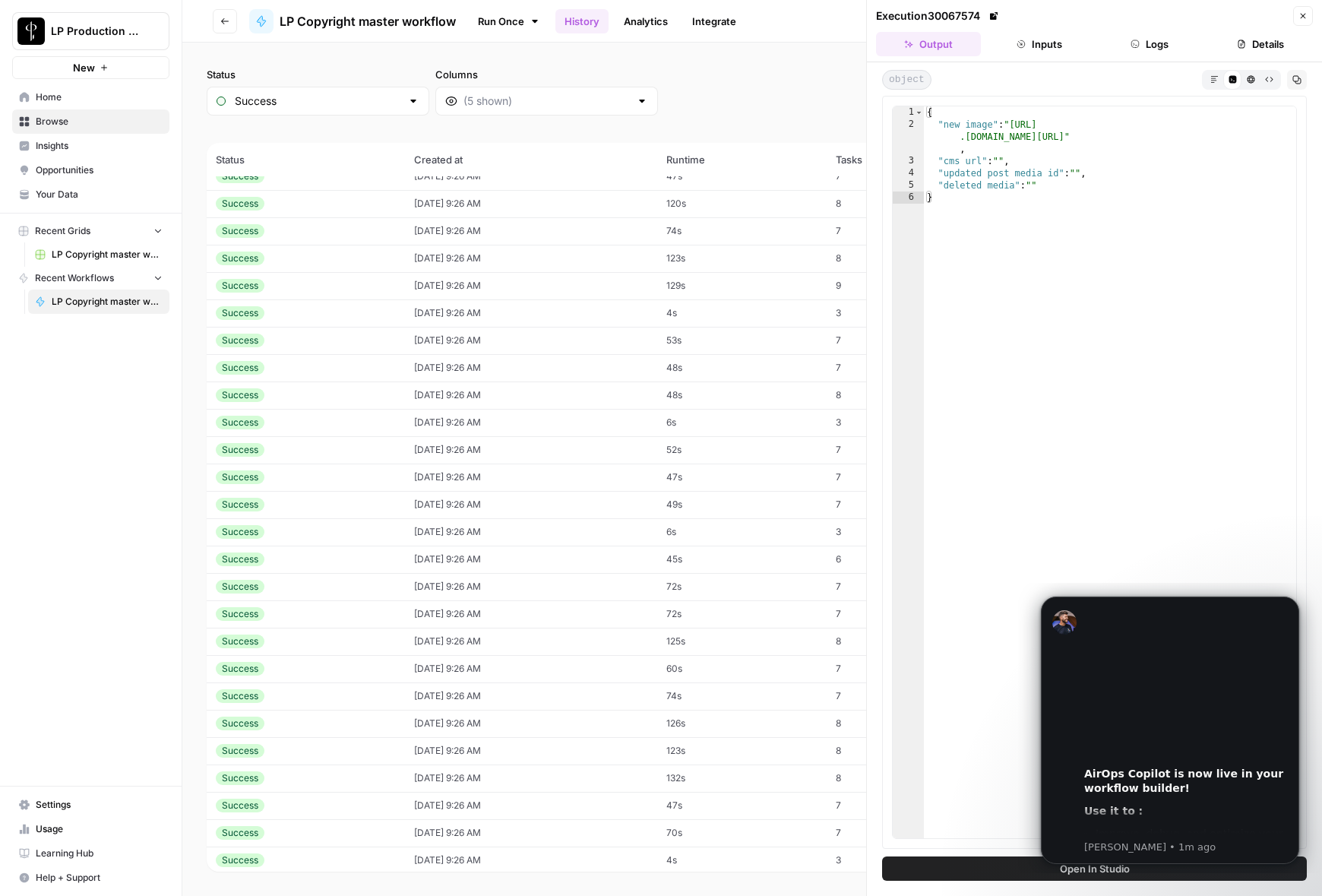
scroll to position [10276, 0]
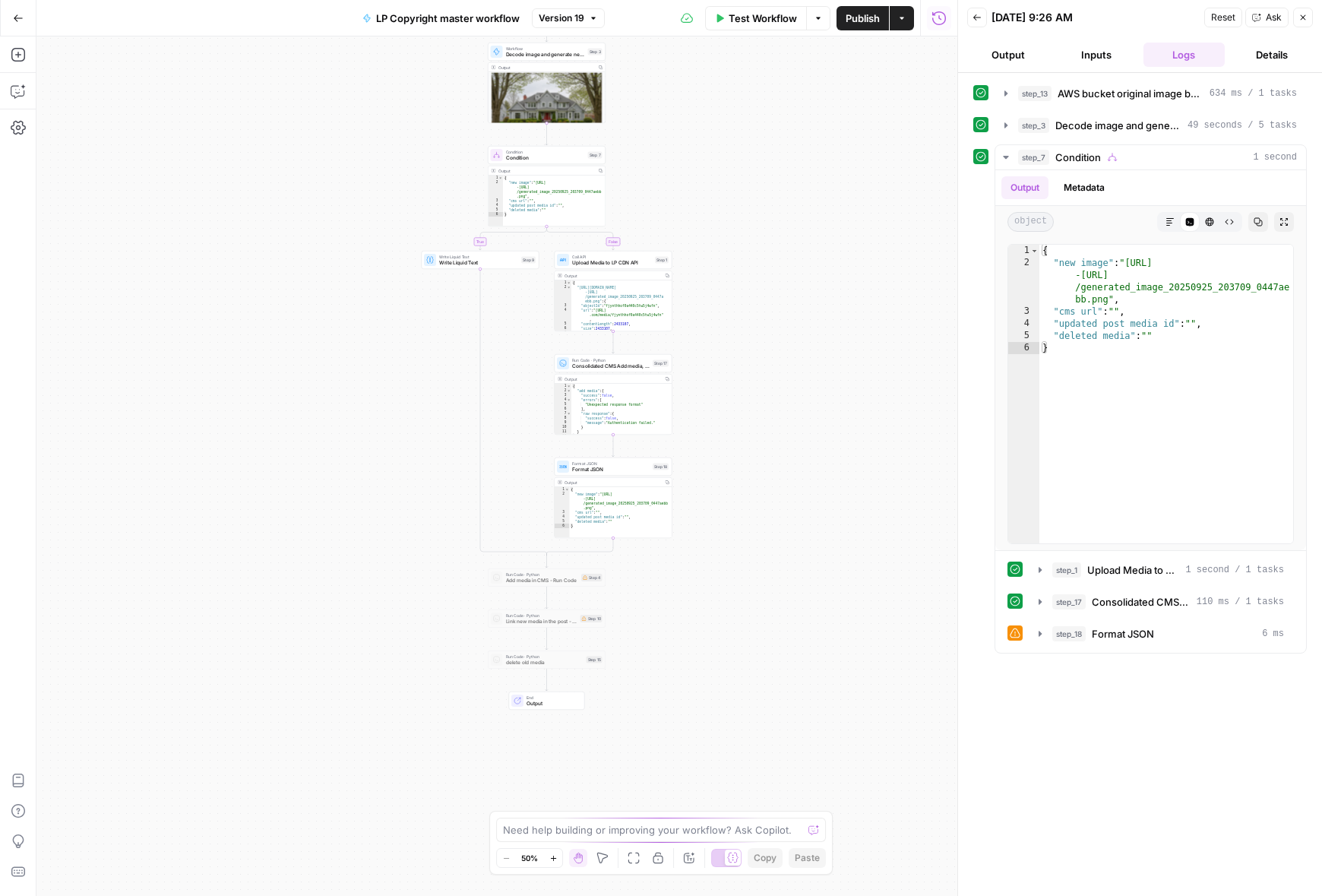
drag, startPoint x: 730, startPoint y: 644, endPoint x: 789, endPoint y: 519, distance: 138.2
click at [788, 510] on div "true false Workflow Set Inputs Inputs Run Code · Python AWS bucket original ima…" at bounding box center [497, 466] width 921 height 859
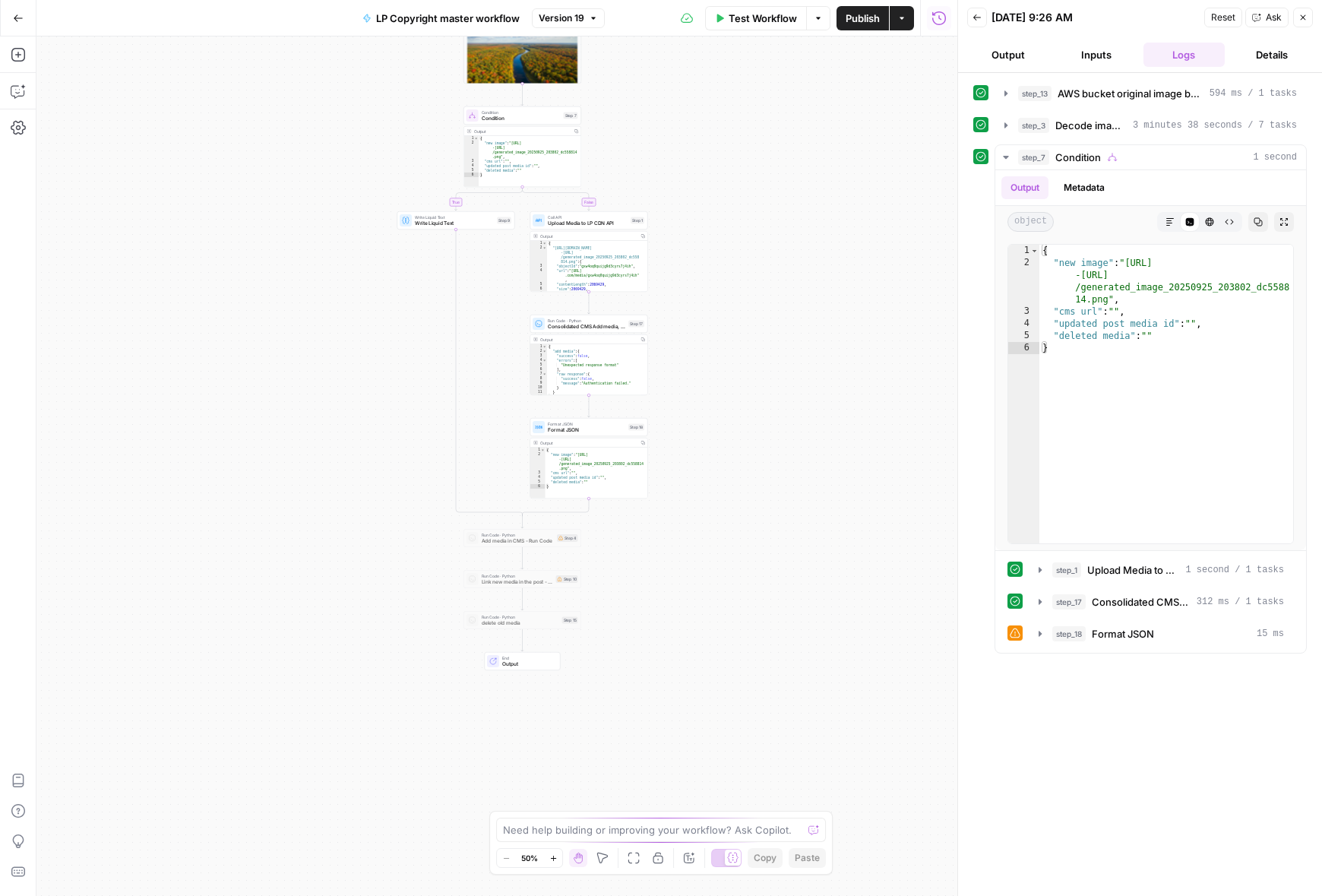
drag, startPoint x: 753, startPoint y: 603, endPoint x: 782, endPoint y: 431, distance: 174.4
click at [782, 431] on div "true false Workflow Set Inputs Inputs Run Code · Python AWS bucket original ima…" at bounding box center [497, 466] width 921 height 859
click at [517, 547] on div "true false Workflow Set Inputs Inputs Run Code · Python AWS bucket original ima…" at bounding box center [497, 466] width 921 height 859
click at [515, 541] on span "Add media in CMS - Run Code" at bounding box center [519, 541] width 73 height 8
